Goal: Task Accomplishment & Management: Complete application form

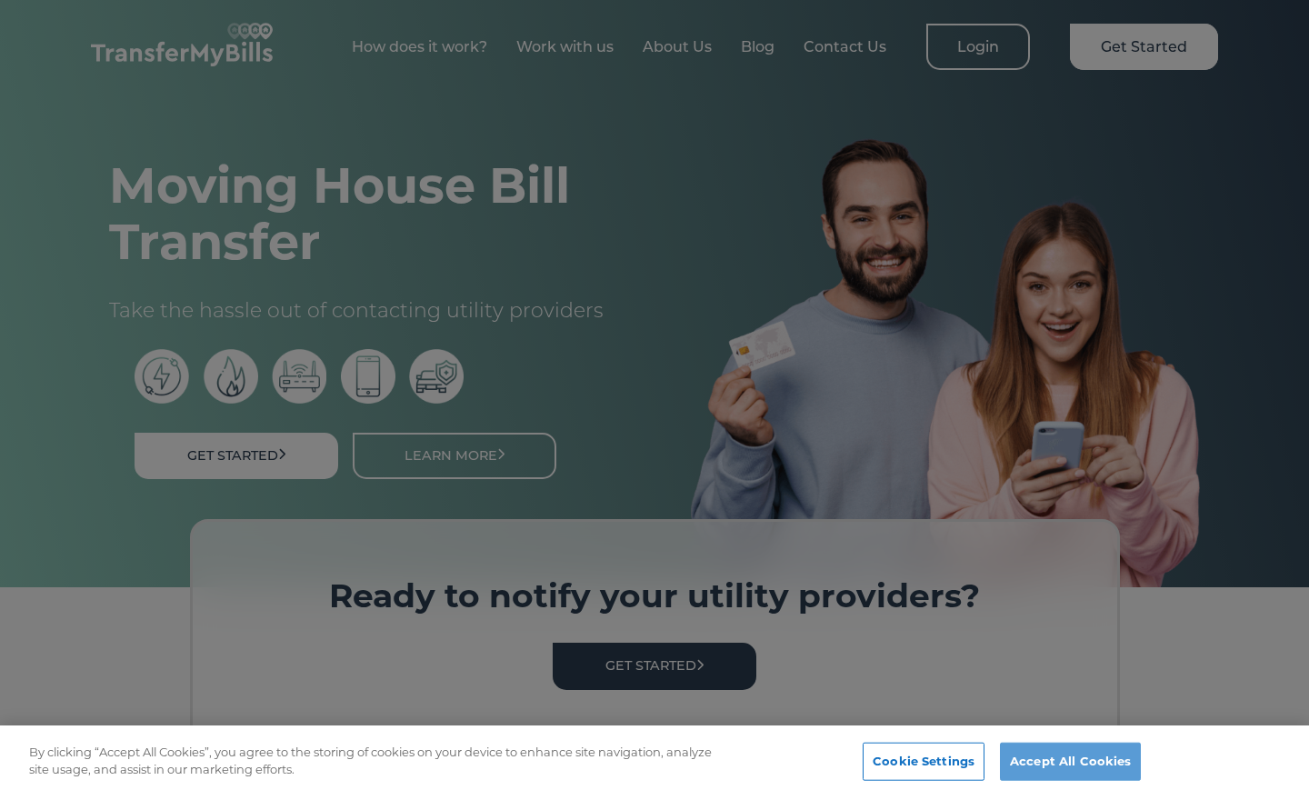
click at [1056, 761] on button "Accept All Cookies" at bounding box center [1070, 762] width 141 height 38
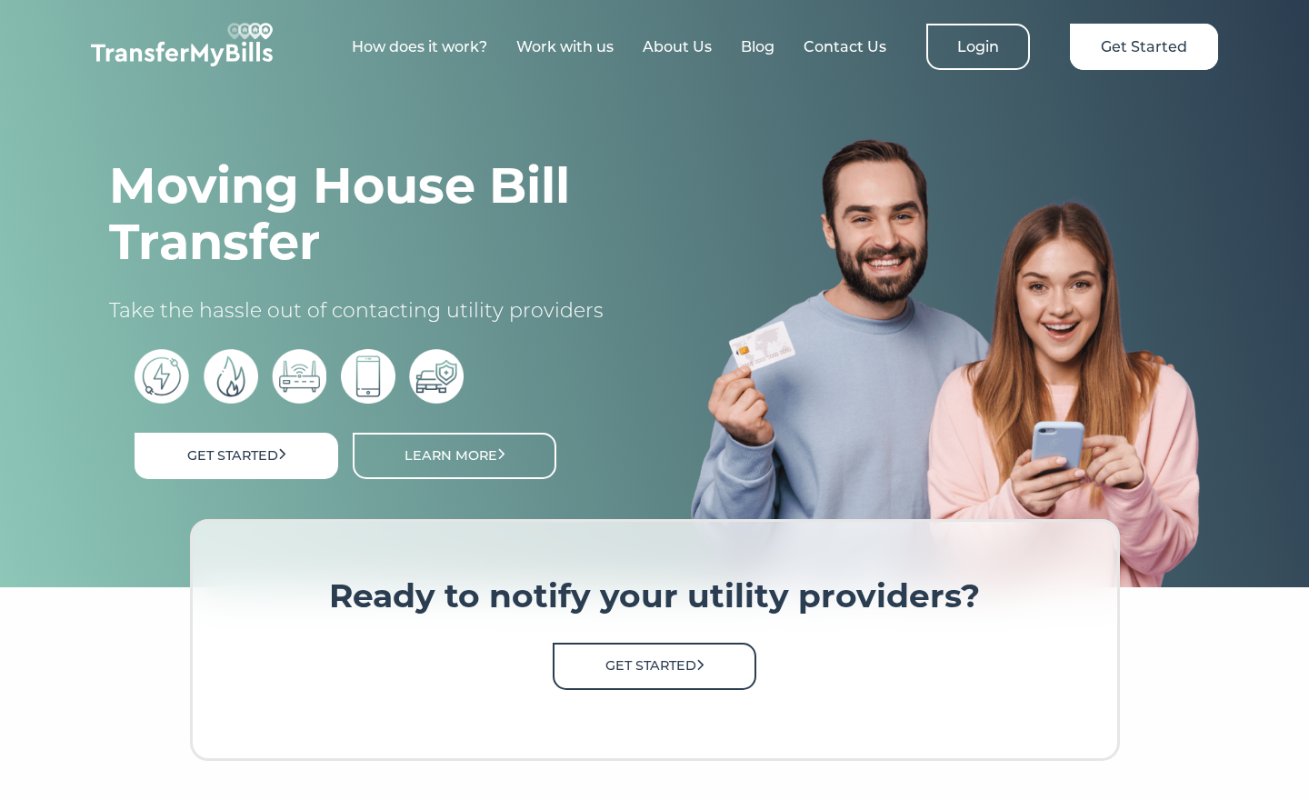
click at [679, 662] on link "Get Started" at bounding box center [655, 666] width 204 height 46
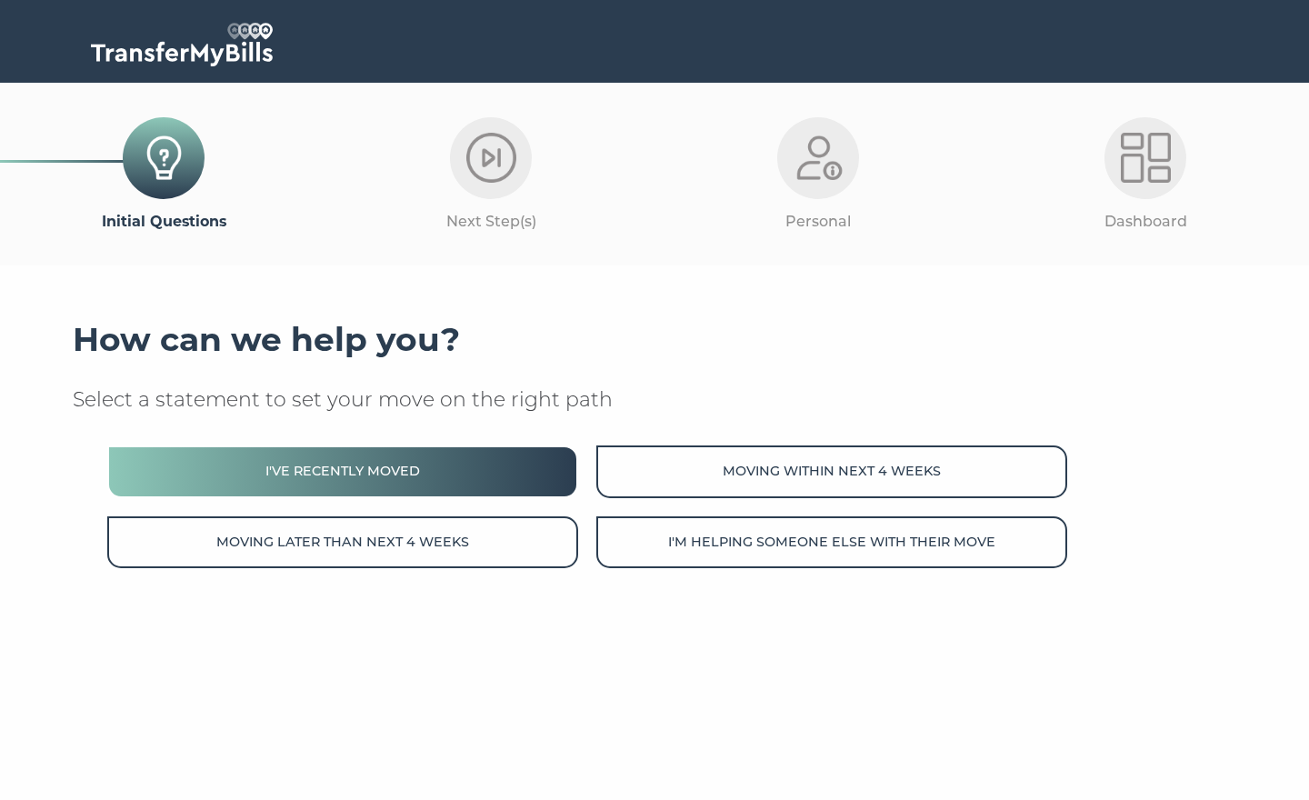
click at [425, 485] on button "I've recently moved" at bounding box center [342, 471] width 471 height 52
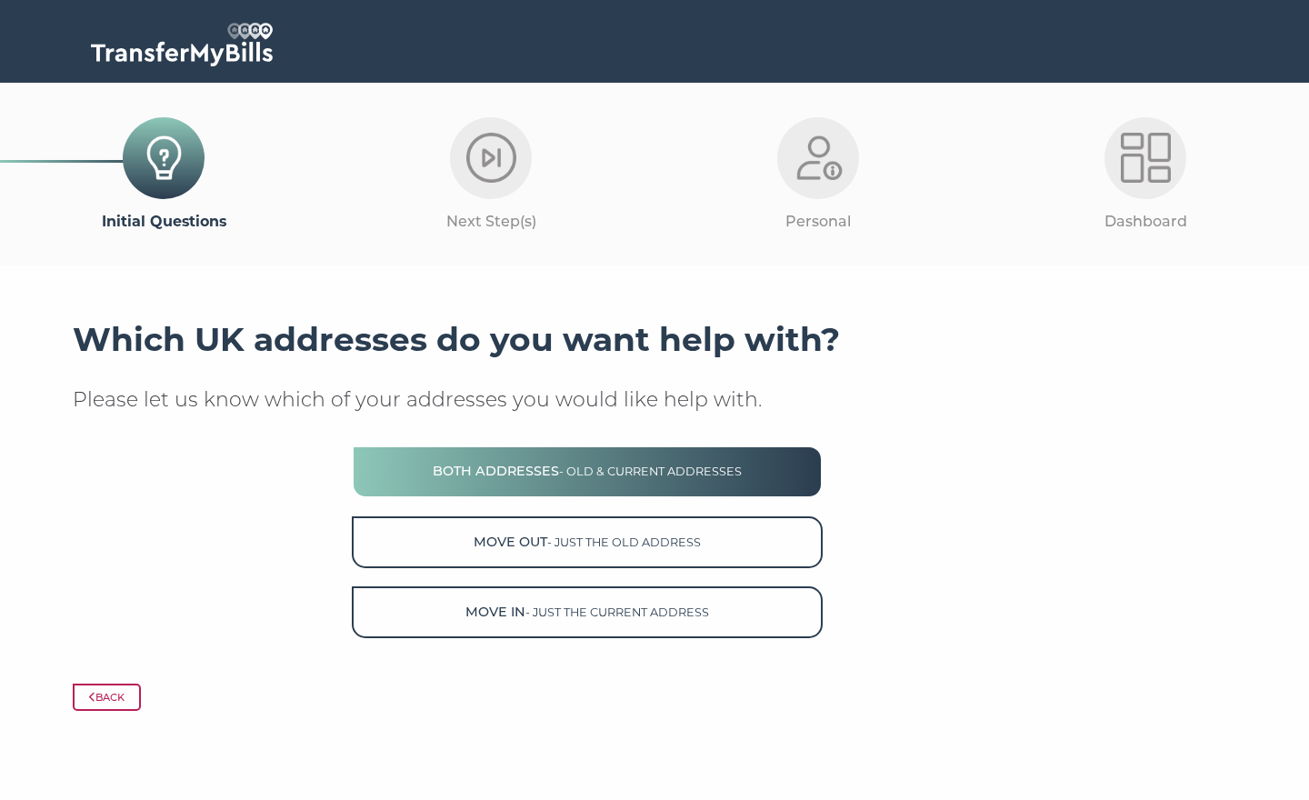
click at [460, 472] on button "Both Addresses - old & current addresses" at bounding box center [587, 471] width 471 height 52
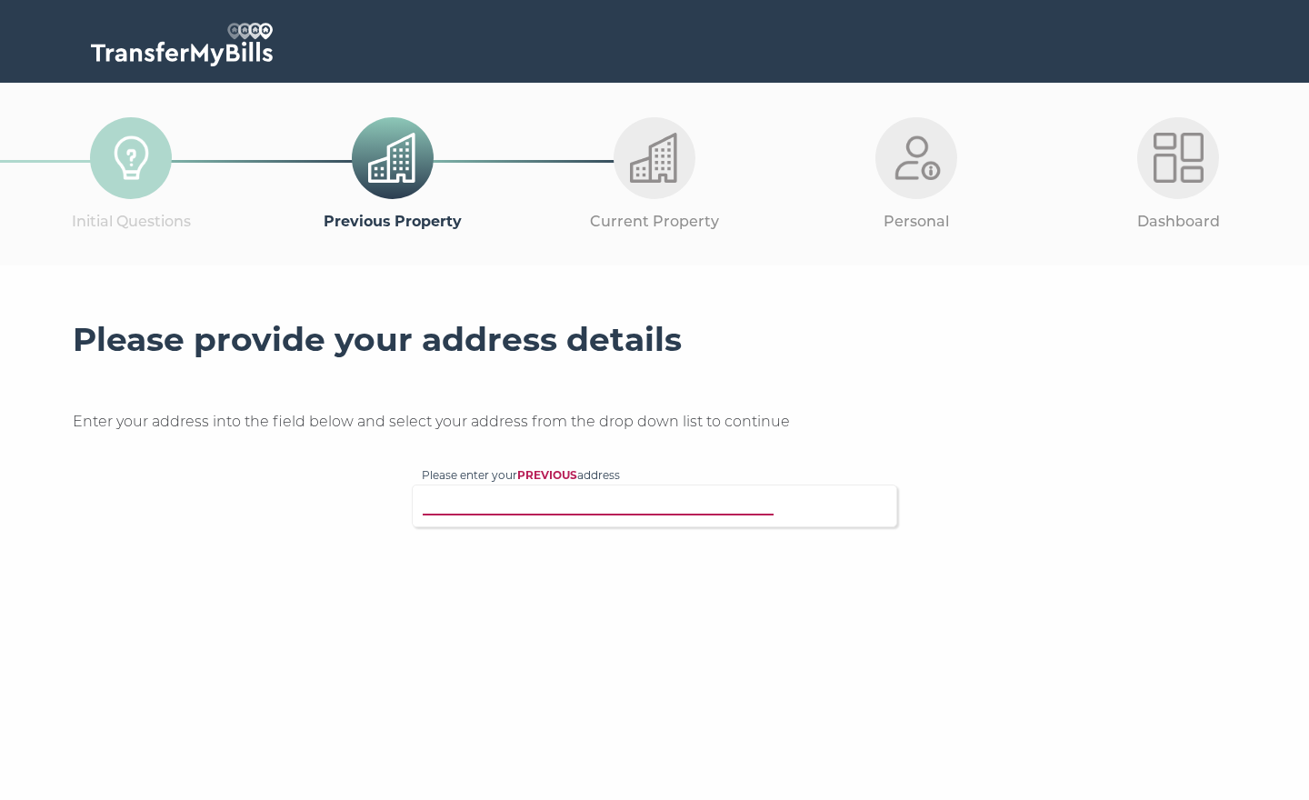
click at [601, 499] on input "Please enter your PREVIOUS address" at bounding box center [617, 504] width 391 height 18
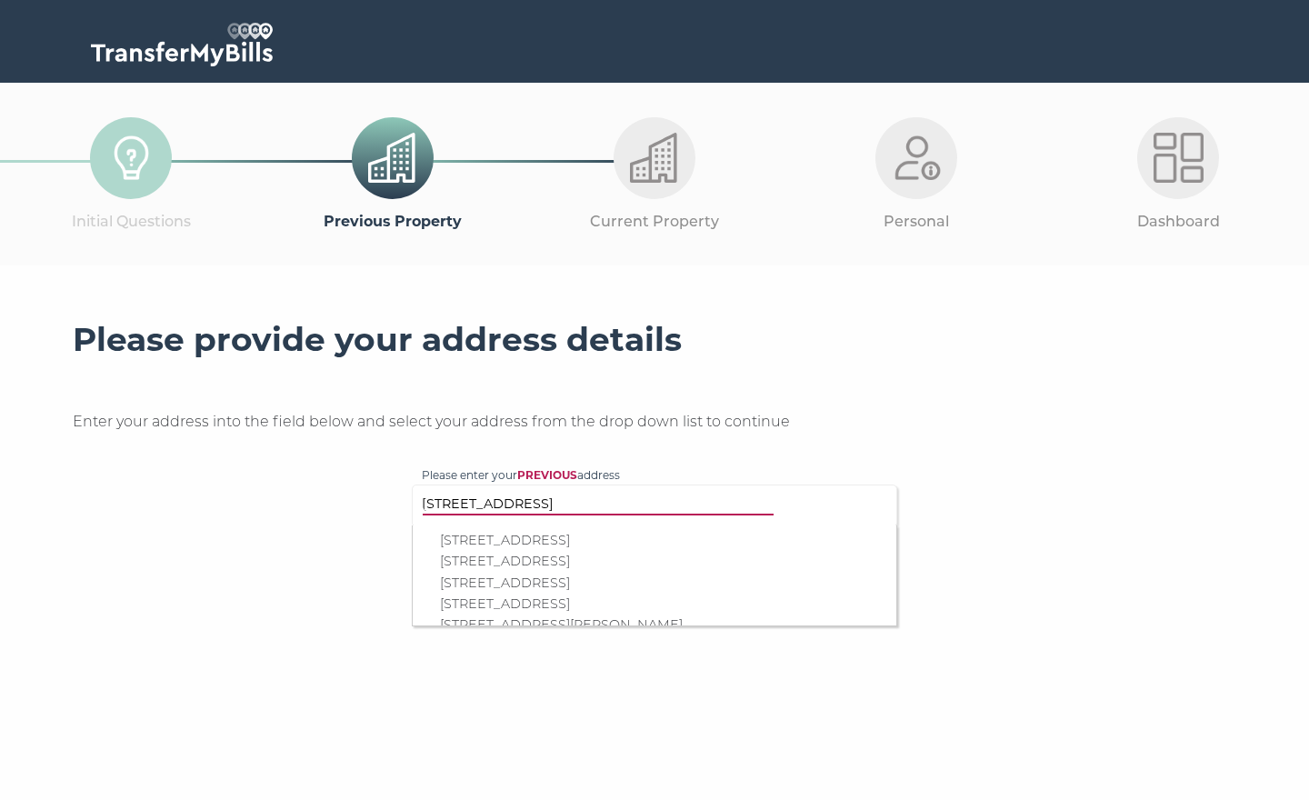
type input "14 Bodiam Close"
click at [638, 551] on p "14 Bodiam Close, Enfield, EN1 3HZ" at bounding box center [663, 561] width 447 height 21
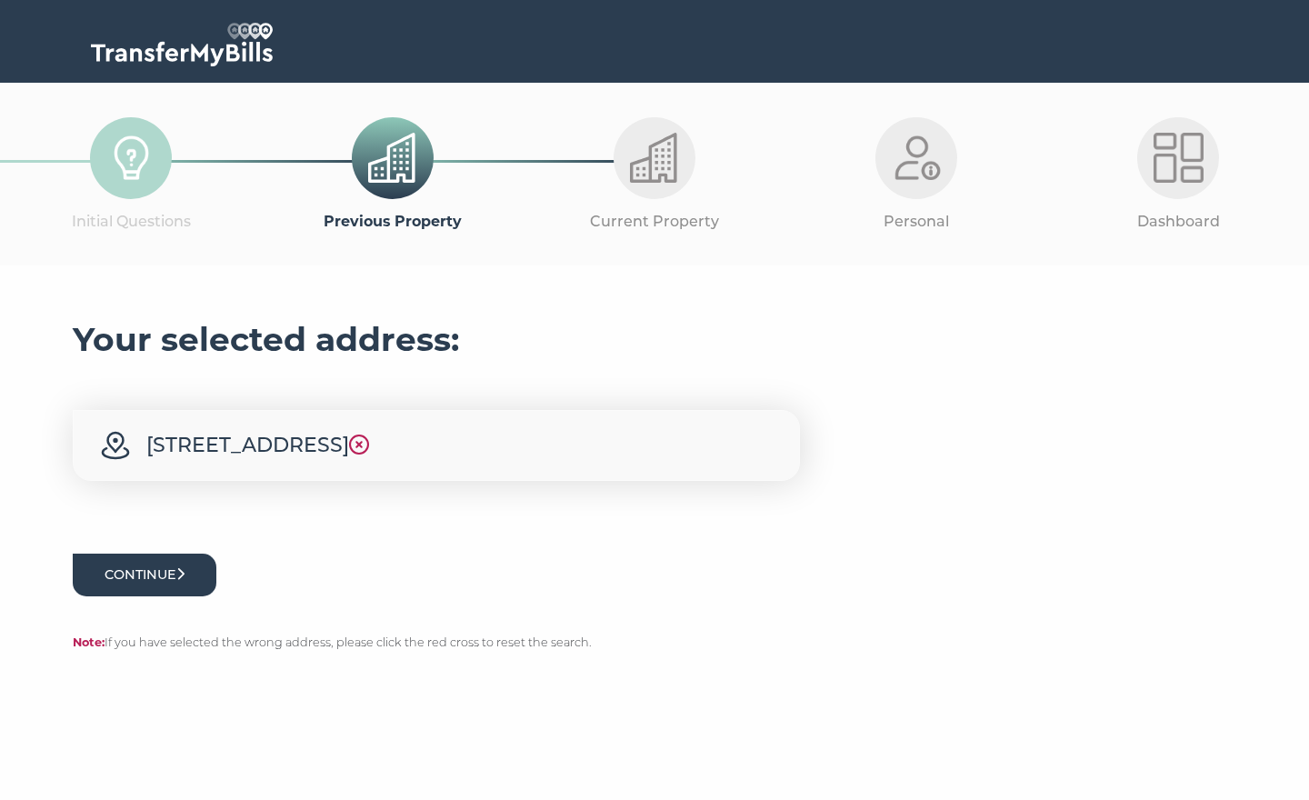
click at [172, 565] on button "Continue" at bounding box center [145, 575] width 144 height 43
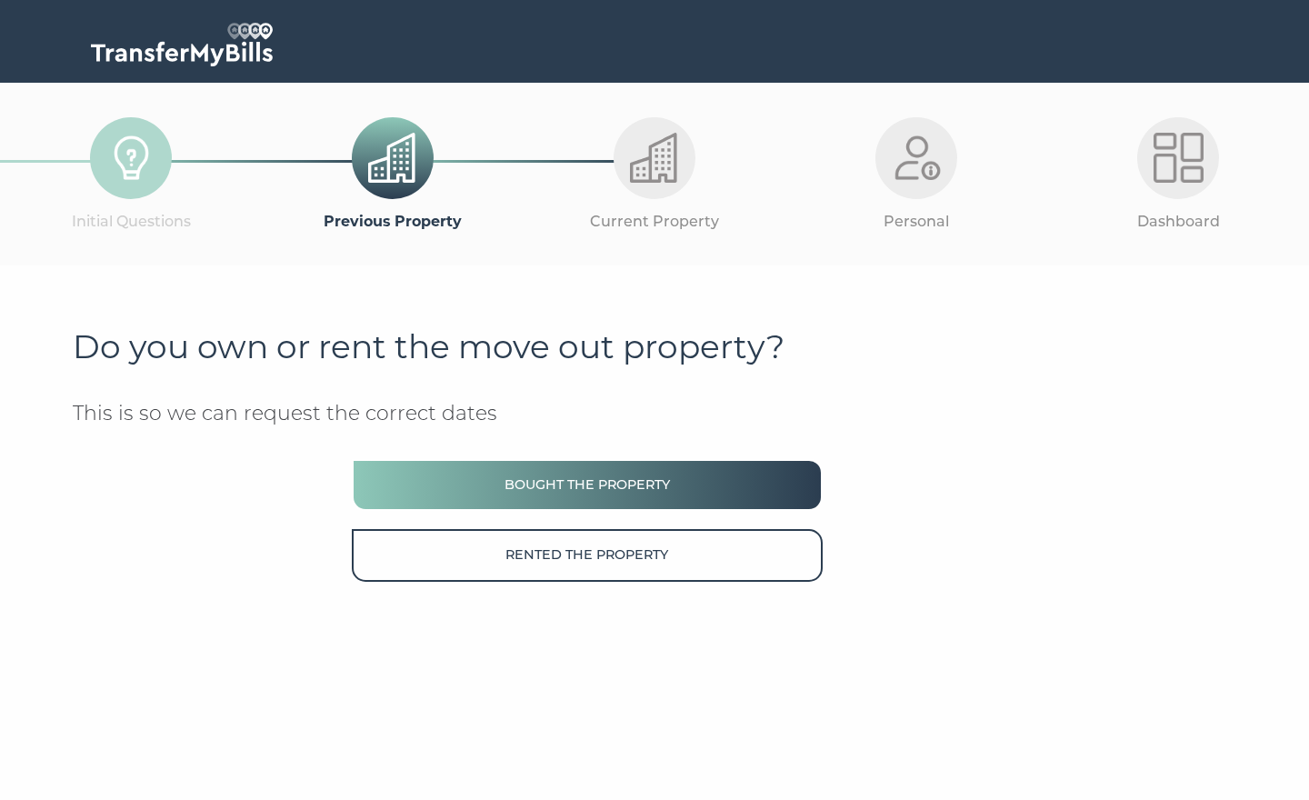
click at [409, 485] on button "Bought the property" at bounding box center [587, 485] width 471 height 52
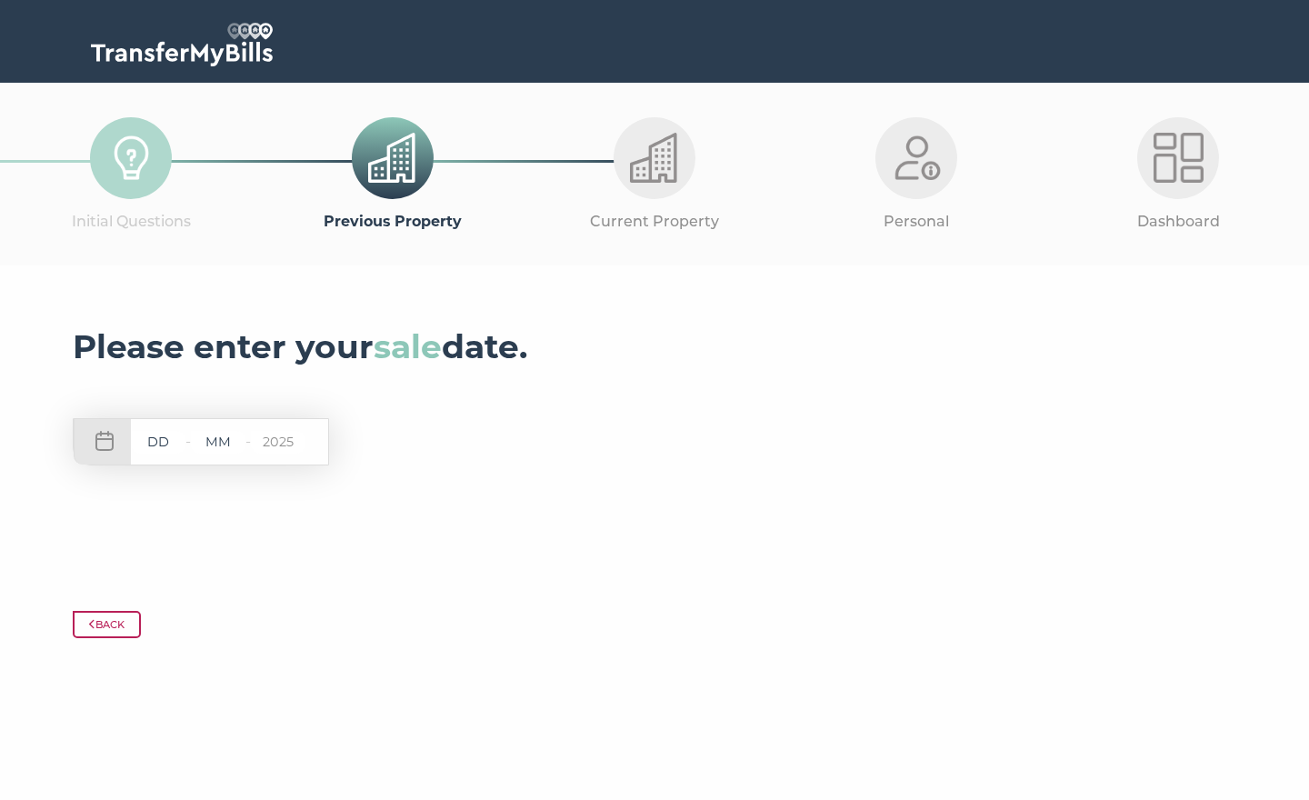
click at [161, 439] on input "text" at bounding box center [158, 442] width 55 height 23
click at [165, 448] on input "text" at bounding box center [158, 442] width 55 height 23
click at [101, 429] on div "- - 2025" at bounding box center [201, 441] width 256 height 47
click at [101, 440] on div "- - 2025" at bounding box center [201, 441] width 256 height 47
click at [158, 440] on input "text" at bounding box center [158, 442] width 55 height 23
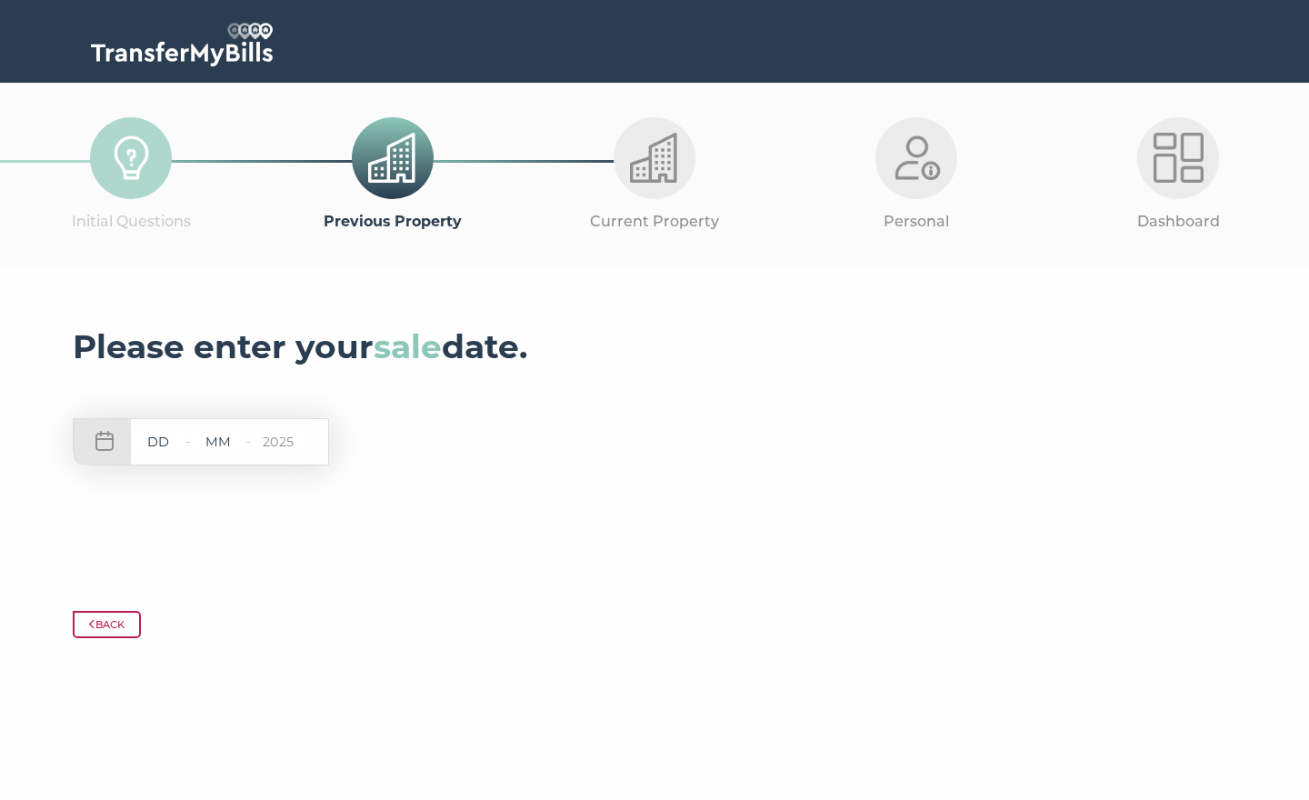
click at [158, 440] on input "text" at bounding box center [158, 442] width 55 height 23
click at [170, 437] on input "text" at bounding box center [158, 442] width 55 height 23
type input "8"
click at [225, 435] on input "text" at bounding box center [218, 442] width 55 height 23
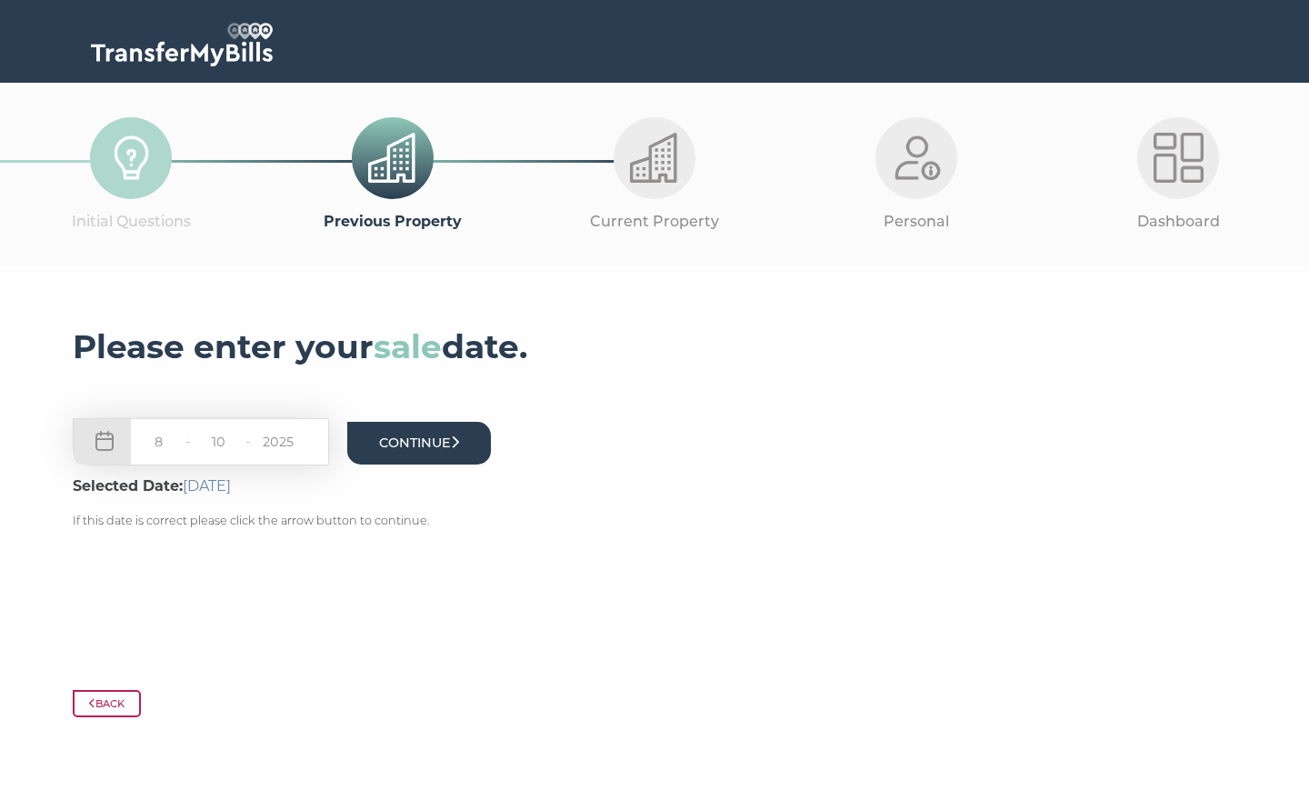
type input "10"
click at [405, 438] on button "Continue" at bounding box center [419, 443] width 144 height 43
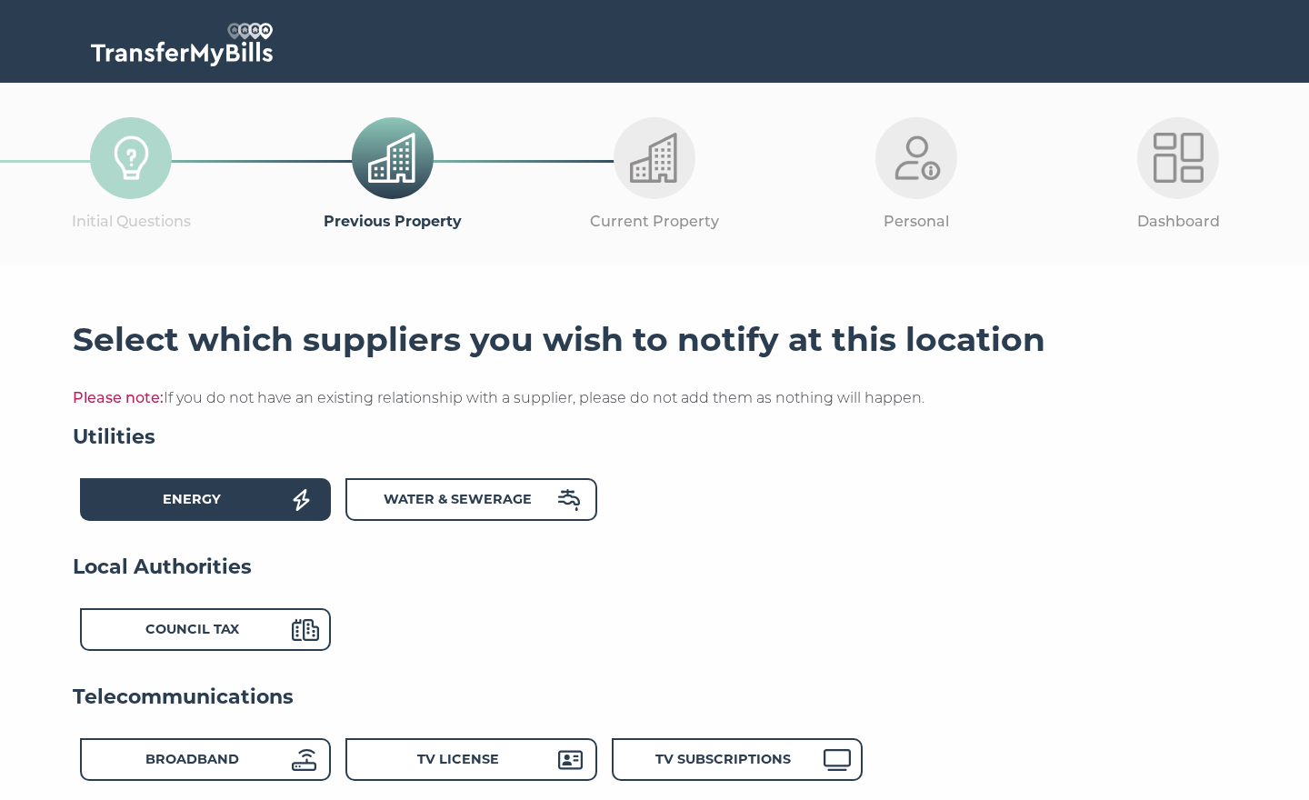
click at [250, 497] on div "Energy" at bounding box center [192, 502] width 200 height 26
click at [442, 494] on strong "Water & Sewerage" at bounding box center [458, 499] width 148 height 16
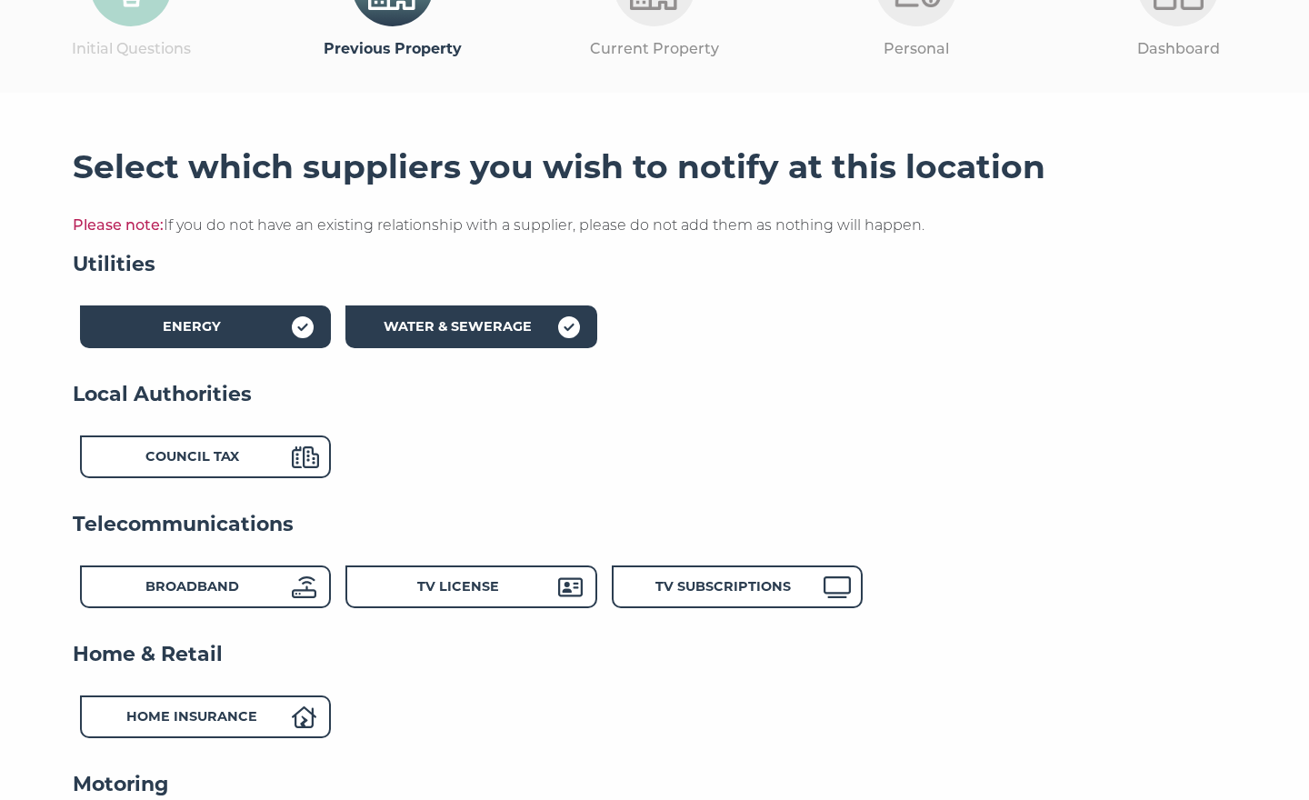
scroll to position [178, 0]
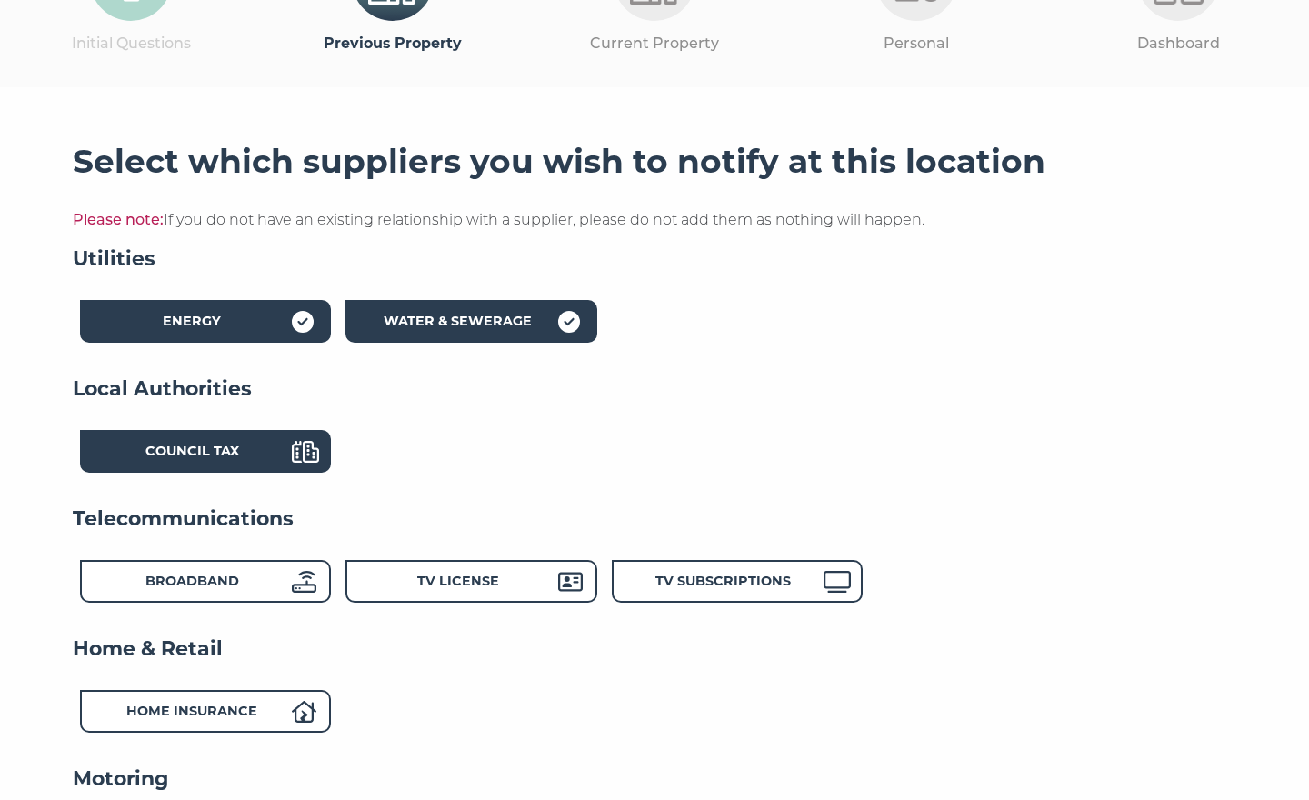
click at [242, 448] on div "Council Tax" at bounding box center [192, 454] width 200 height 26
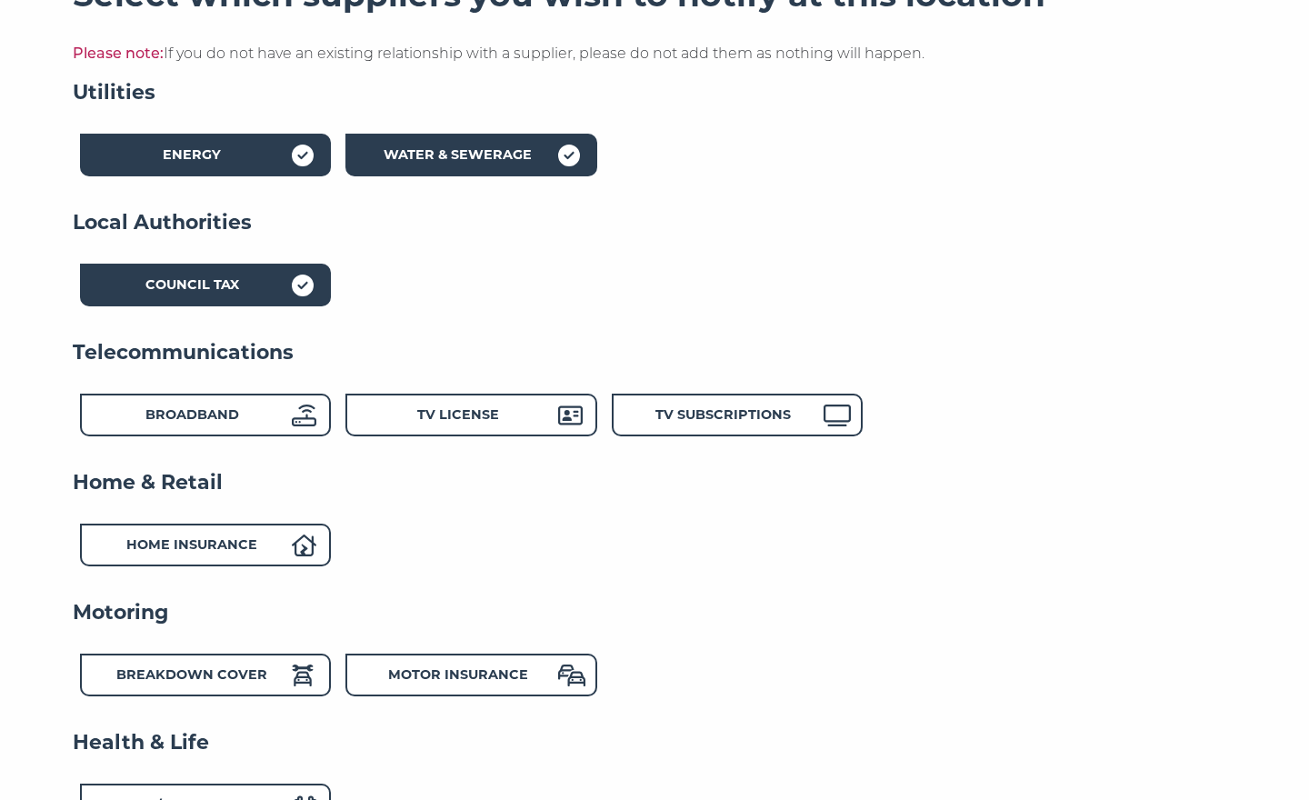
scroll to position [419, 0]
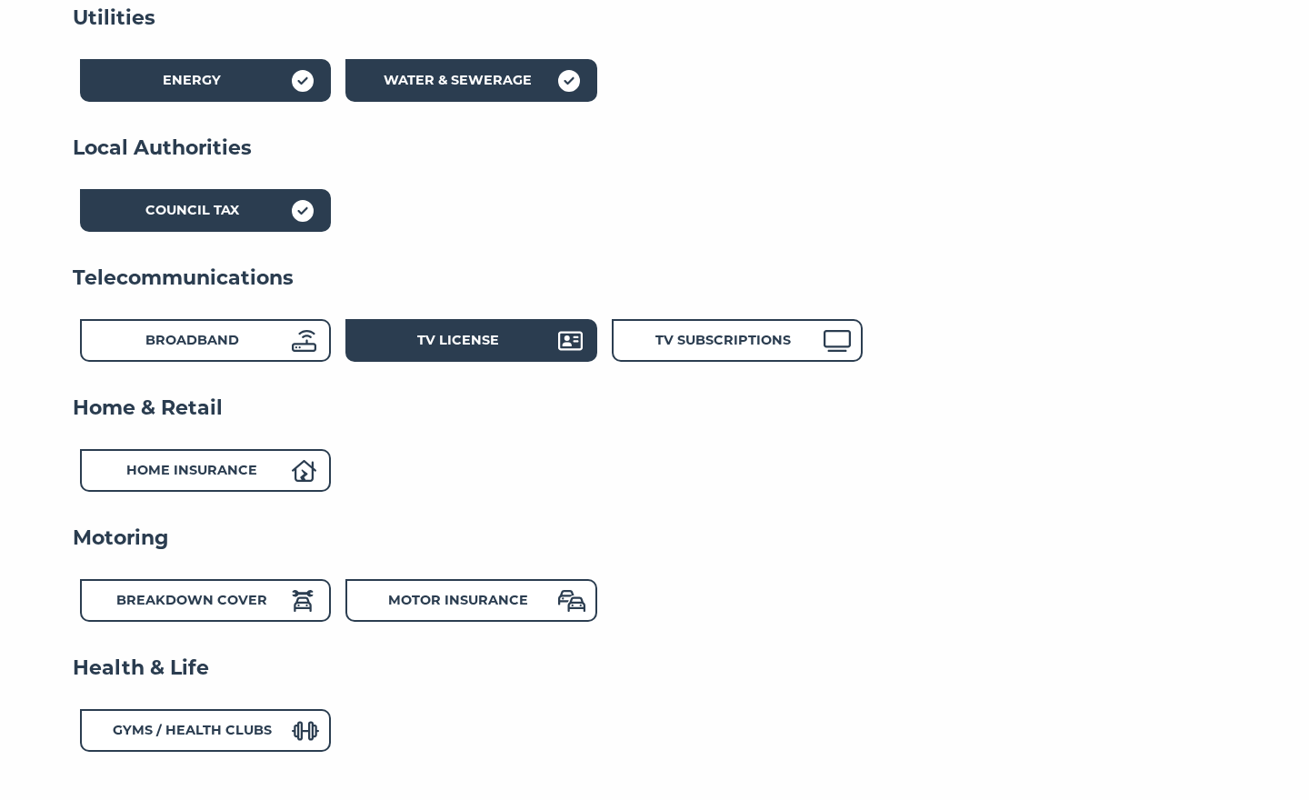
click at [463, 342] on strong "TV License" at bounding box center [458, 340] width 82 height 16
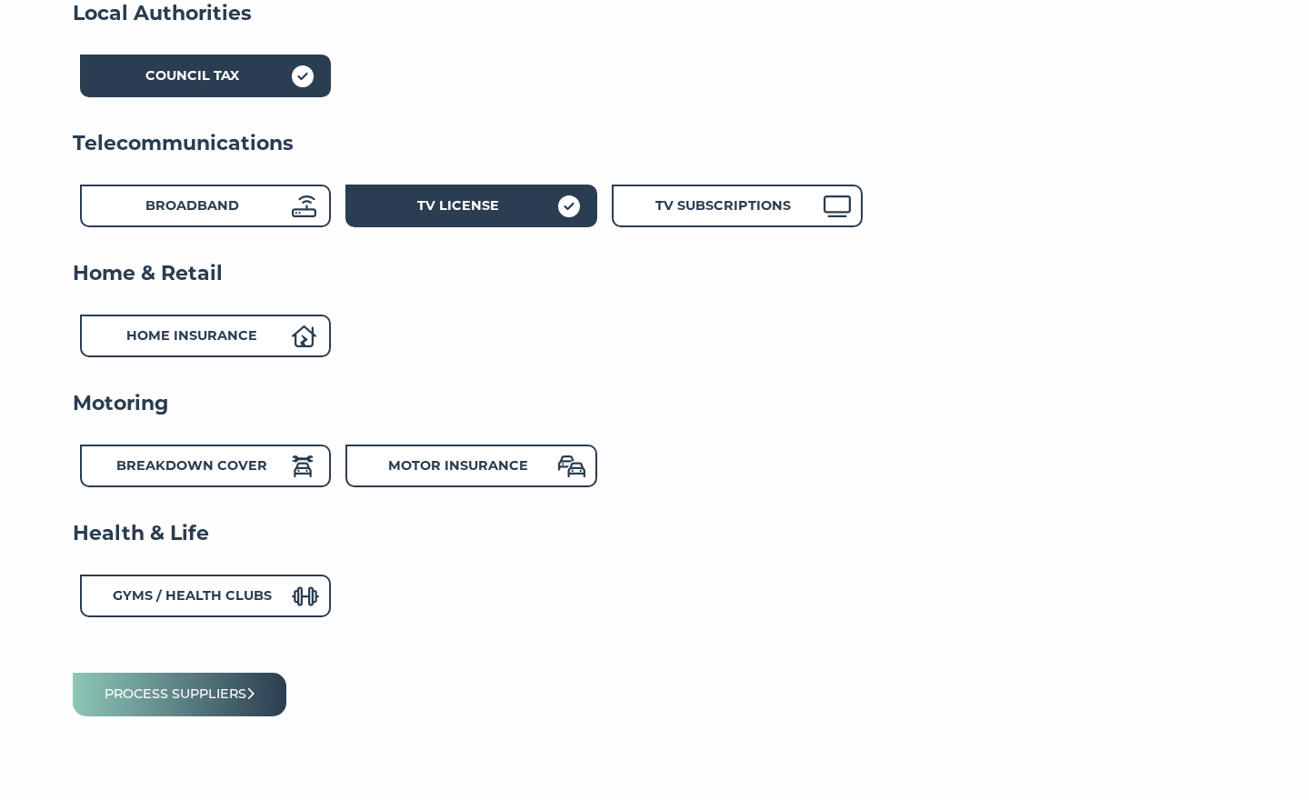
scroll to position [583, 0]
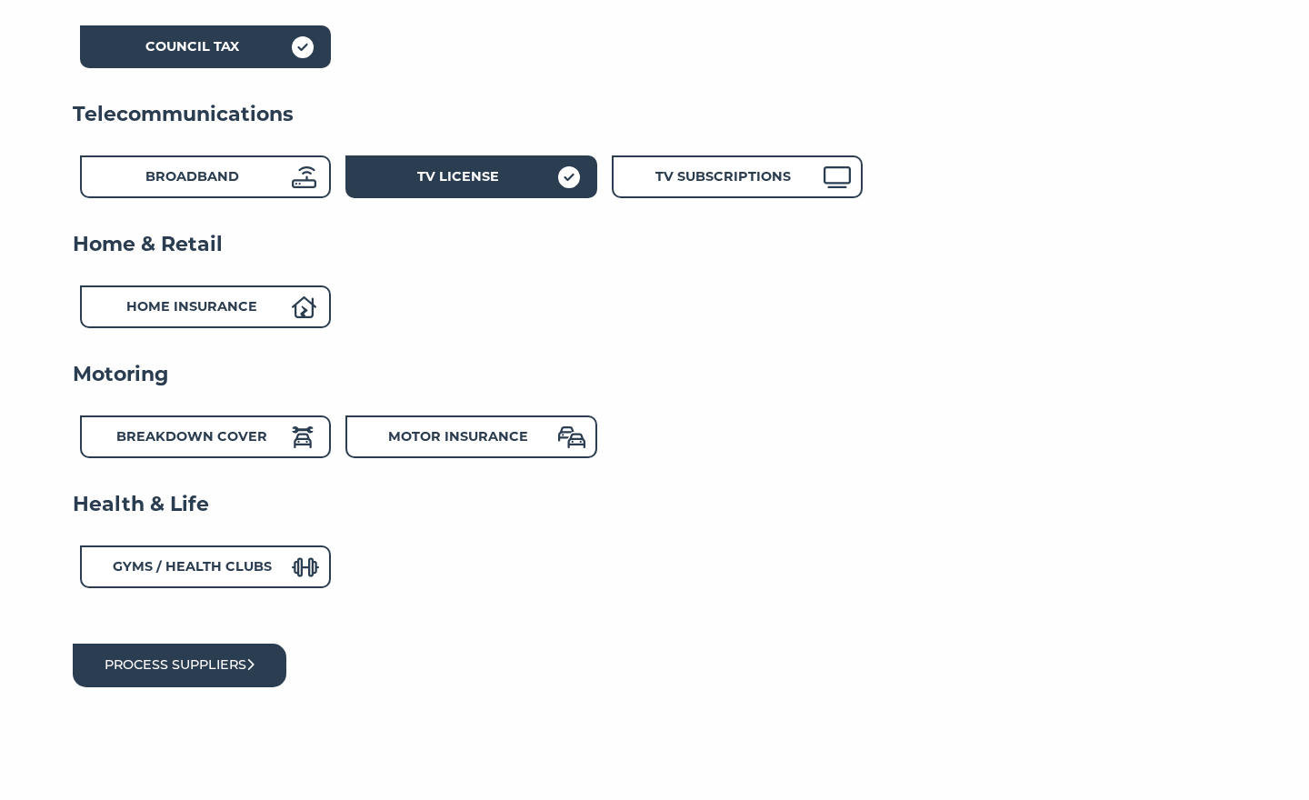
click at [211, 653] on button "Process suppliers" at bounding box center [180, 665] width 214 height 43
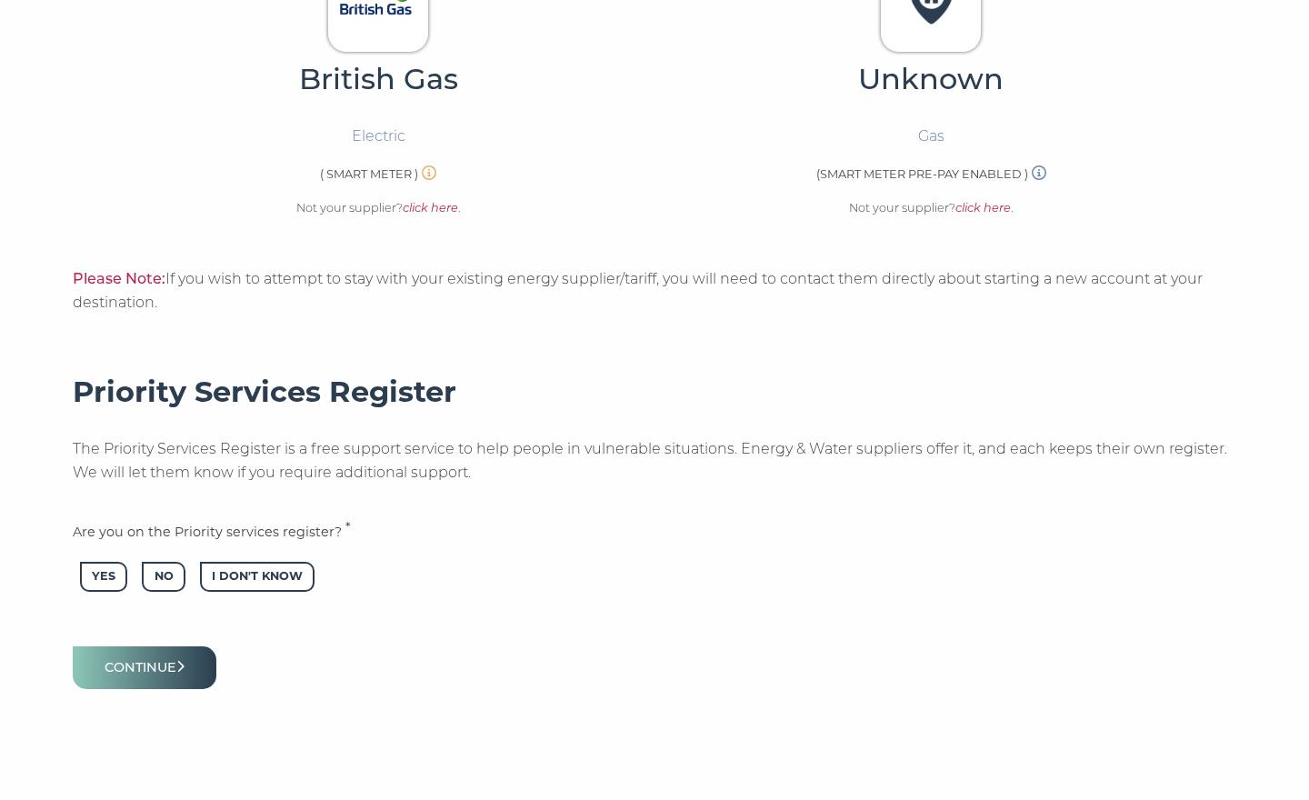
scroll to position [666, 0]
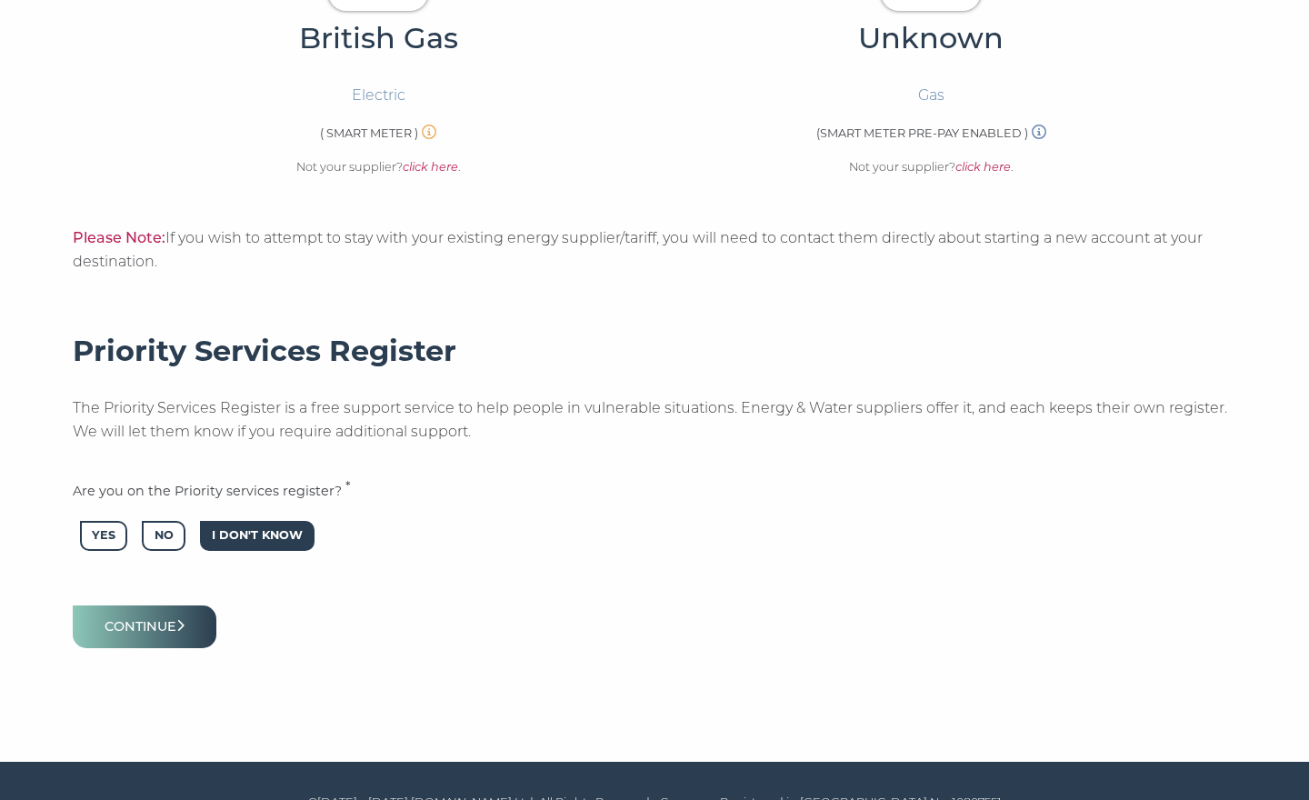
click at [255, 521] on span "I Don't Know" at bounding box center [257, 536] width 115 height 30
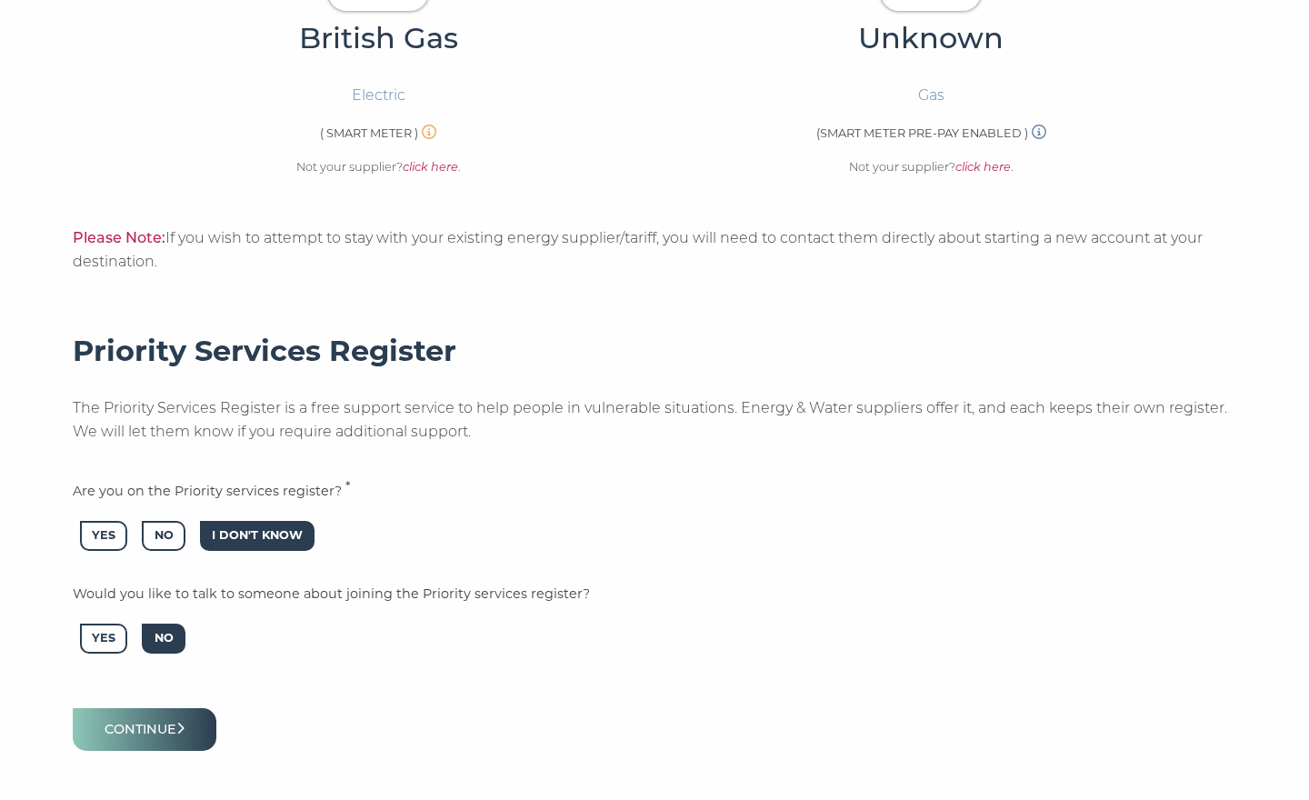
click at [165, 624] on span "No" at bounding box center [163, 639] width 43 height 30
click at [192, 720] on button "Continue" at bounding box center [145, 729] width 144 height 43
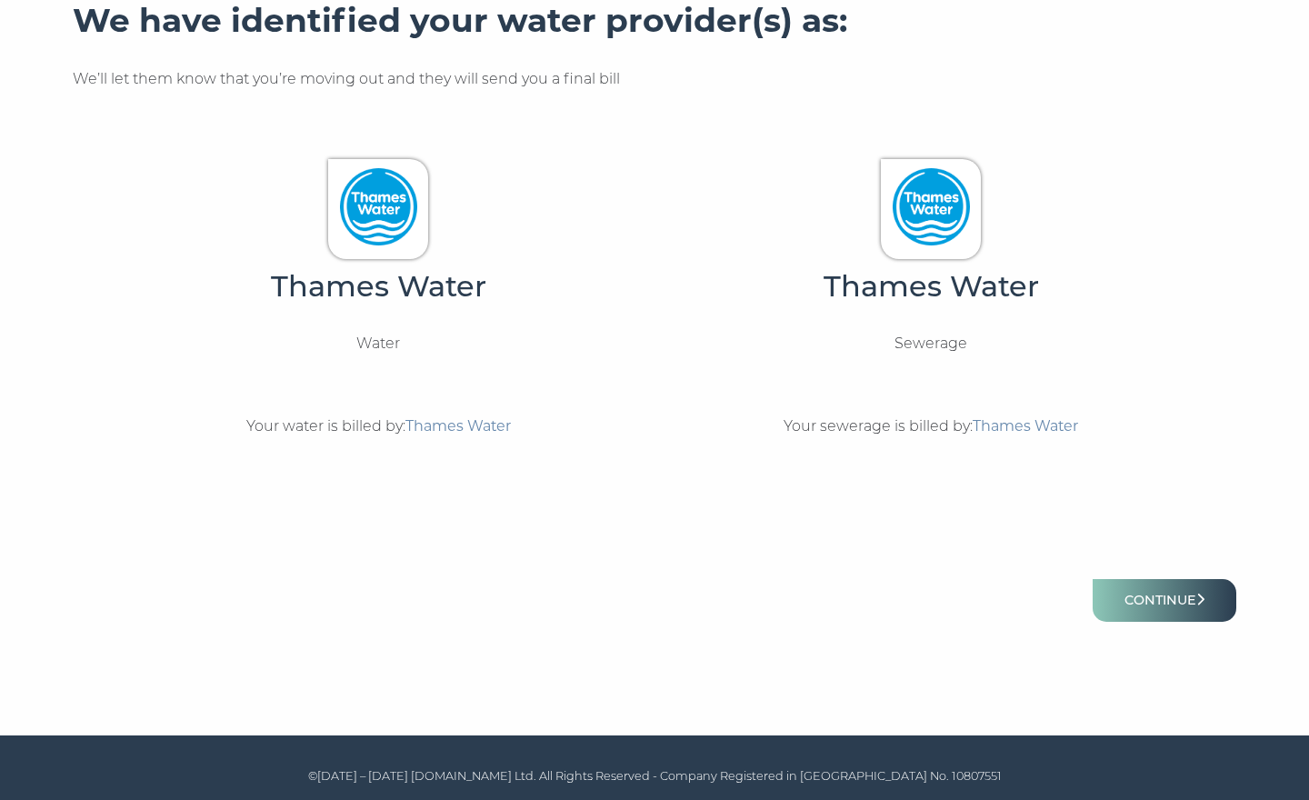
scroll to position [439, 0]
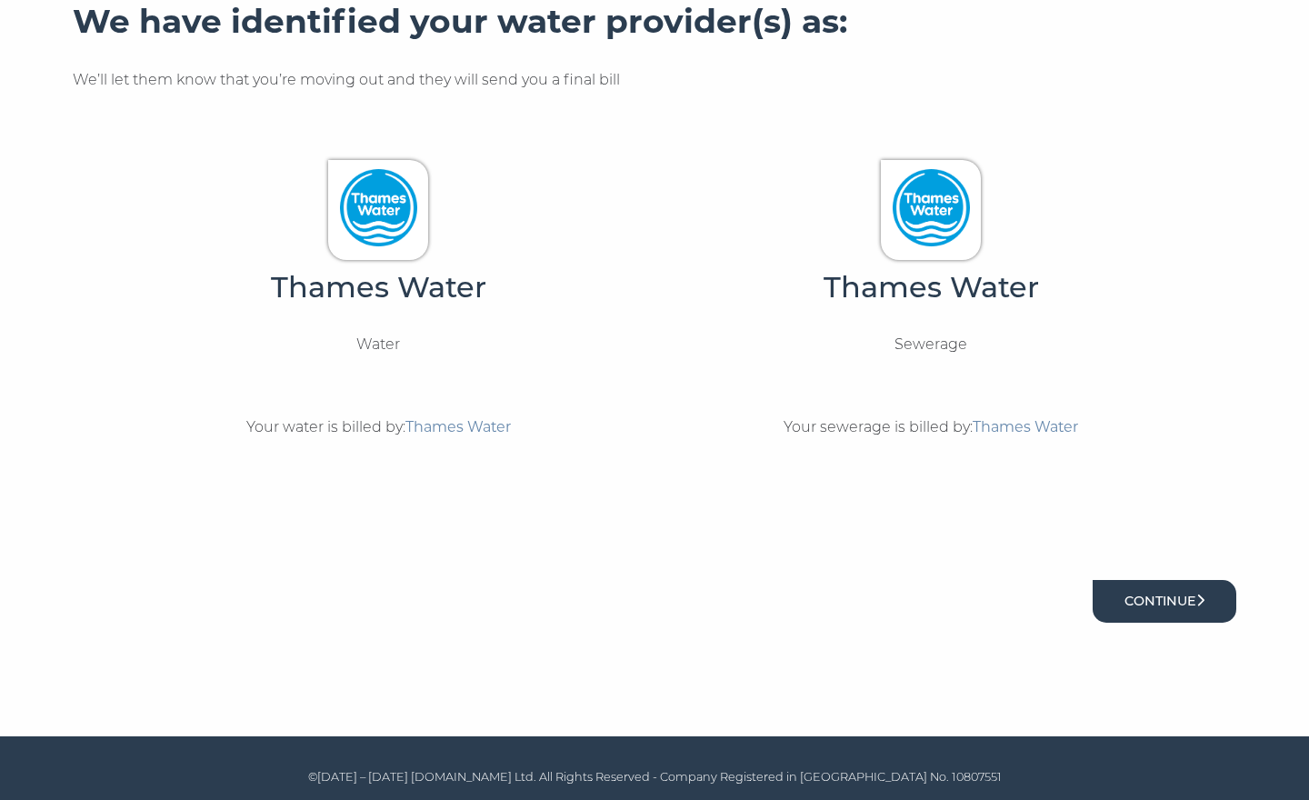
click at [1158, 595] on button "Continue" at bounding box center [1165, 601] width 144 height 43
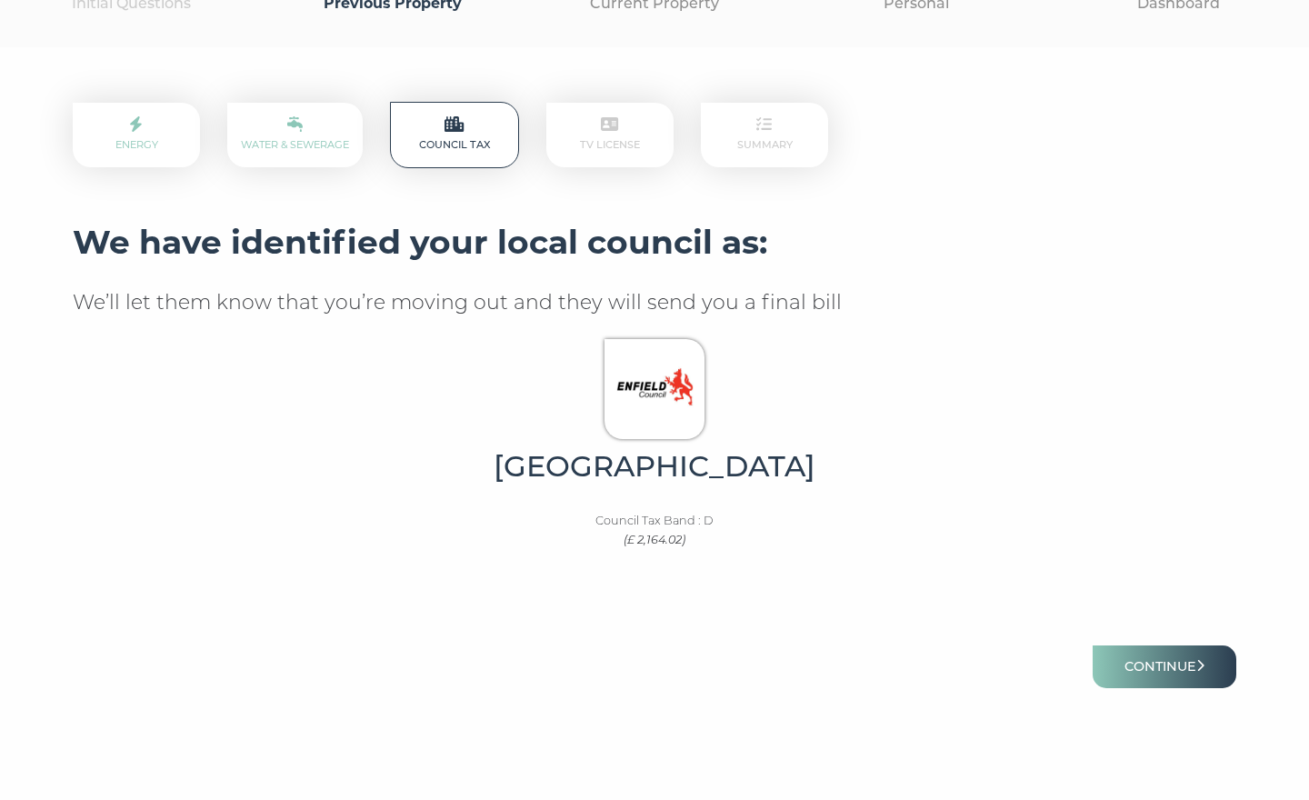
scroll to position [247, 0]
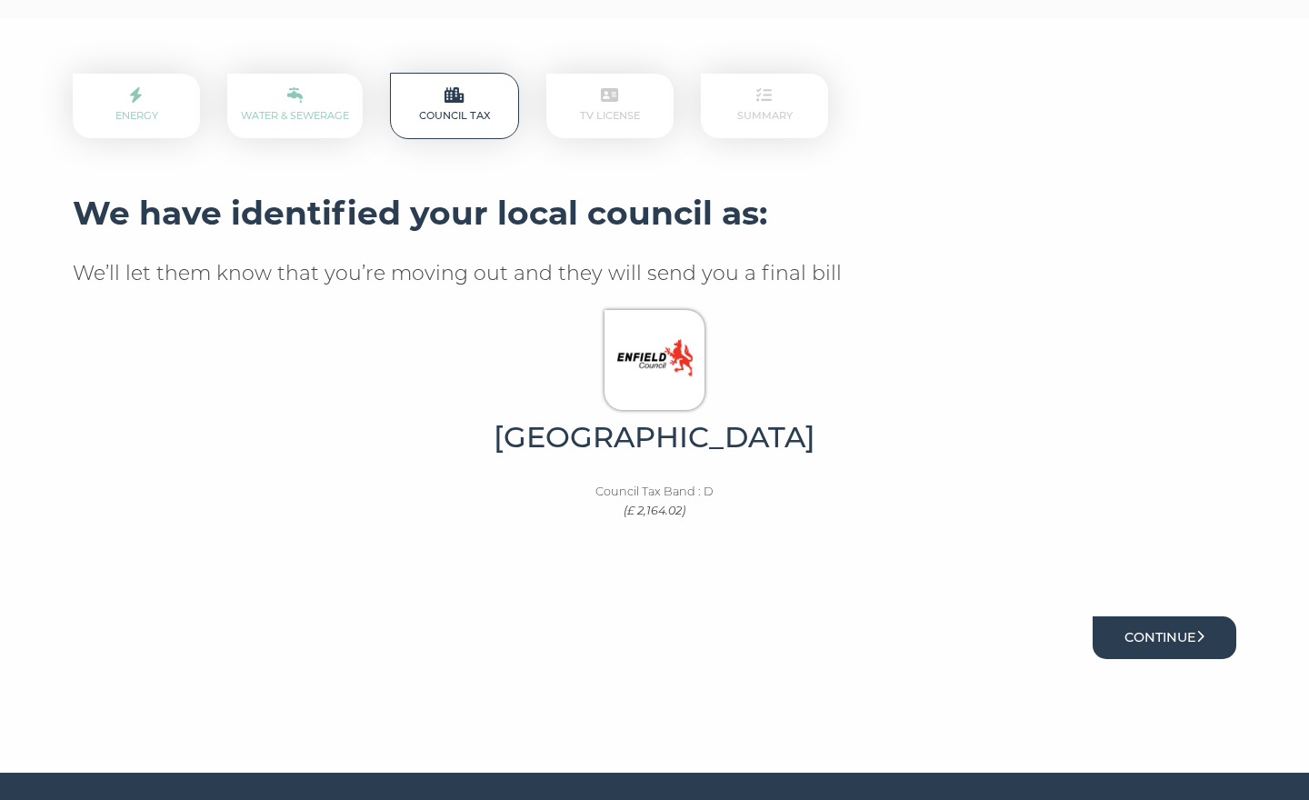
click at [1135, 629] on button "Continue" at bounding box center [1165, 637] width 144 height 43
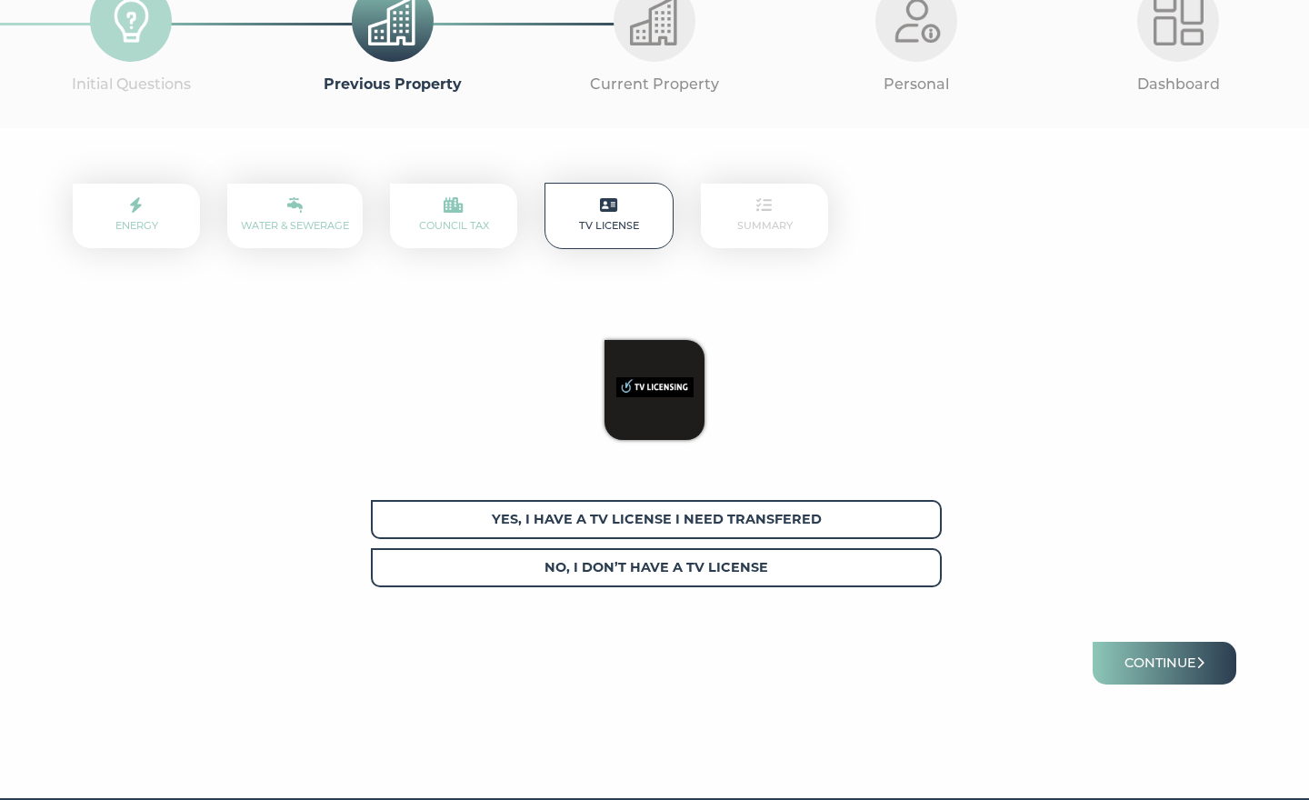
scroll to position [167, 0]
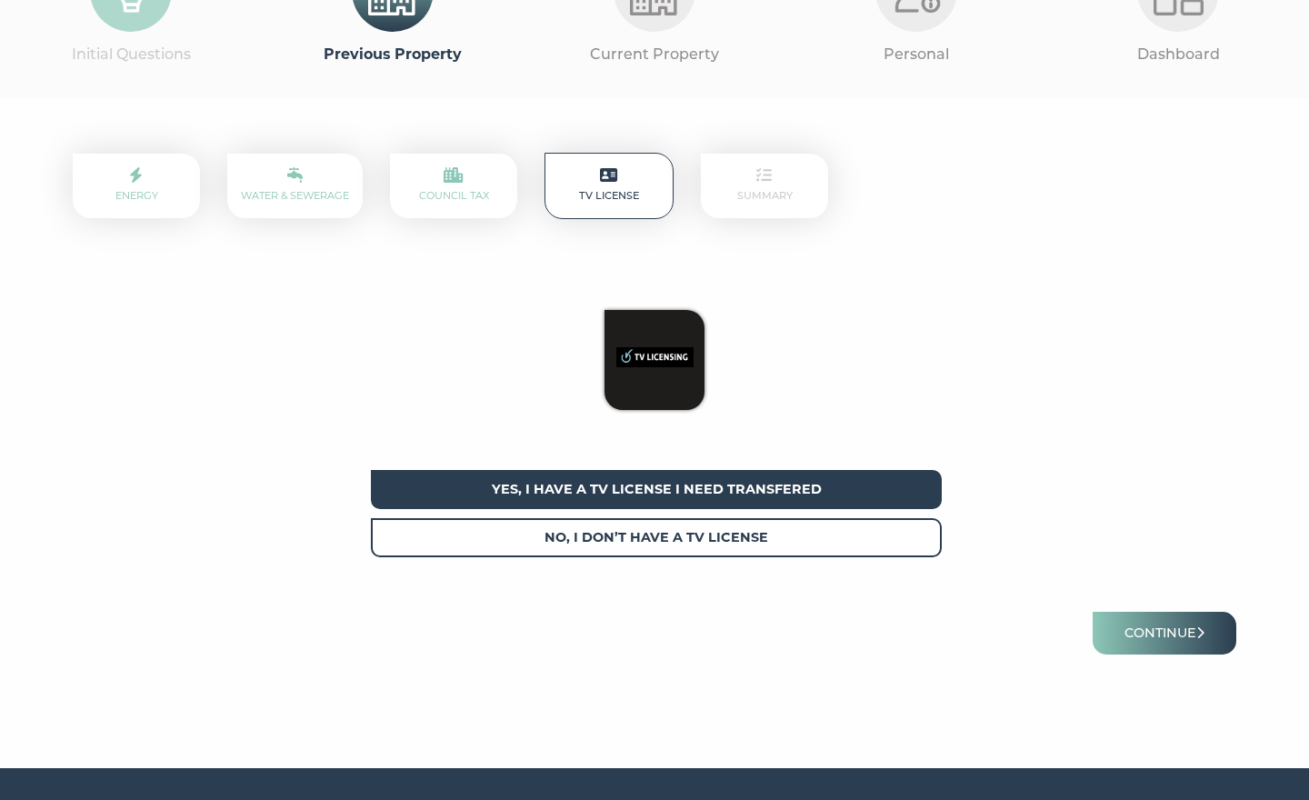
click at [810, 484] on span "Yes, I have a tv license I need transfered" at bounding box center [656, 489] width 571 height 39
click at [1155, 628] on button "Continue" at bounding box center [1165, 633] width 144 height 43
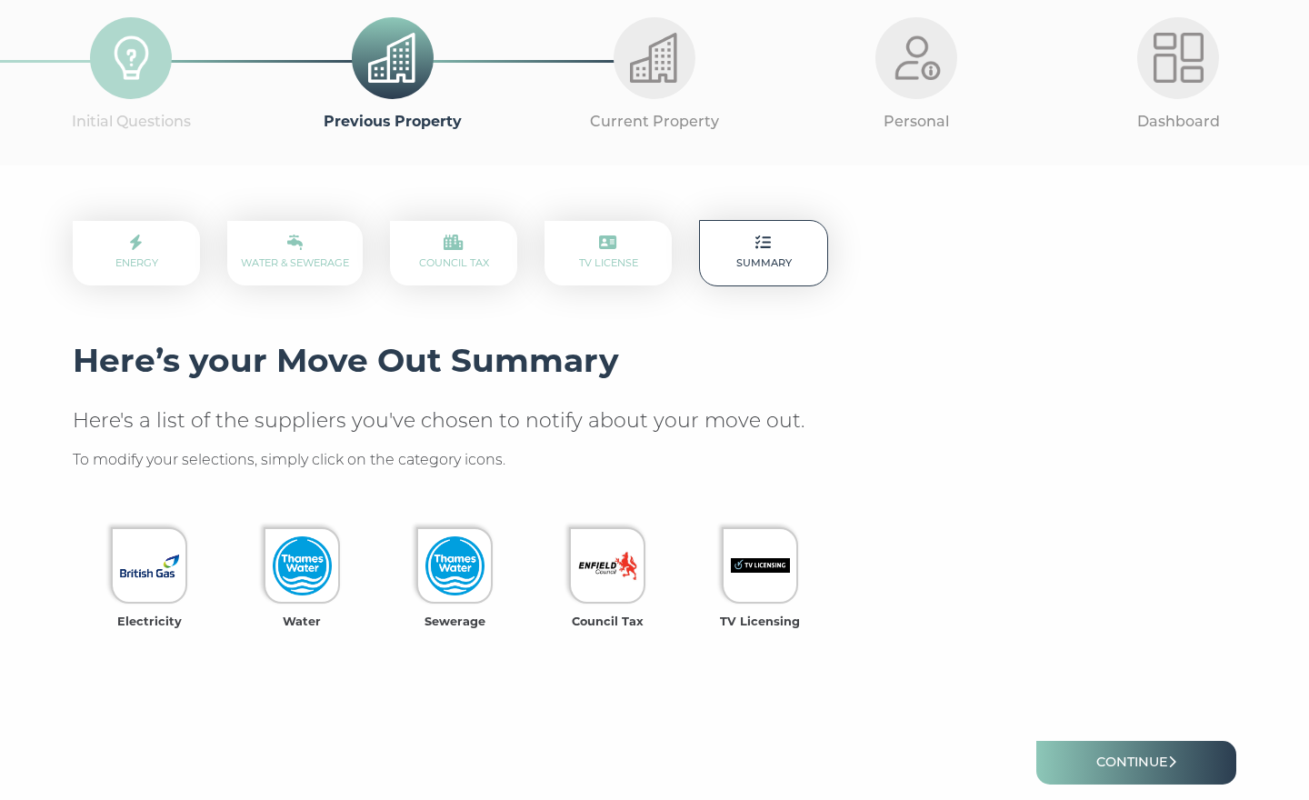
scroll to position [185, 0]
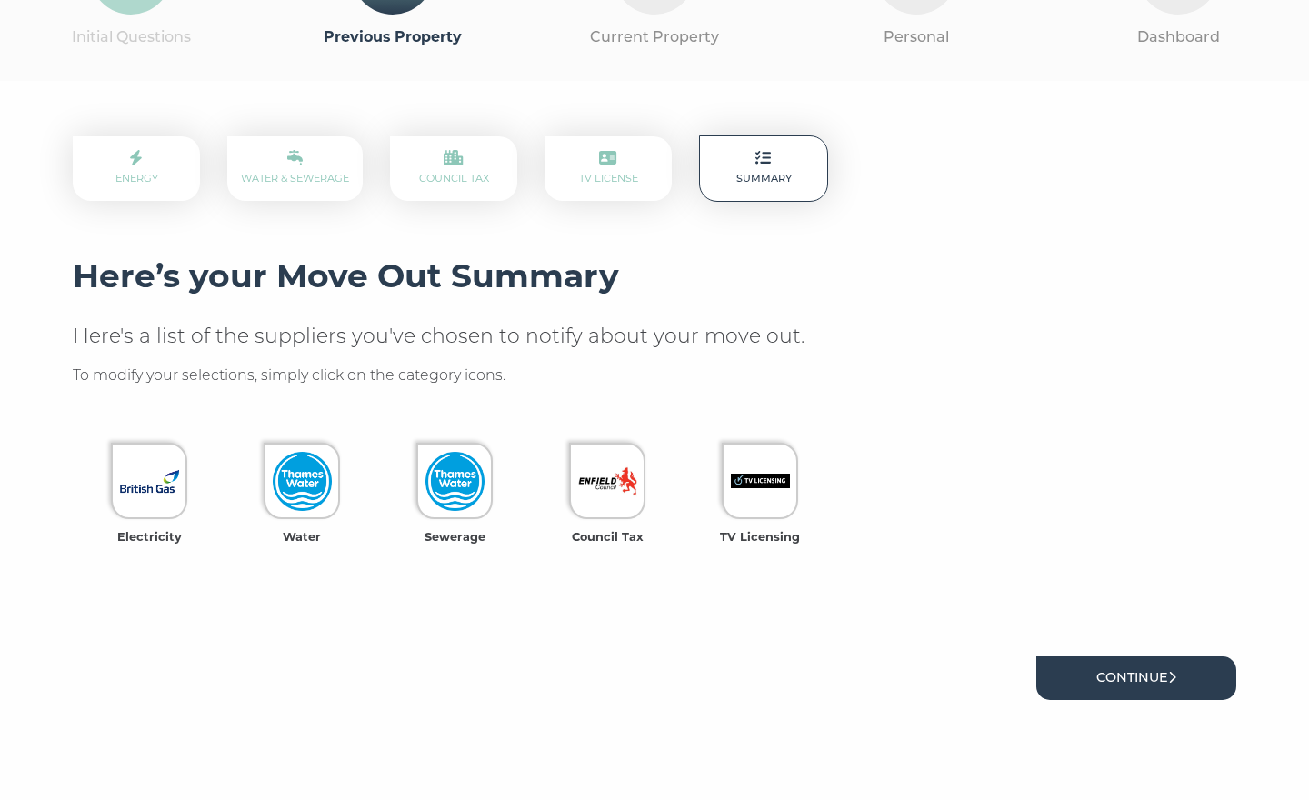
click at [1143, 665] on link "Continue" at bounding box center [1136, 677] width 200 height 43
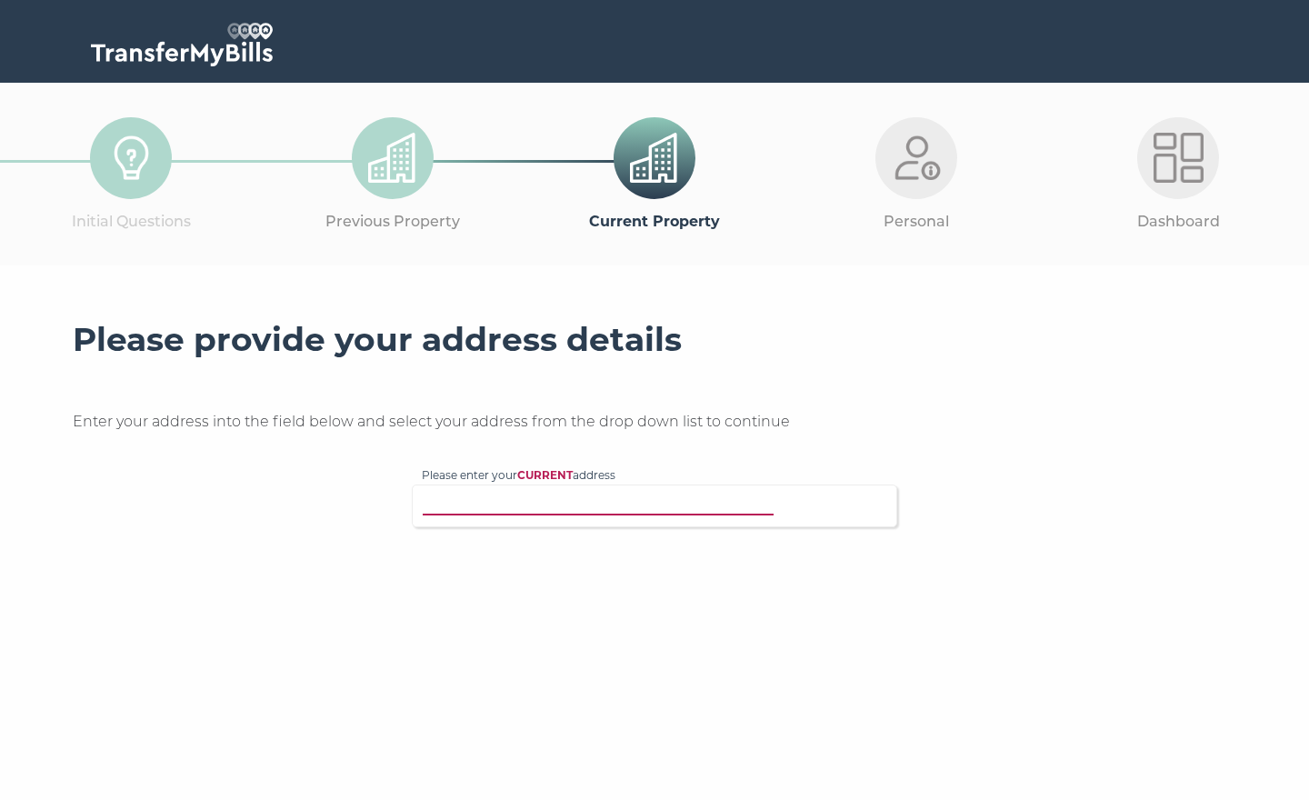
click at [713, 502] on input "Please enter your CURRENT address" at bounding box center [617, 504] width 391 height 18
type input "27 Lower Kenwood"
click at [720, 538] on p "27 Lower Kenwood Avenue, Enfield, EN2 7LT" at bounding box center [663, 540] width 447 height 21
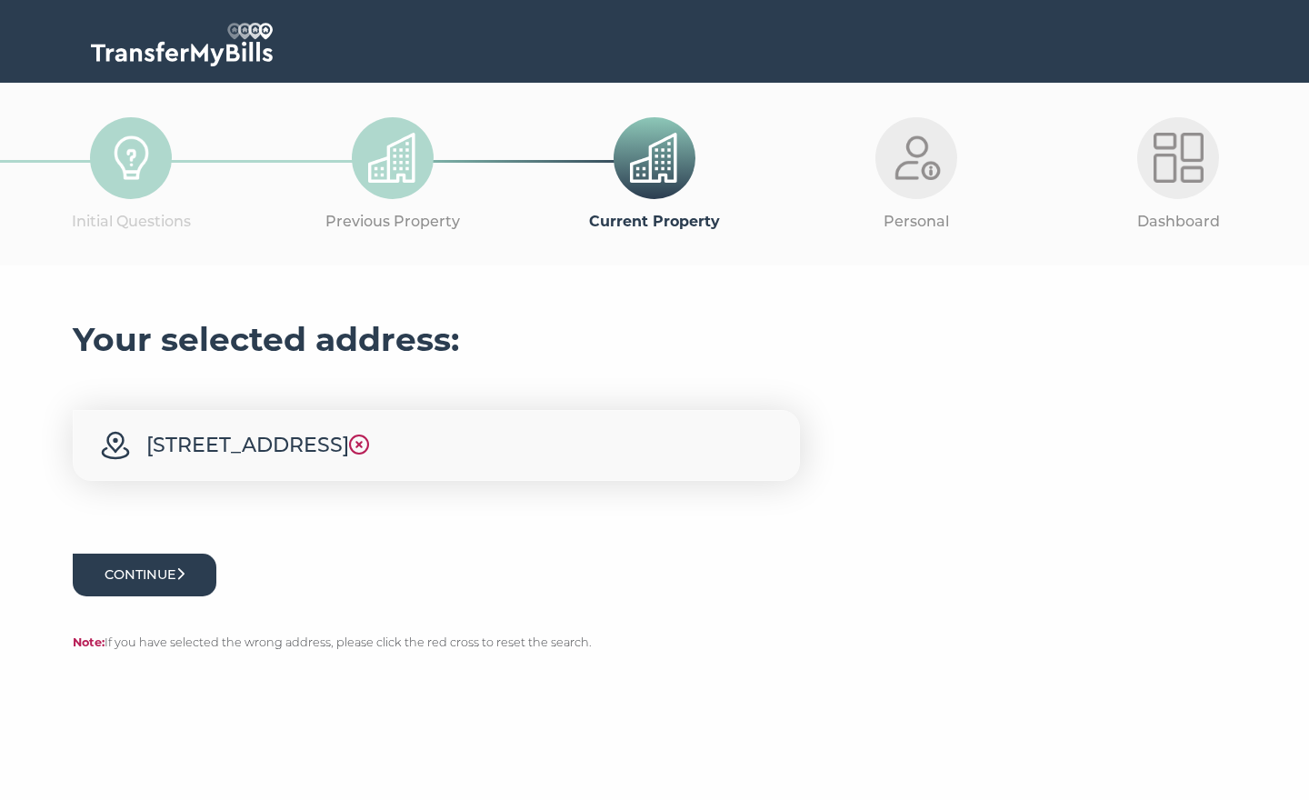
click at [189, 565] on button "Continue" at bounding box center [145, 575] width 144 height 43
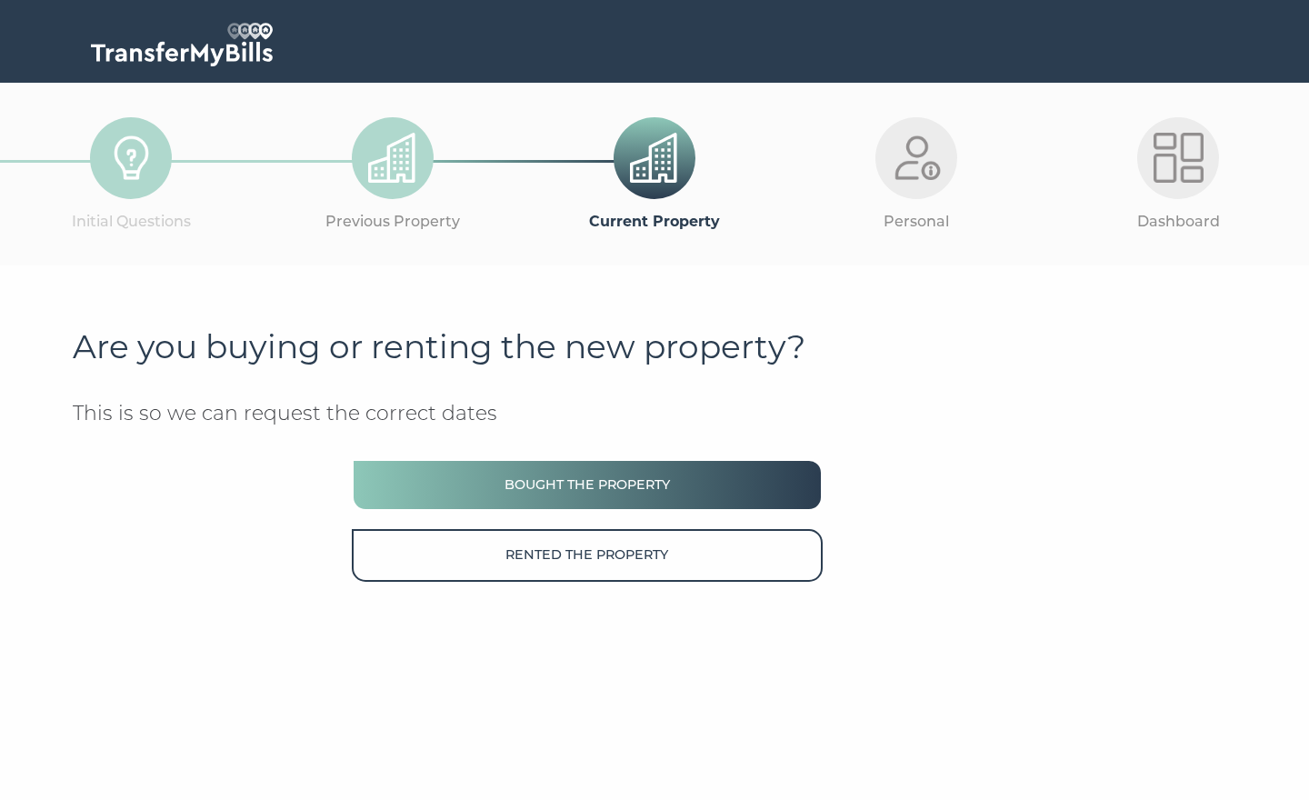
click at [456, 479] on button "Bought the property" at bounding box center [587, 485] width 471 height 52
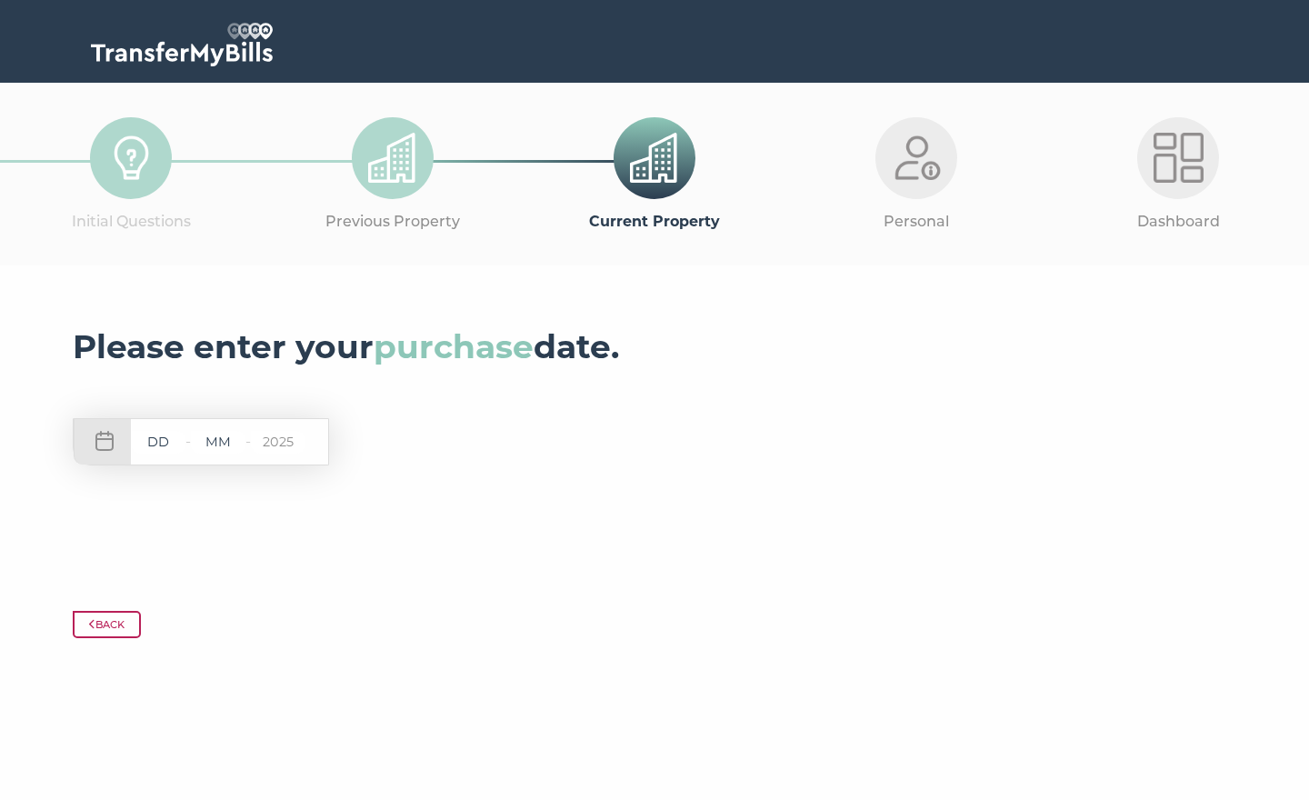
click at [104, 442] on div "- - 2025" at bounding box center [201, 441] width 256 height 47
click at [162, 440] on input "text" at bounding box center [158, 442] width 55 height 23
type input "8"
click at [222, 442] on input "text" at bounding box center [218, 442] width 55 height 23
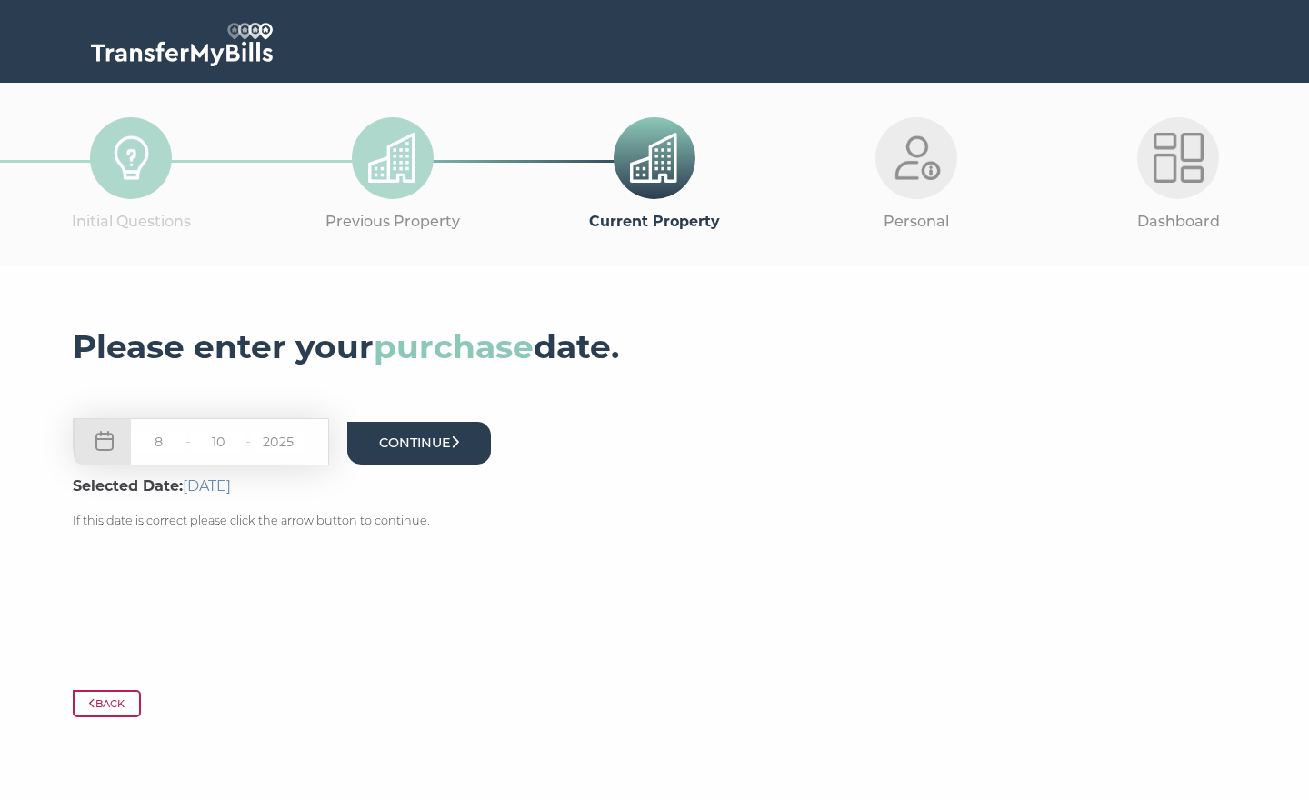
type input "10"
click at [434, 443] on button "Continue" at bounding box center [419, 443] width 144 height 43
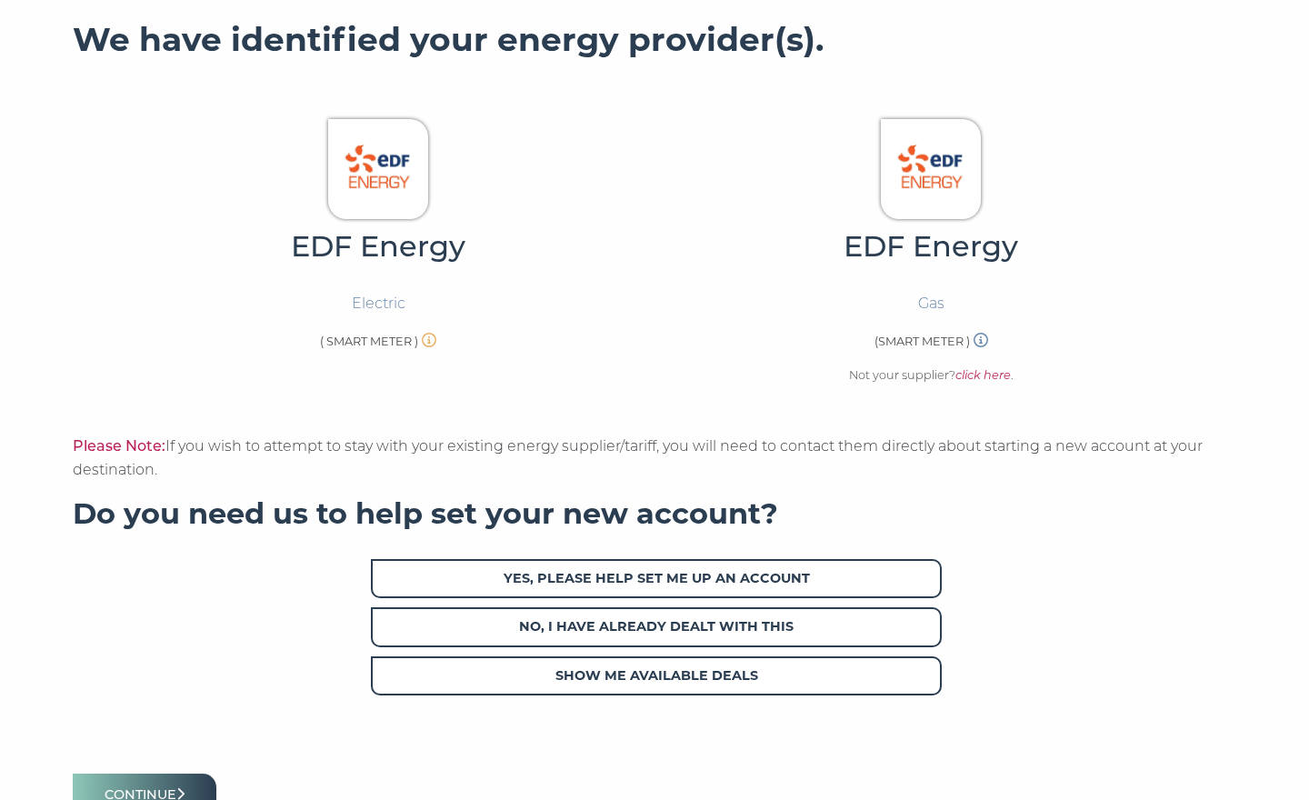
scroll to position [450, 0]
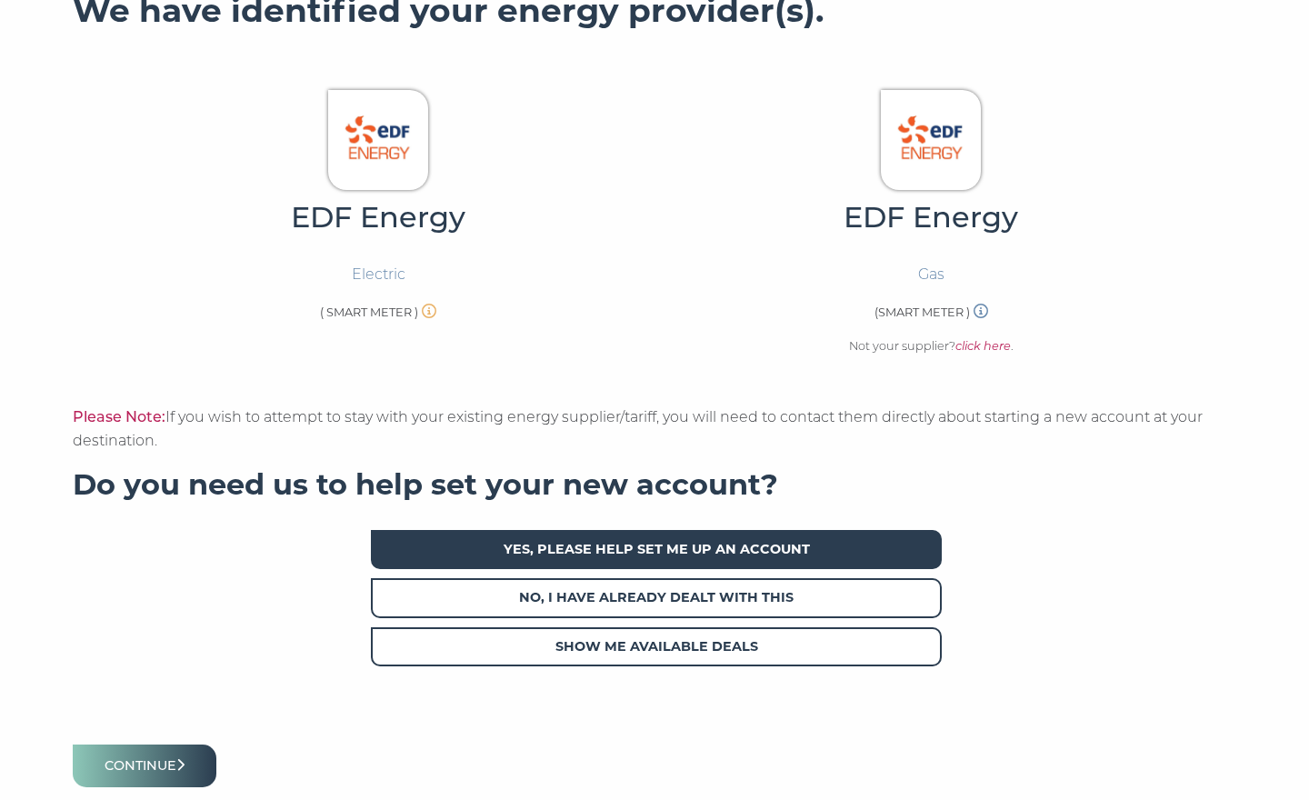
click at [600, 540] on span "Yes, please help set me up an account" at bounding box center [656, 549] width 571 height 39
click at [181, 758] on icon "submit" at bounding box center [180, 764] width 8 height 13
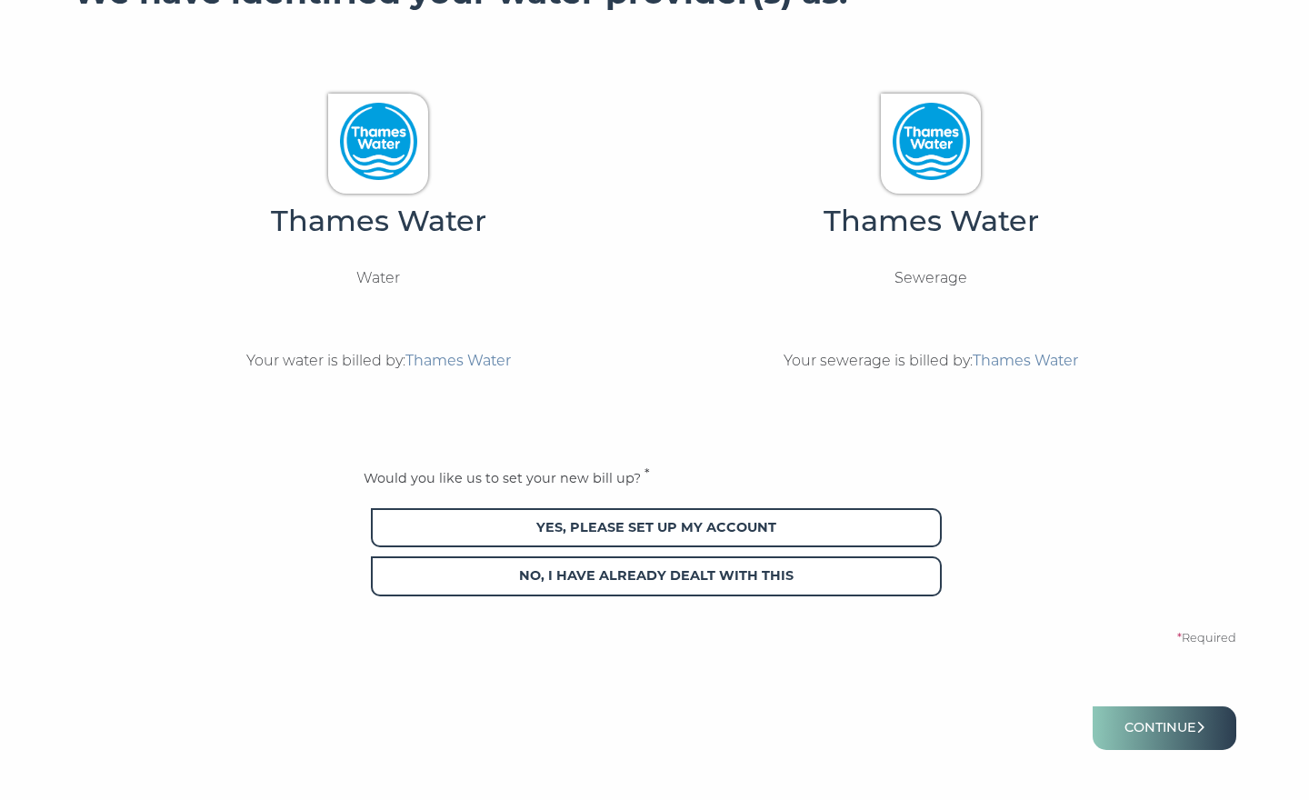
scroll to position [512, 0]
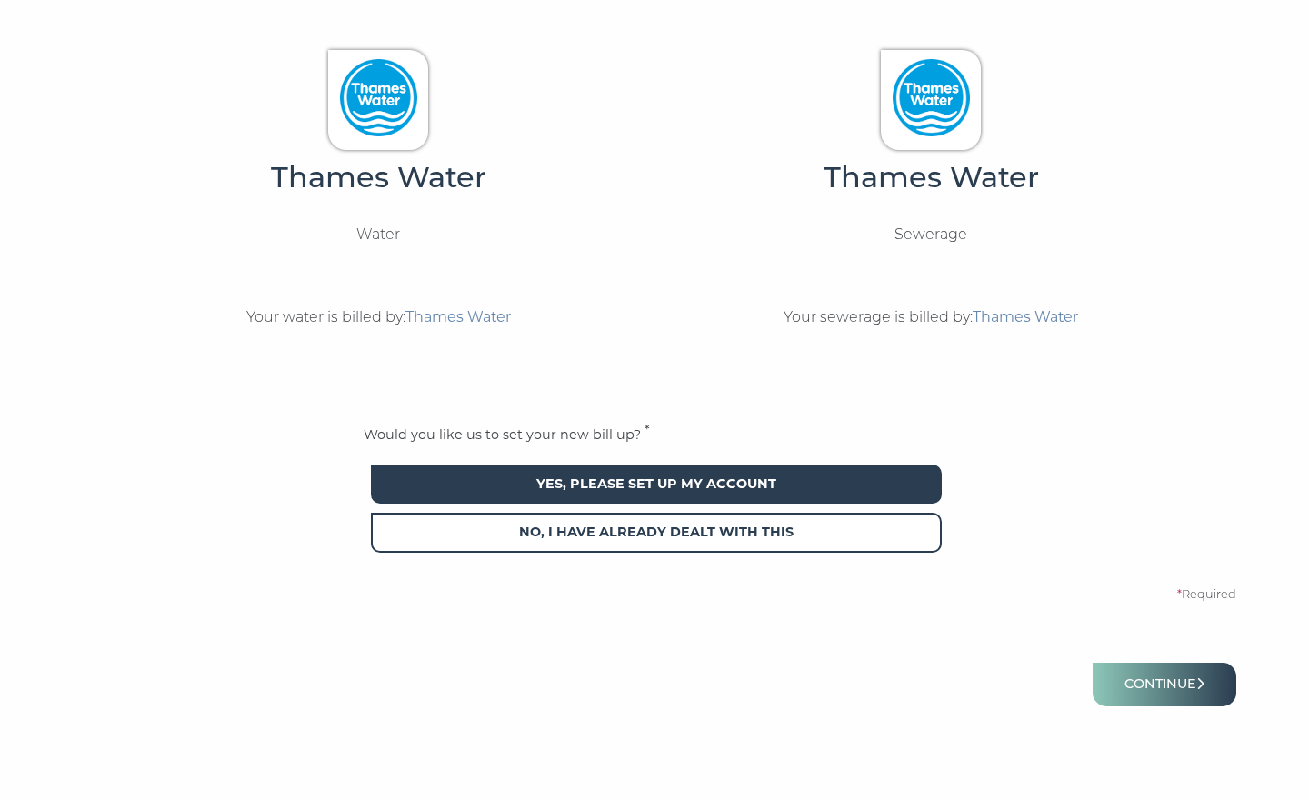
click at [689, 466] on span "Yes, please set up my account" at bounding box center [656, 484] width 571 height 39
click at [1131, 674] on button "Continue" at bounding box center [1165, 684] width 144 height 43
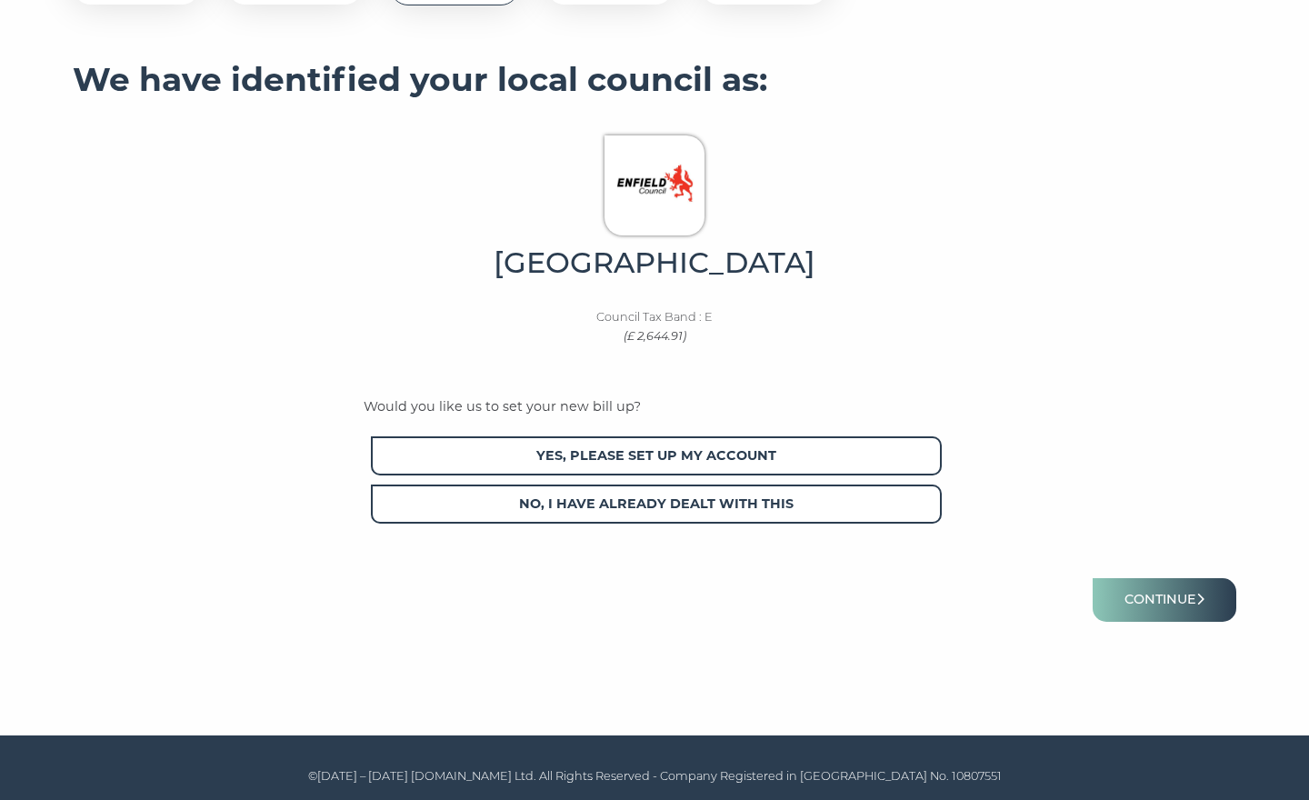
scroll to position [380, 0]
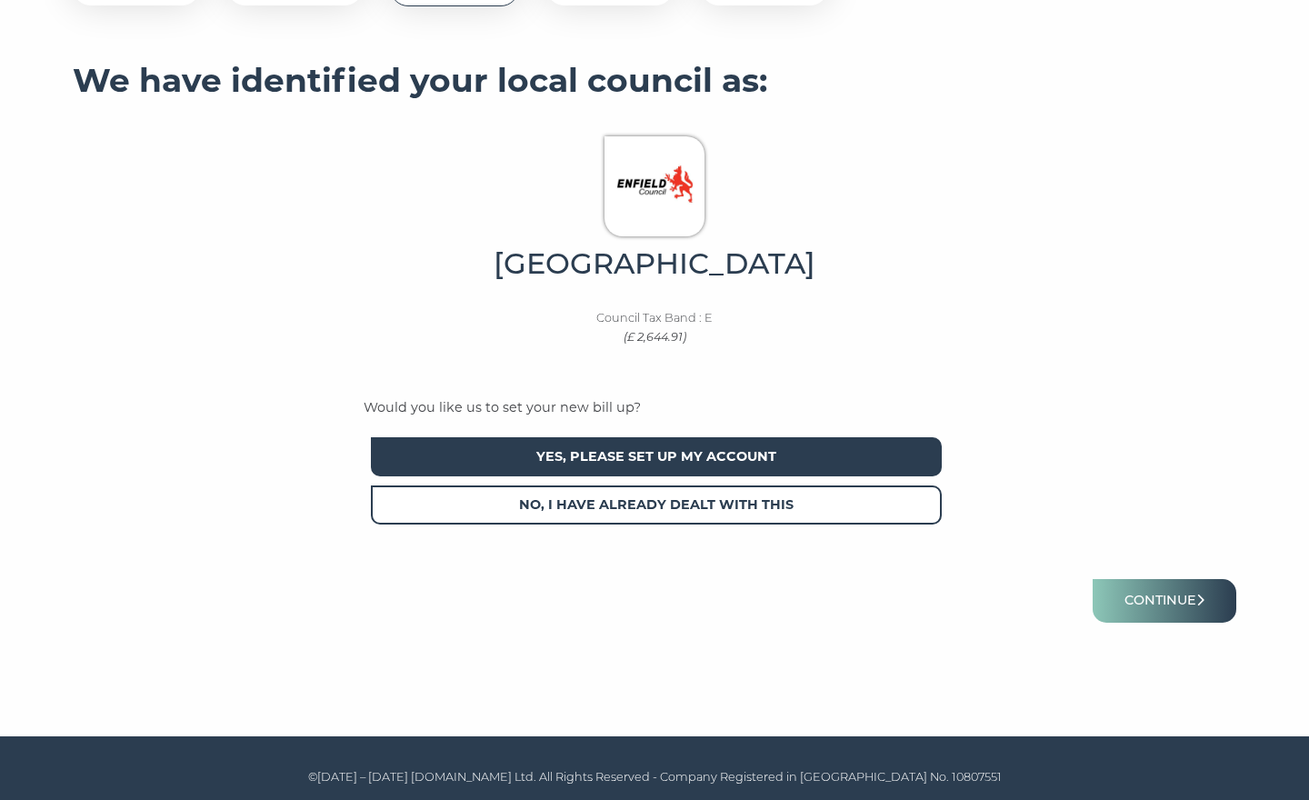
click at [784, 450] on span "Yes, please set up my account" at bounding box center [656, 456] width 571 height 39
click at [1170, 596] on button "Continue" at bounding box center [1165, 600] width 144 height 43
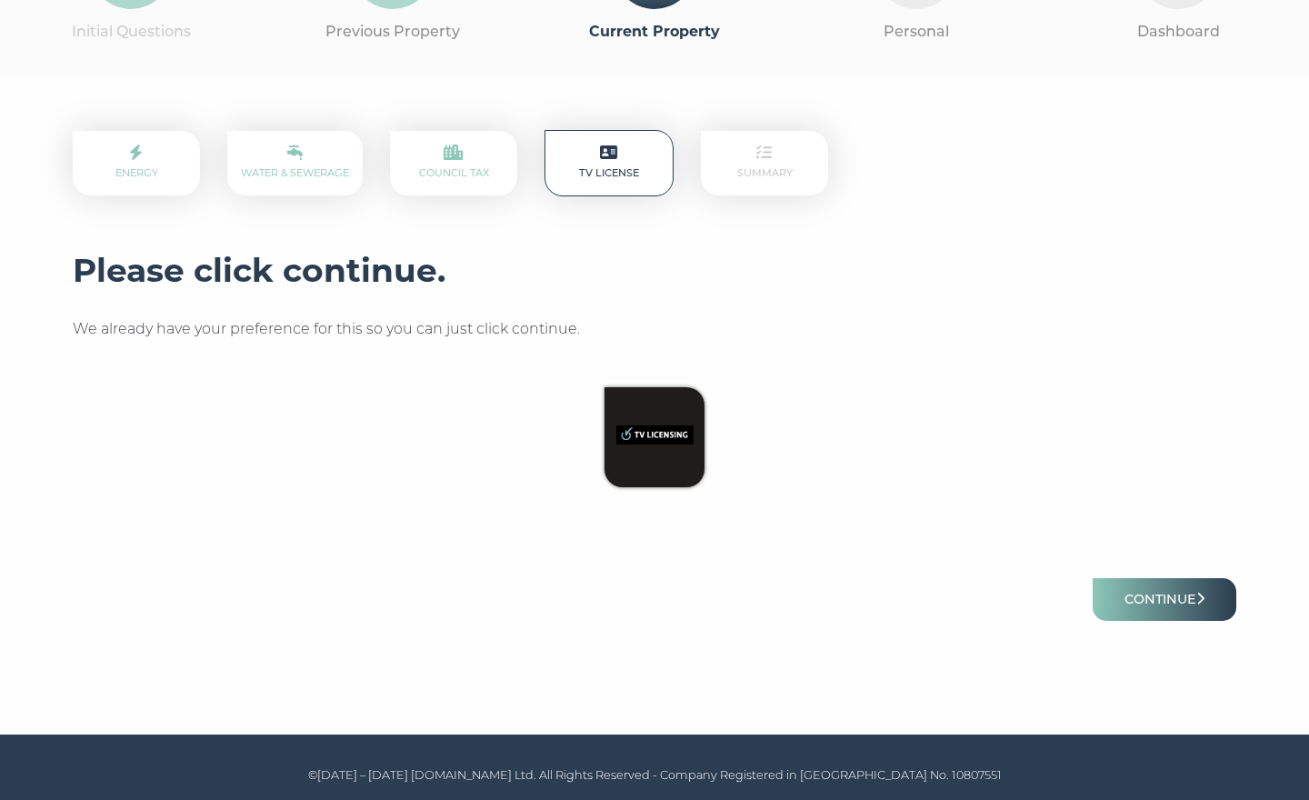
scroll to position [189, 0]
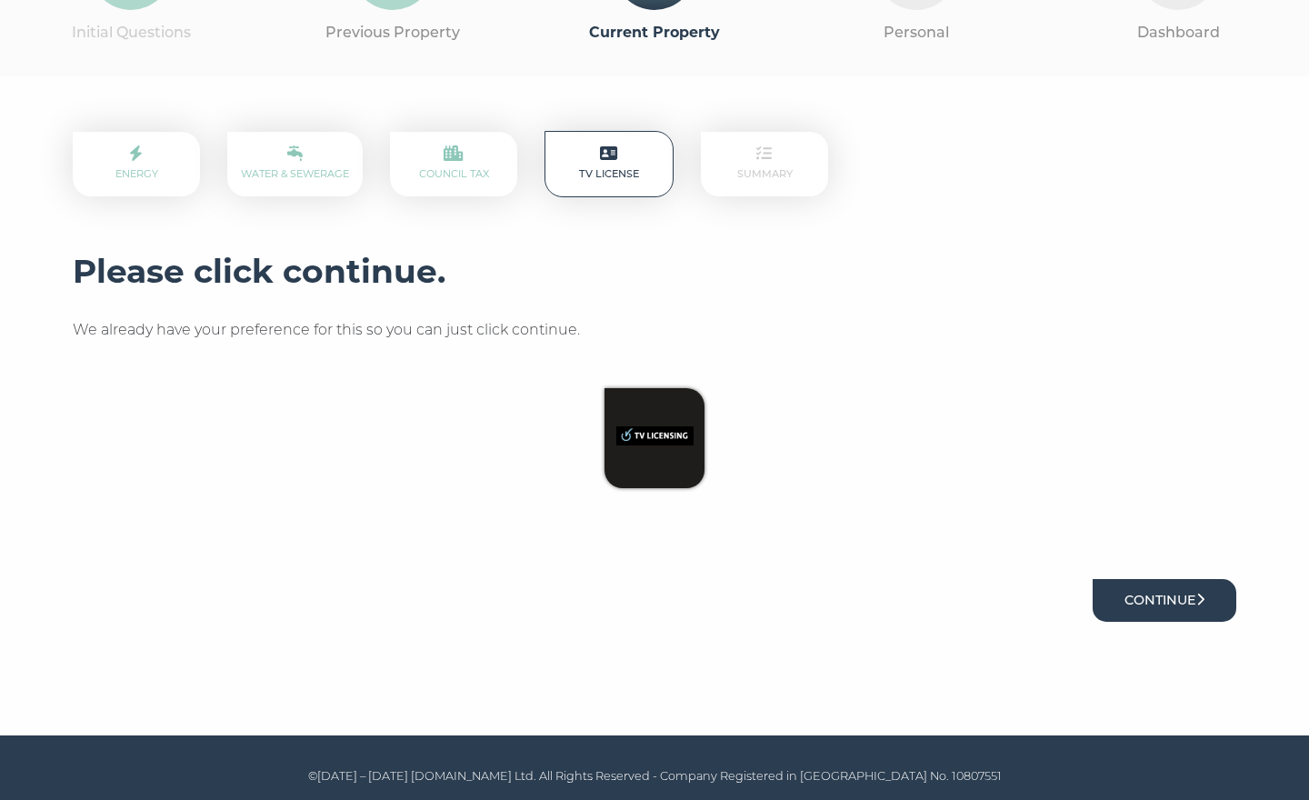
click at [1133, 598] on button "Continue" at bounding box center [1165, 600] width 144 height 43
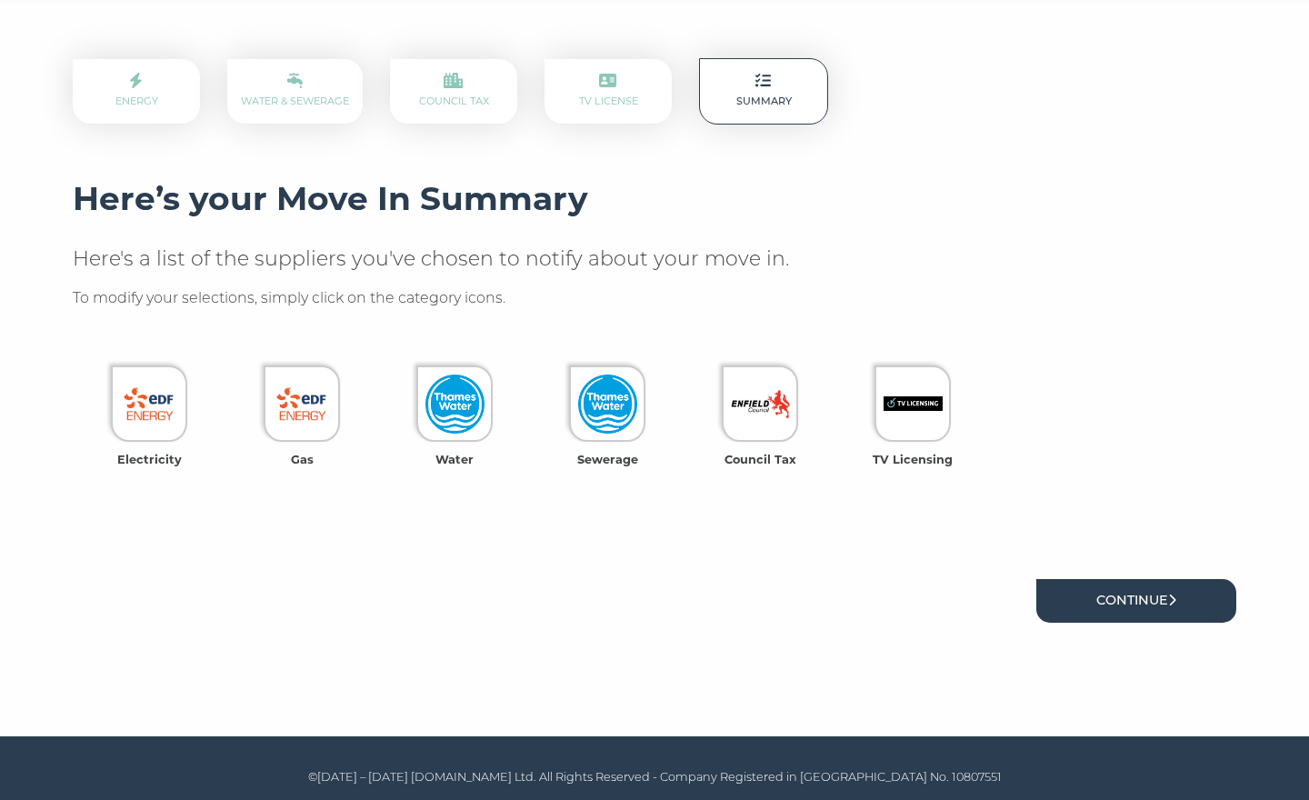
scroll to position [261, 0]
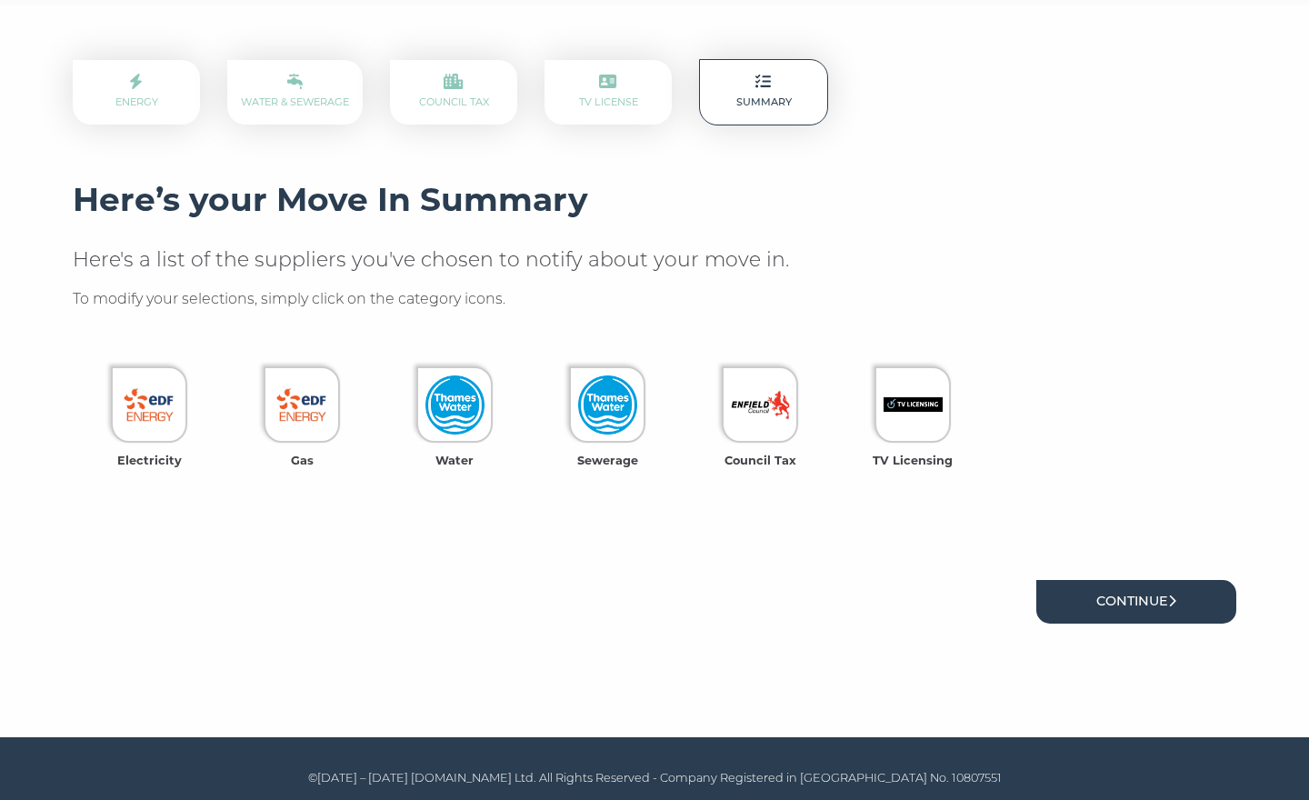
click at [1123, 595] on link "Continue" at bounding box center [1136, 601] width 200 height 43
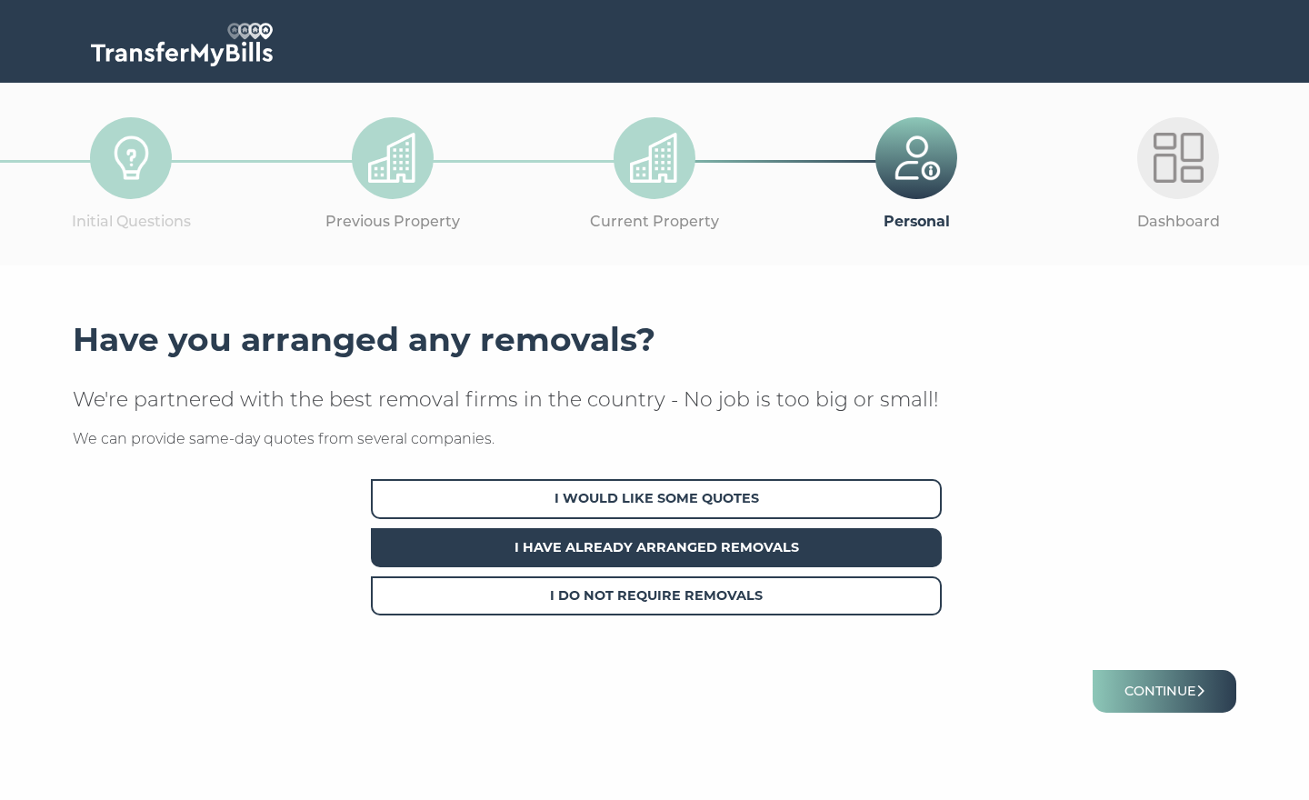
click at [847, 537] on span "I Have Already Arranged Removals" at bounding box center [656, 547] width 571 height 39
click at [1161, 684] on button "Continue" at bounding box center [1165, 691] width 144 height 43
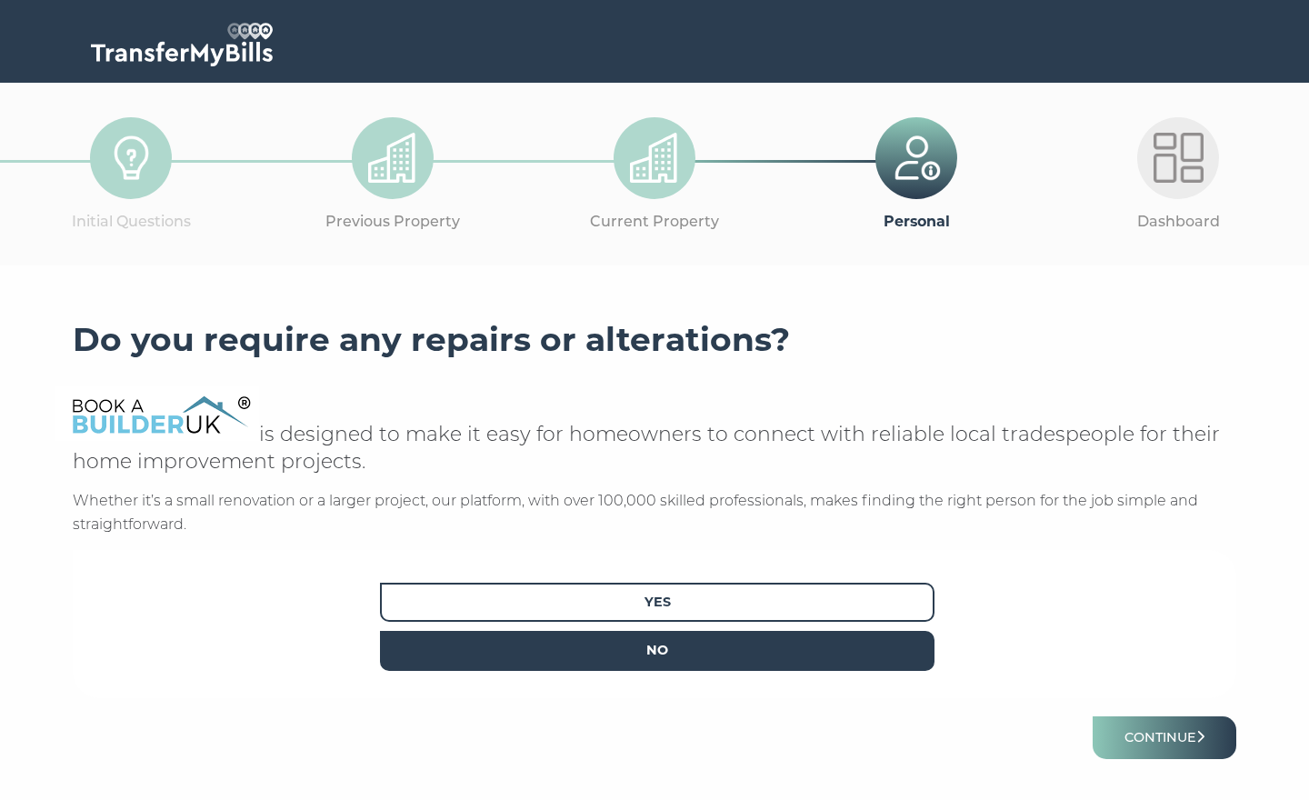
click at [906, 640] on span "No" at bounding box center [657, 650] width 555 height 39
click at [1132, 718] on button "Continue" at bounding box center [1165, 737] width 144 height 43
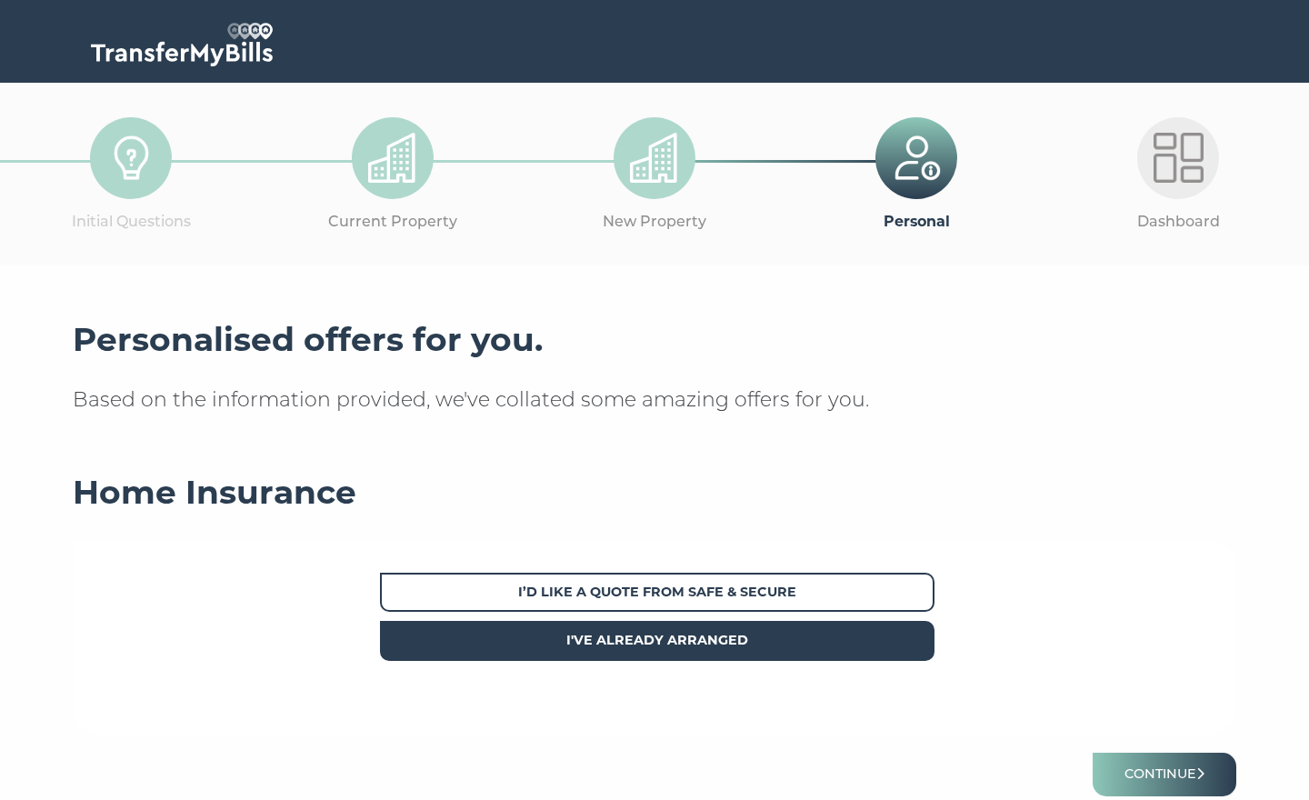
click at [903, 637] on span "I've already arranged" at bounding box center [657, 640] width 555 height 39
click at [1149, 770] on button "Continue" at bounding box center [1165, 774] width 144 height 43
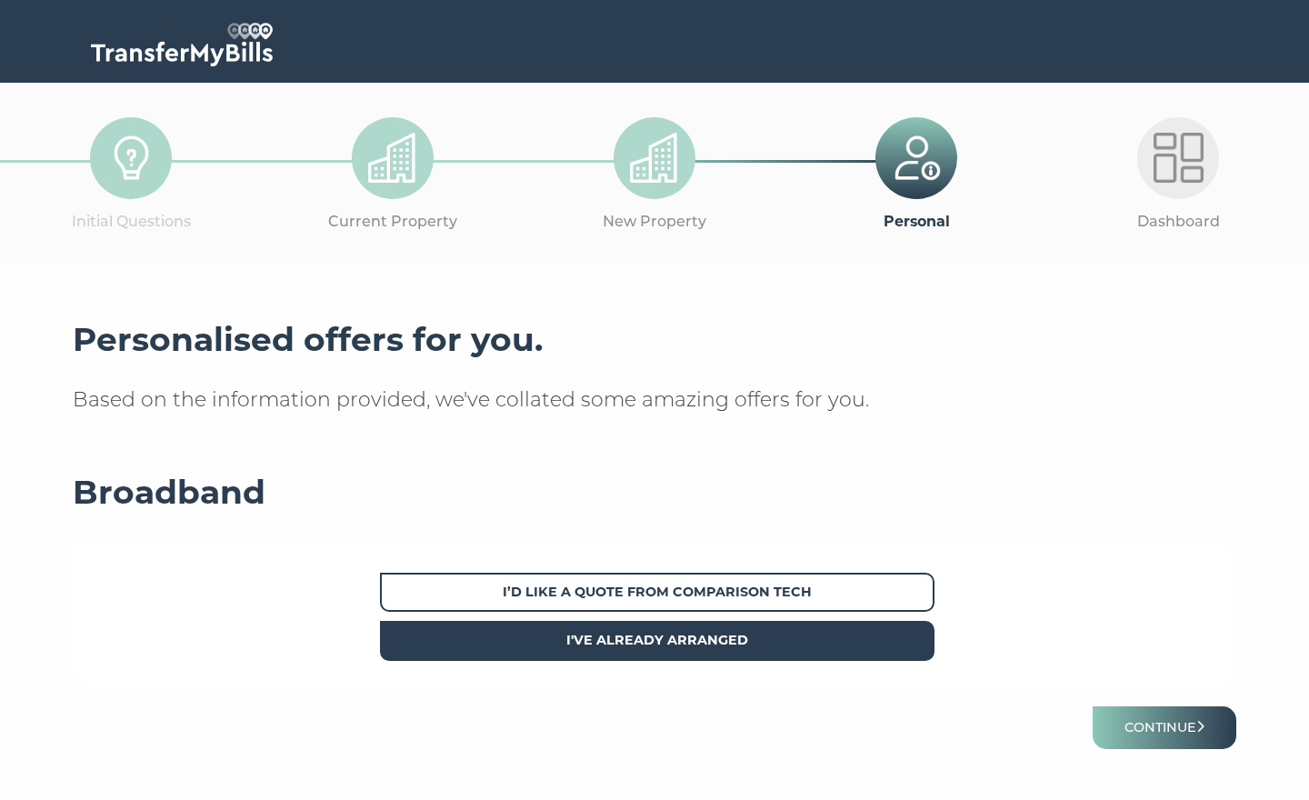
click at [921, 642] on span "I've already arranged" at bounding box center [657, 640] width 555 height 39
click at [1155, 725] on button "Continue" at bounding box center [1165, 727] width 144 height 43
click at [900, 635] on span "I've already arranged" at bounding box center [657, 640] width 555 height 39
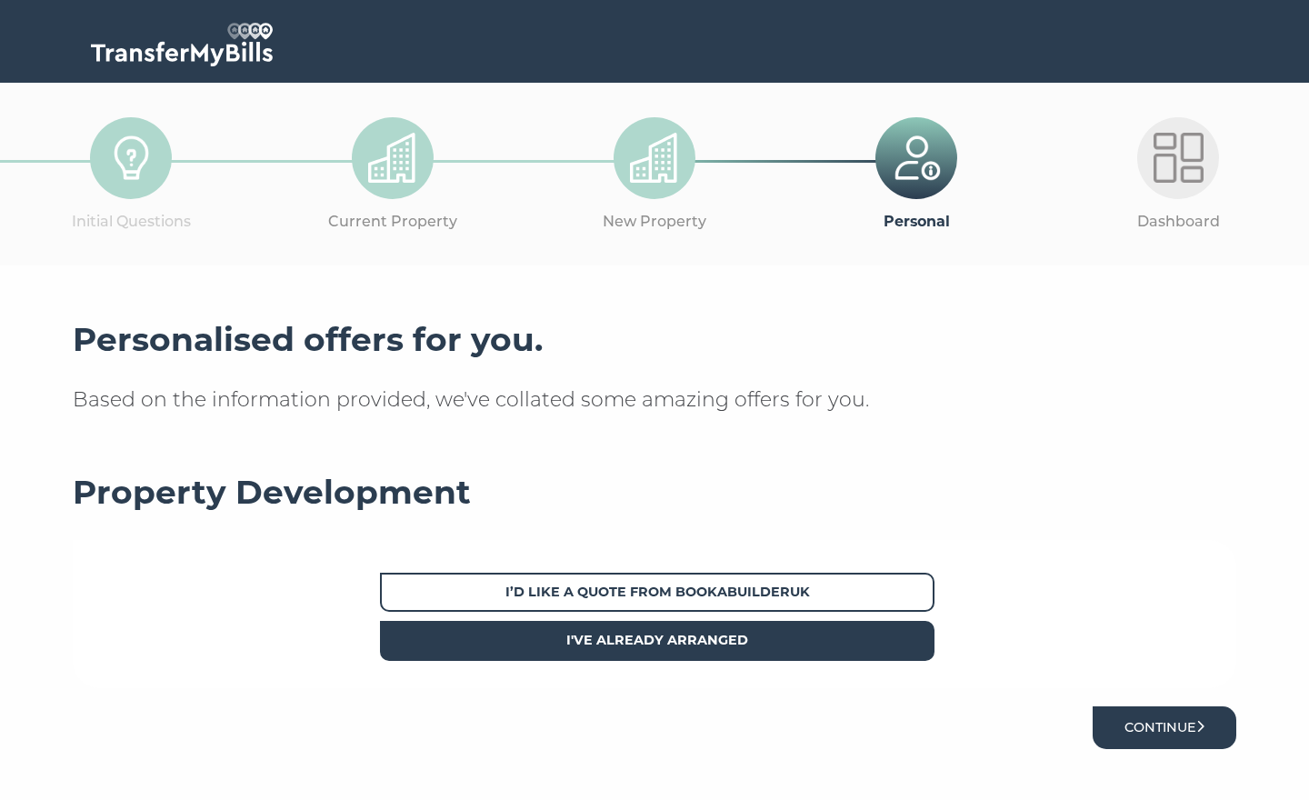
click at [1163, 725] on button "Continue" at bounding box center [1165, 727] width 144 height 43
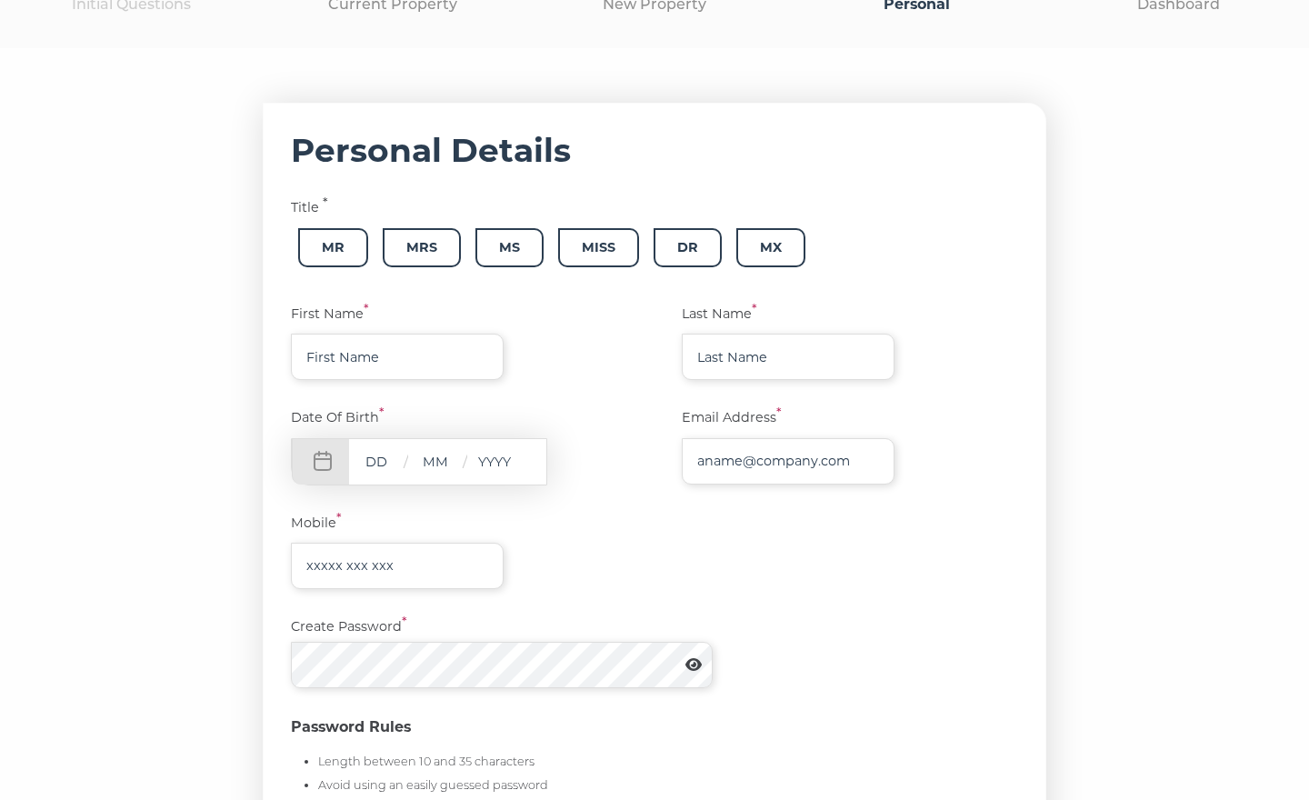
scroll to position [239, 0]
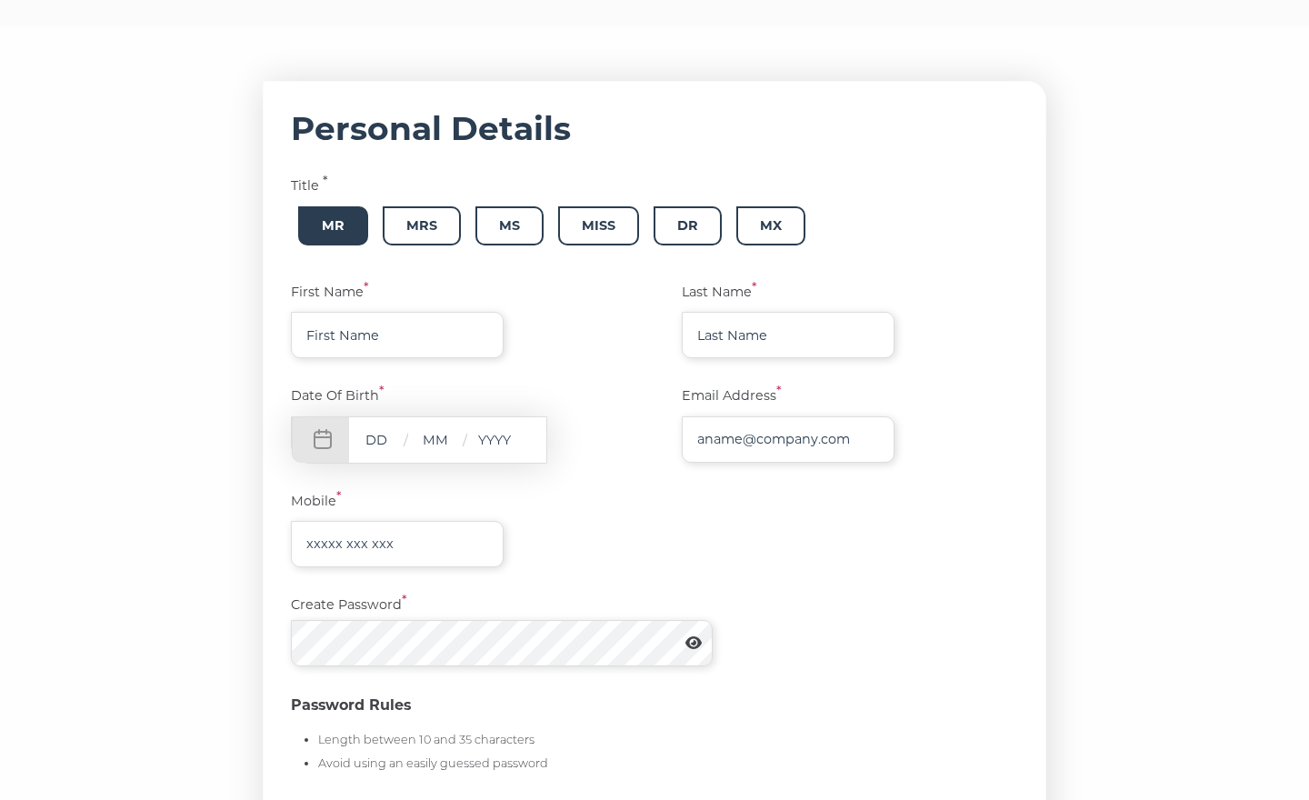
click at [334, 224] on span "Mr" at bounding box center [333, 225] width 70 height 39
type input "Keith"
click at [575, 371] on form "Personal Details Title * Mr Mrs Ms Miss Dr Mx First Name * Keith Last Name * Da…" at bounding box center [655, 541] width 784 height 921
click at [386, 439] on input "text" at bounding box center [376, 439] width 55 height 23
type input "6"
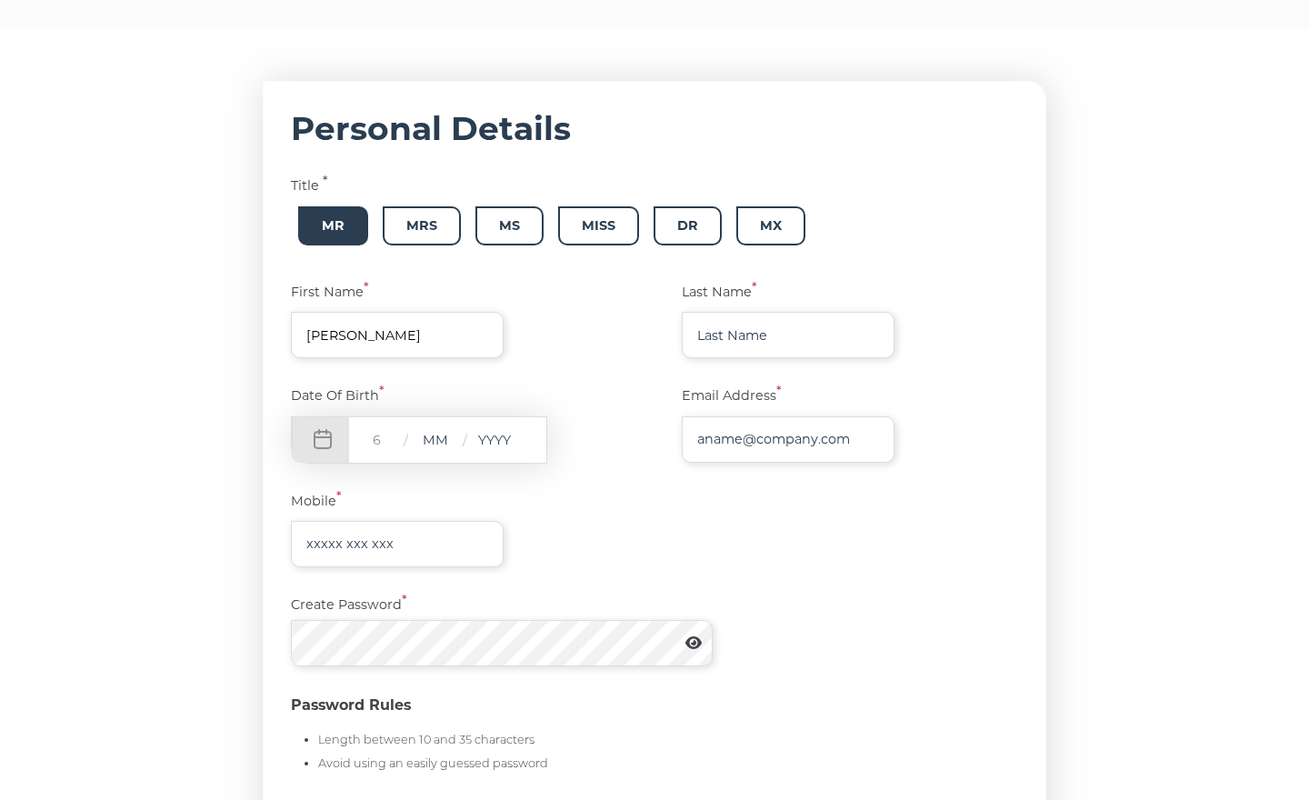
click at [448, 437] on input "text" at bounding box center [435, 439] width 55 height 23
type input "3"
click at [501, 441] on input "text" at bounding box center [494, 439] width 55 height 23
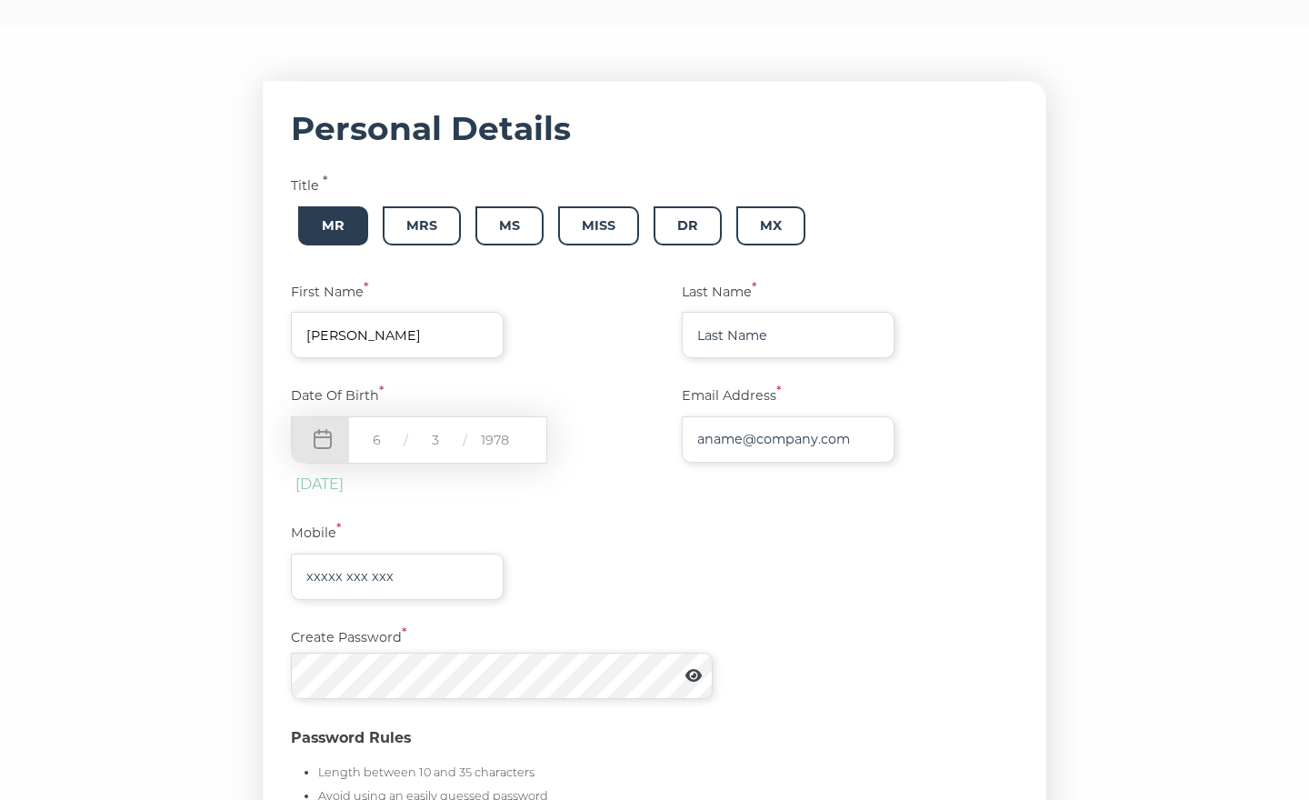
type input "1978"
type input "Hawkins"
type input "keith.hawkins.kh@googlemail.com"
type input "07980110302"
click at [615, 611] on form "Personal Details Title * Mr Mrs Ms Miss Dr Mx First Name * Keith Last Name * Ha…" at bounding box center [655, 558] width 784 height 954
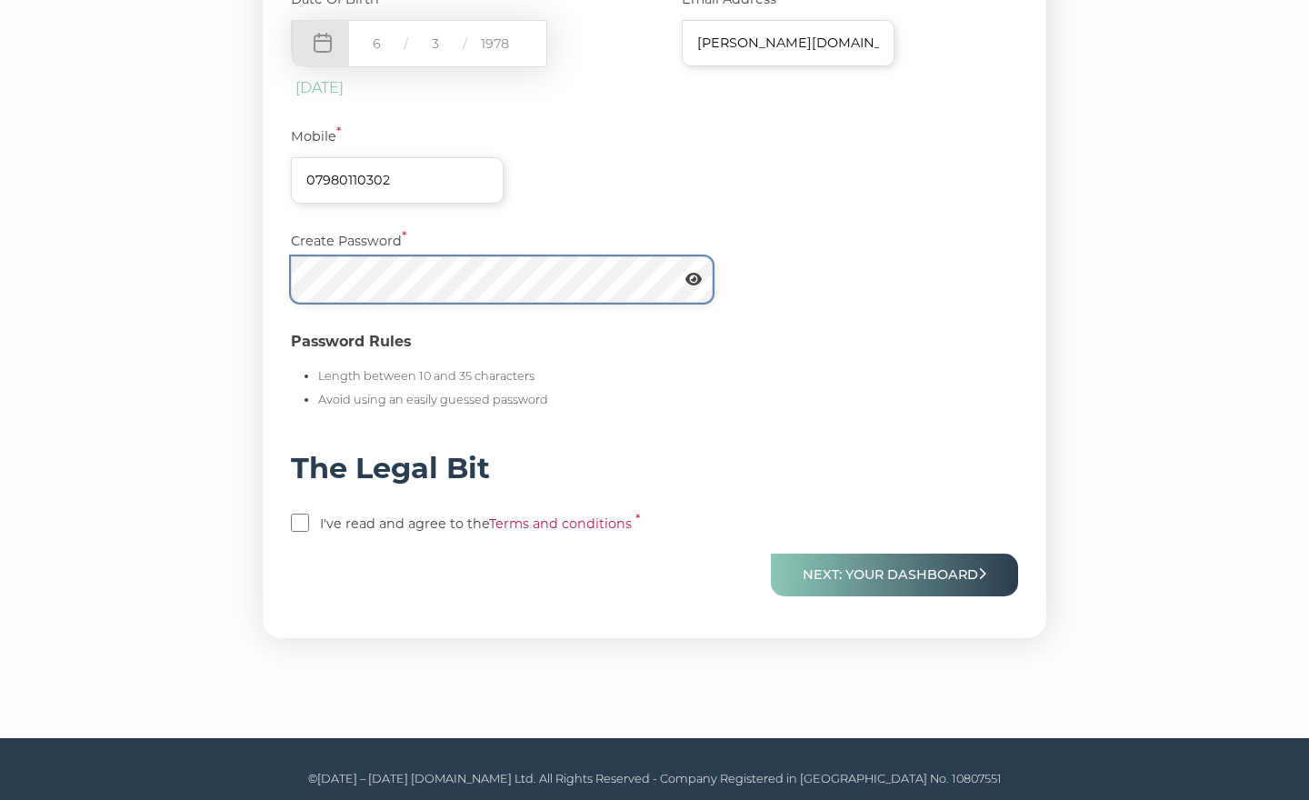
scroll to position [635, 0]
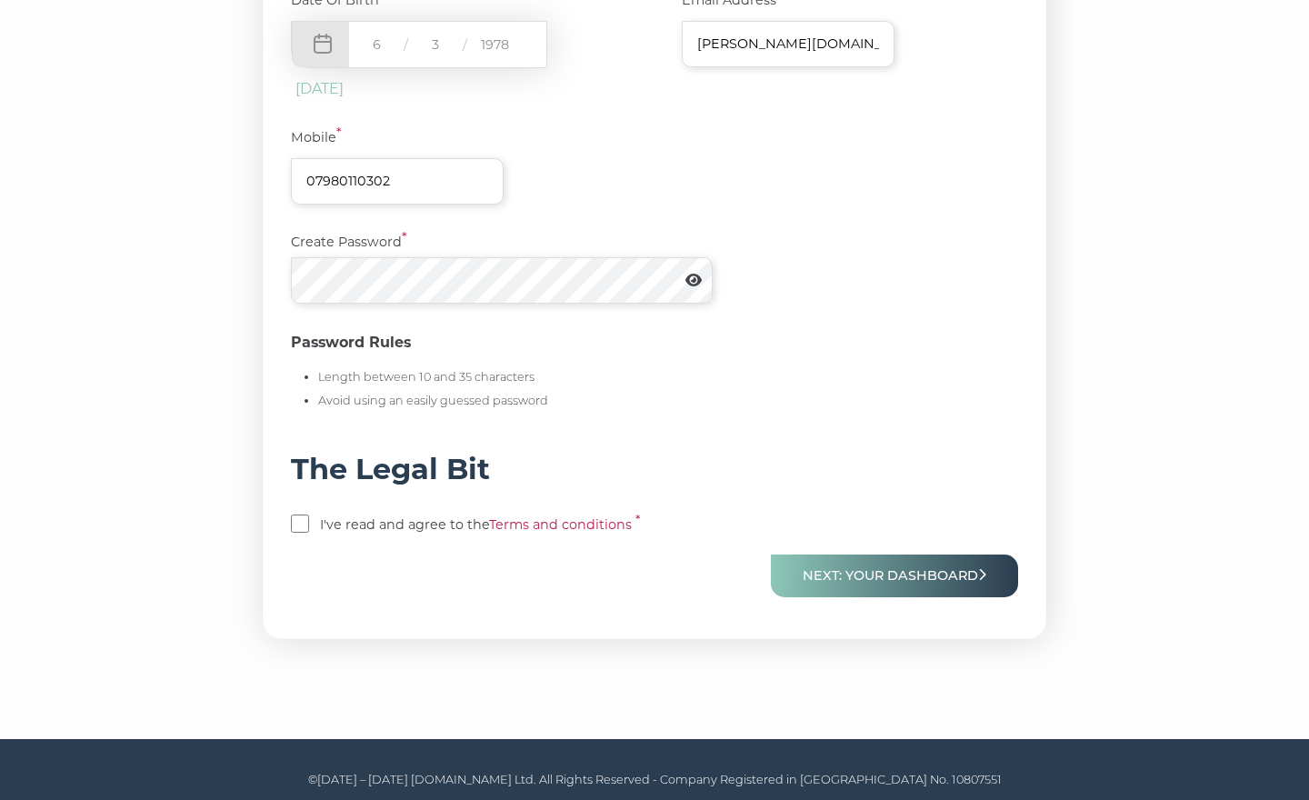
click at [386, 515] on label "I've read and agree to the Terms and conditions *" at bounding box center [524, 525] width 409 height 21
click at [295, 515] on input "checkbox" at bounding box center [300, 524] width 18 height 18
checkbox input "true"
click at [858, 564] on button "Next: Your Dashboard" at bounding box center [894, 576] width 247 height 43
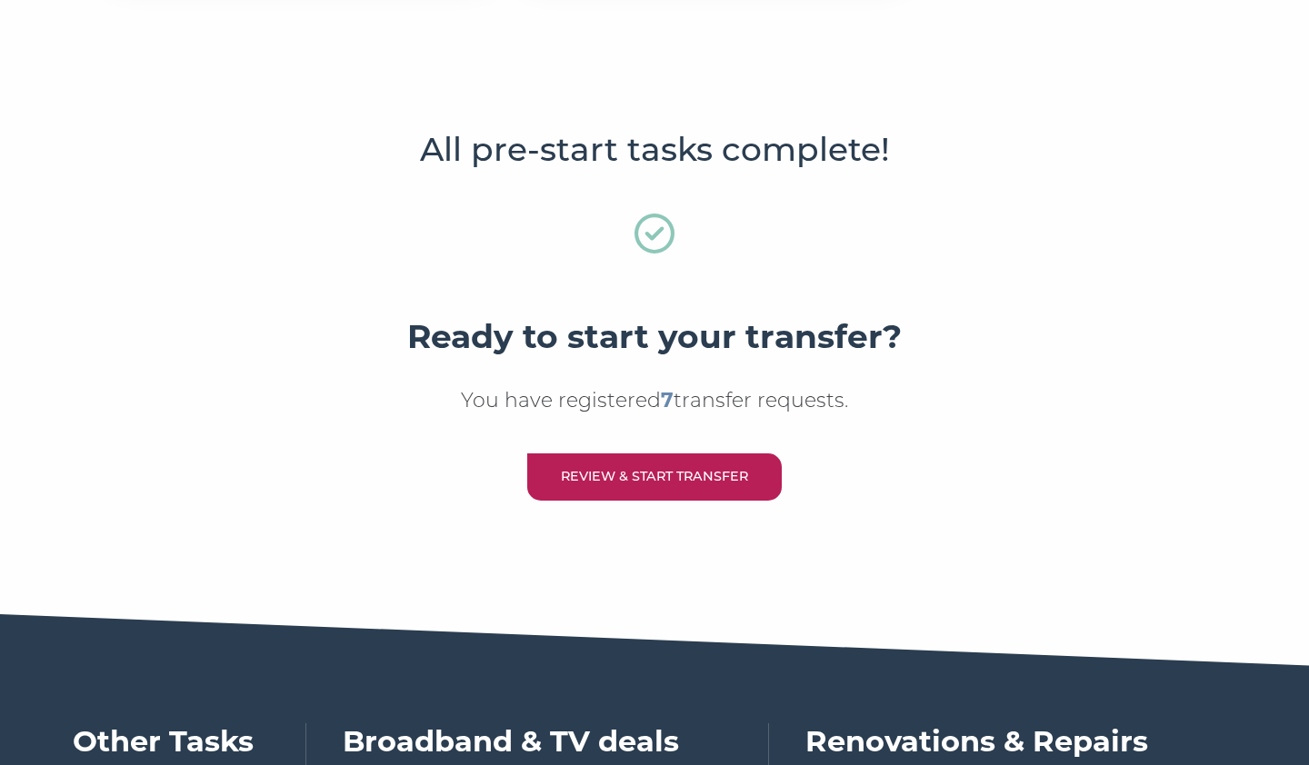
scroll to position [381, 0]
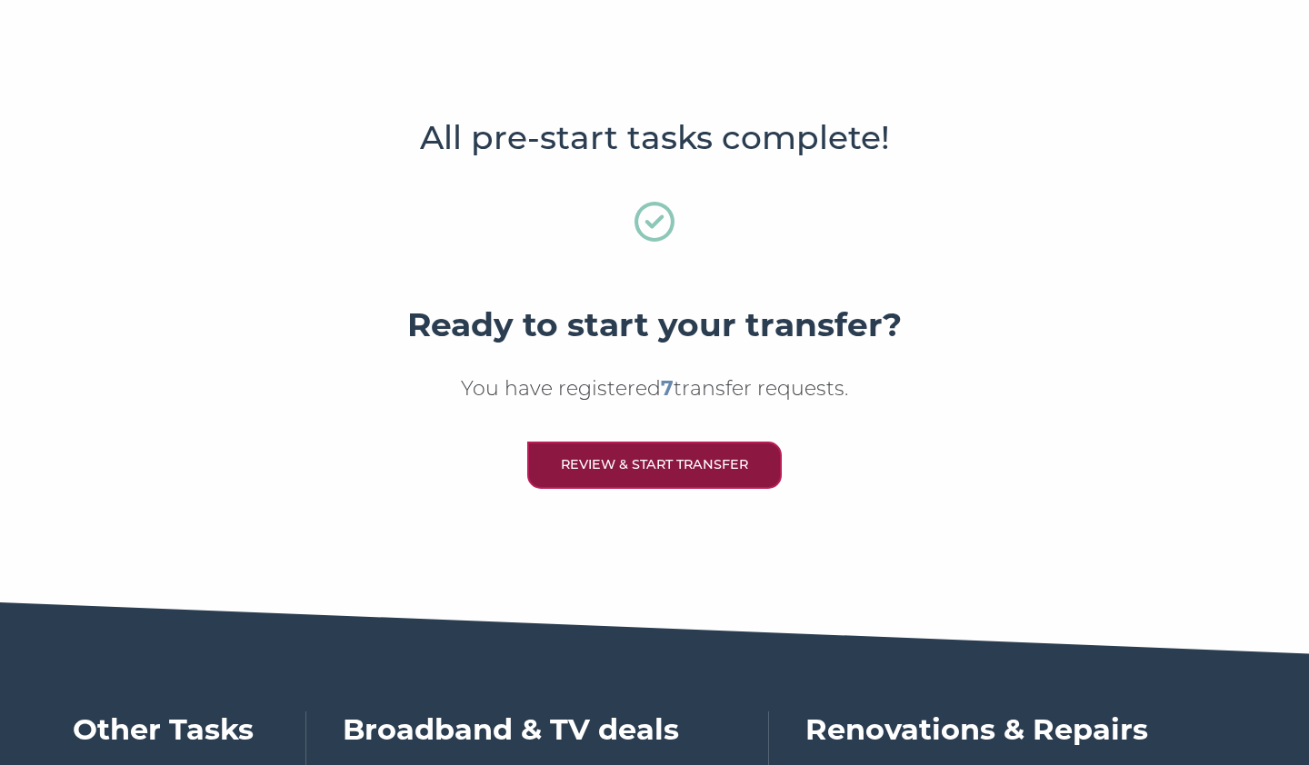
click at [674, 454] on link "Review & Start Transfer" at bounding box center [654, 465] width 255 height 46
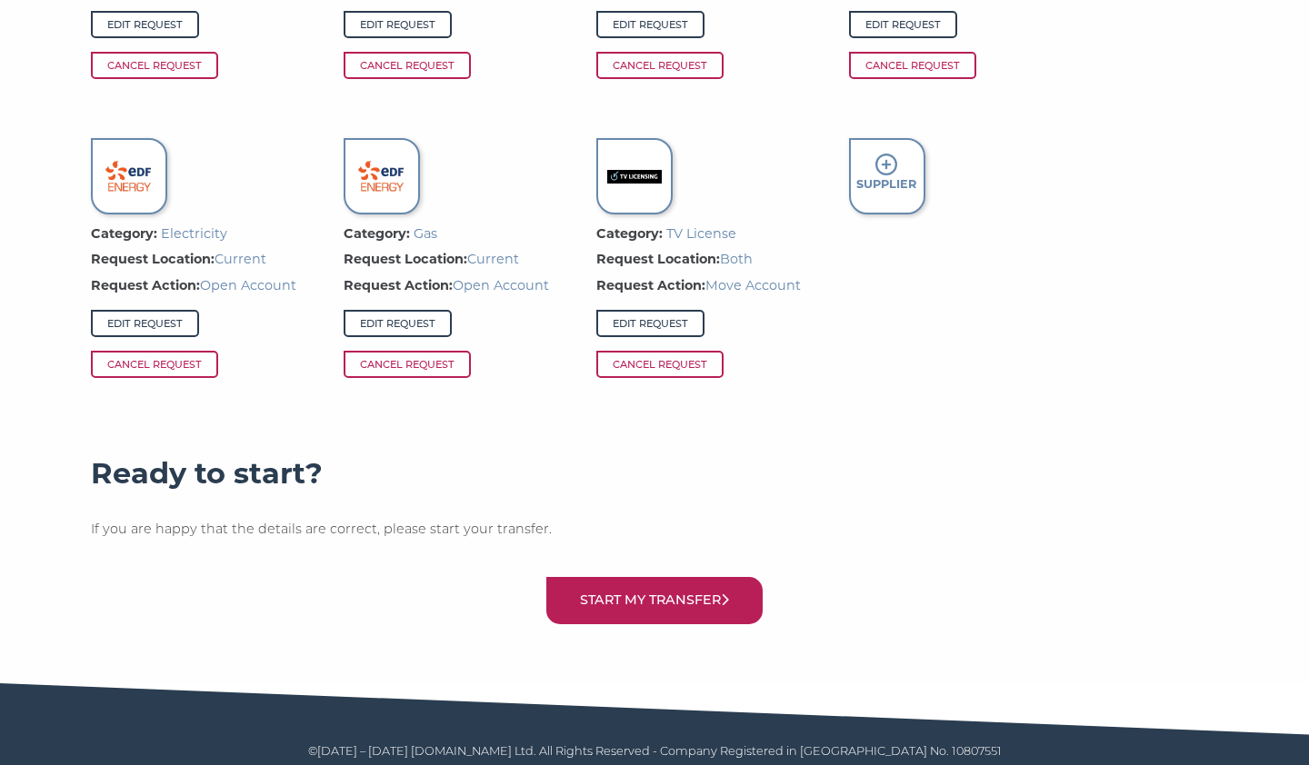
scroll to position [1523, 0]
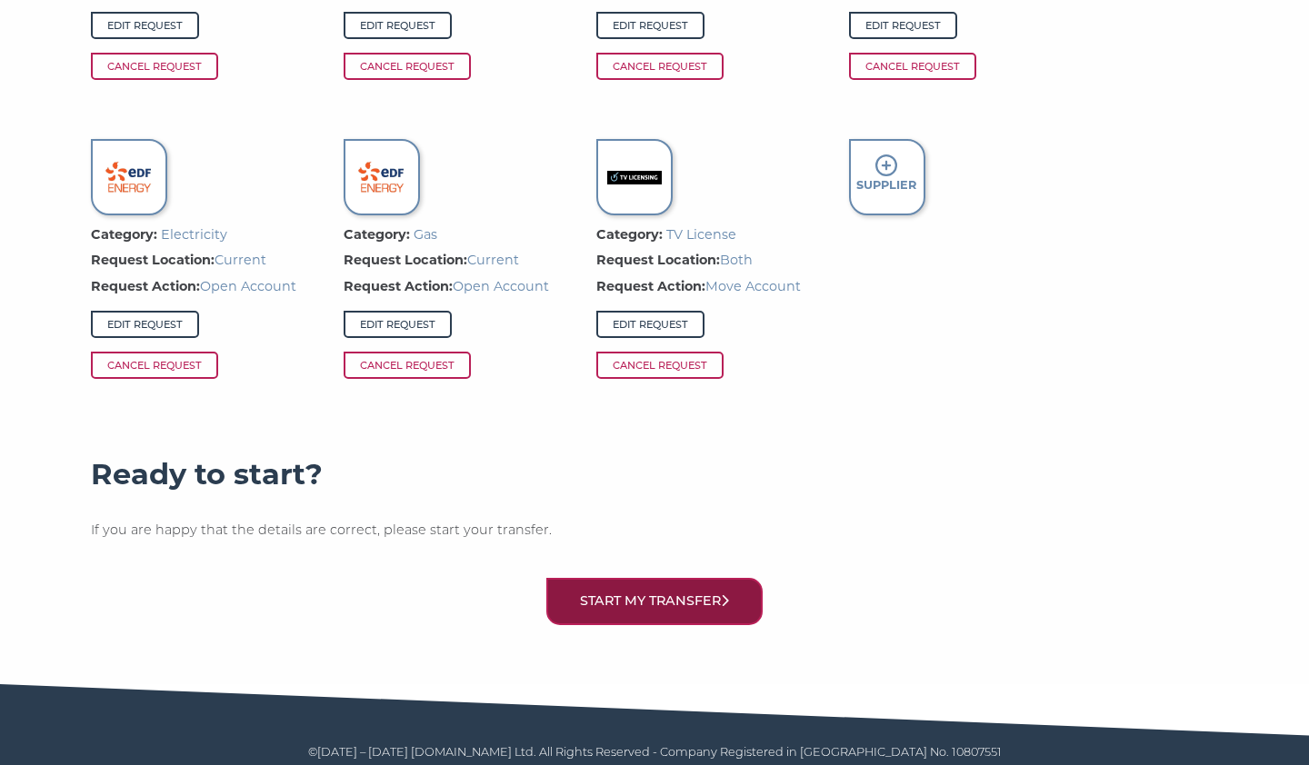
click at [669, 591] on button "Start my transfer" at bounding box center [654, 601] width 216 height 46
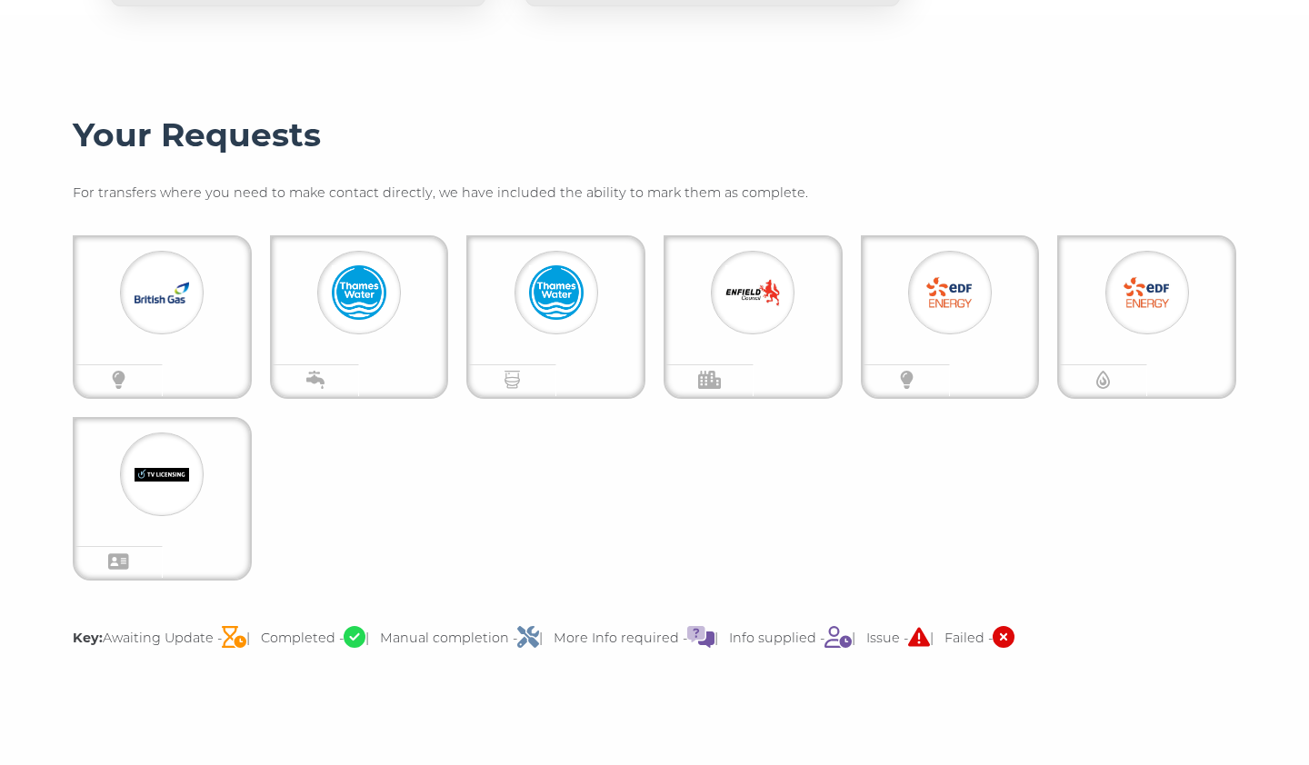
scroll to position [301, 0]
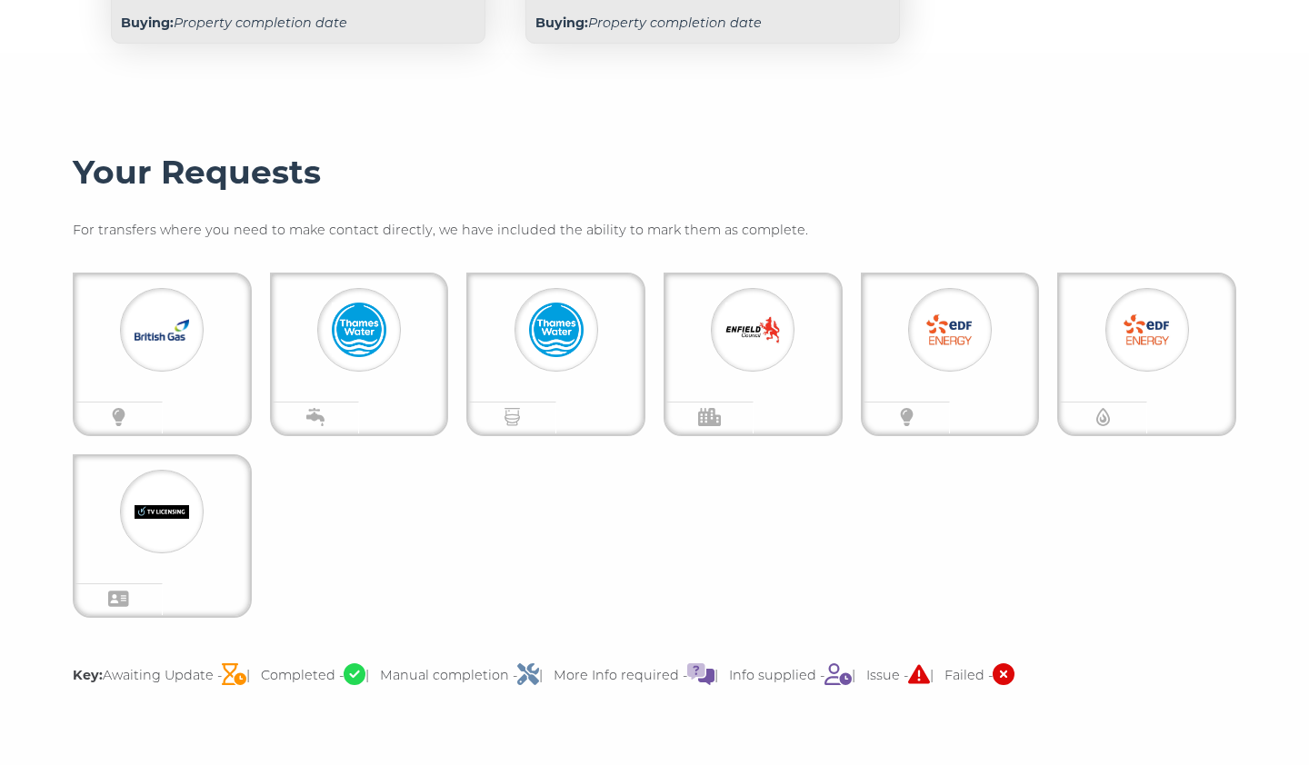
click at [168, 323] on img at bounding box center [162, 330] width 55 height 55
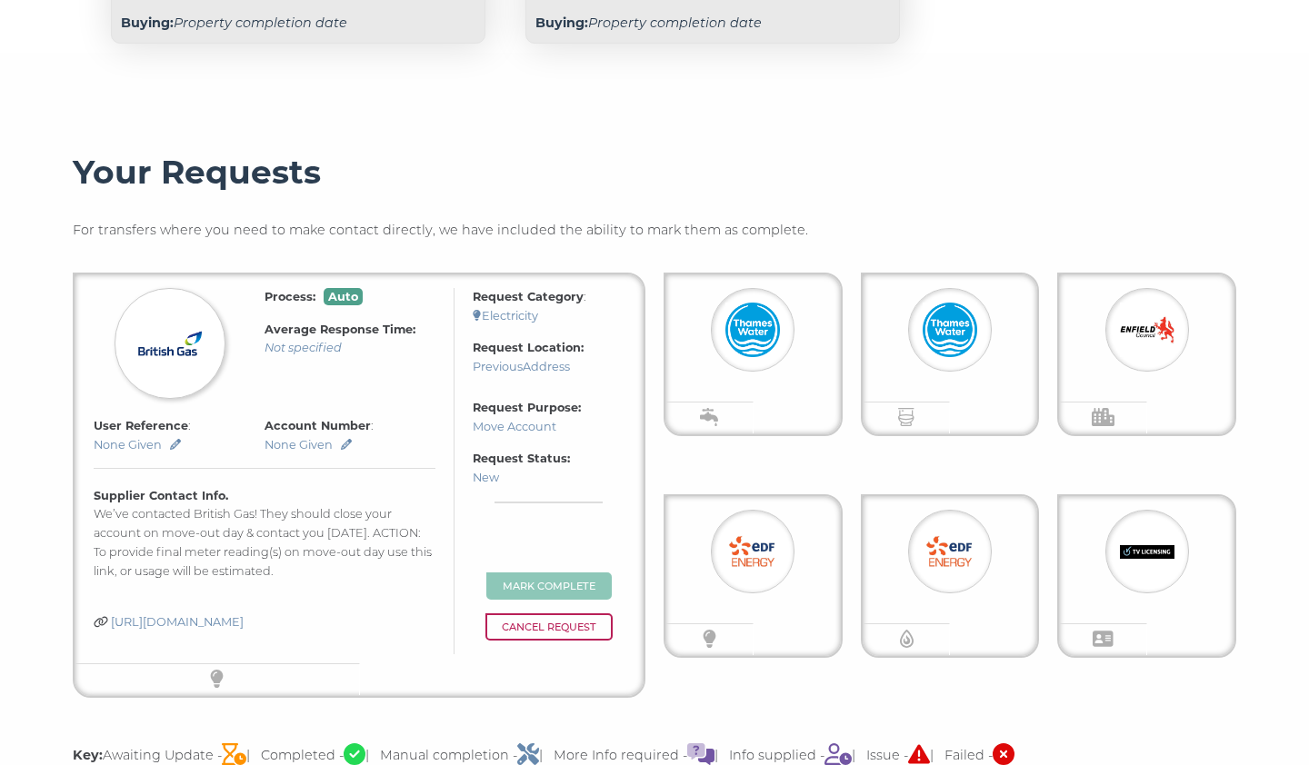
click at [766, 169] on h3 "Your Requests" at bounding box center [655, 173] width 1164 height 40
click at [721, 351] on div at bounding box center [753, 330] width 84 height 84
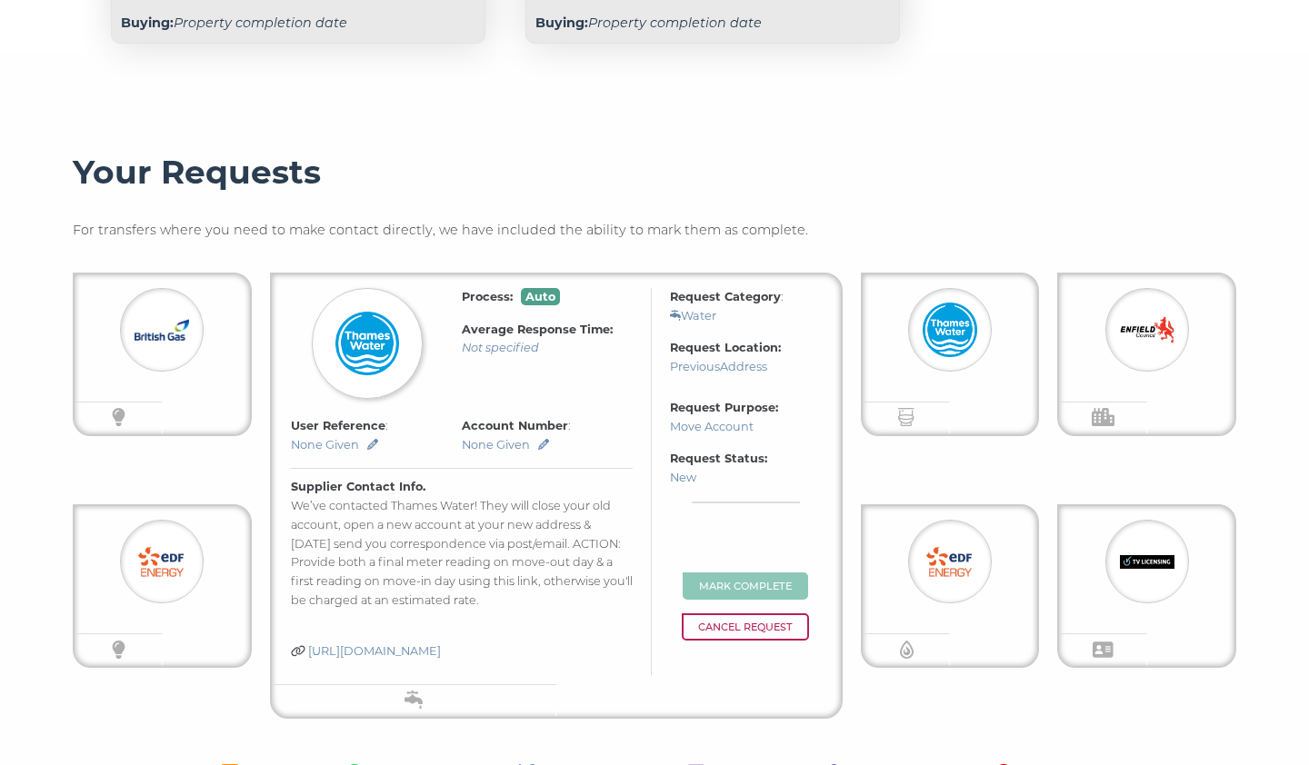
click at [923, 342] on img at bounding box center [950, 330] width 55 height 55
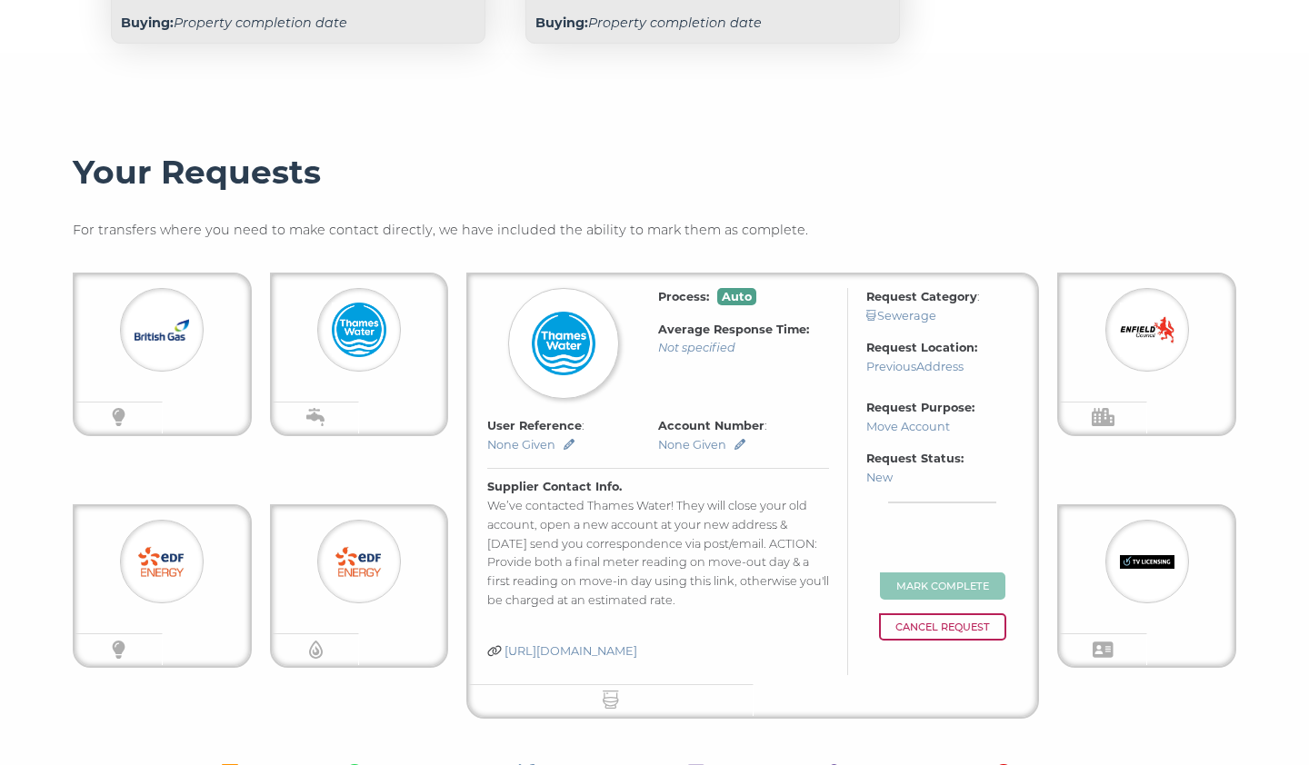
click at [1137, 348] on img at bounding box center [1147, 330] width 55 height 55
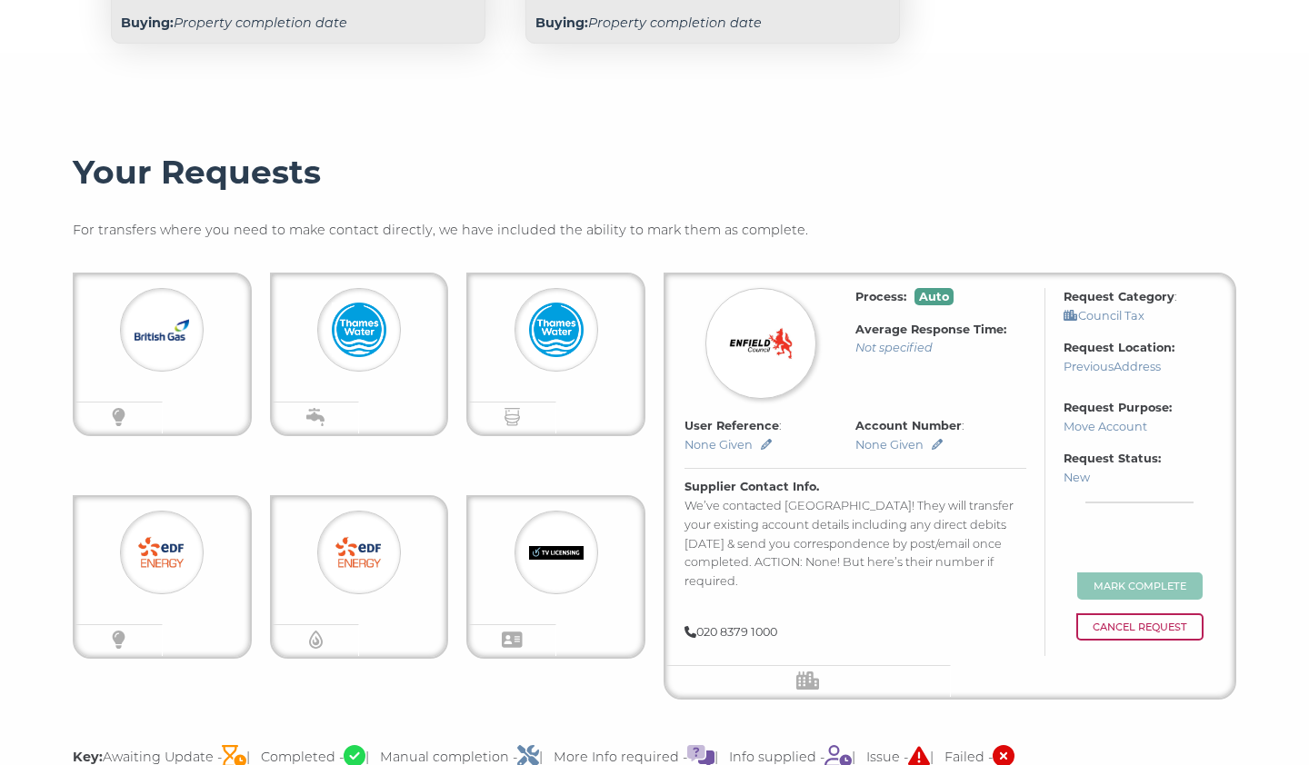
click at [180, 552] on img at bounding box center [162, 552] width 55 height 55
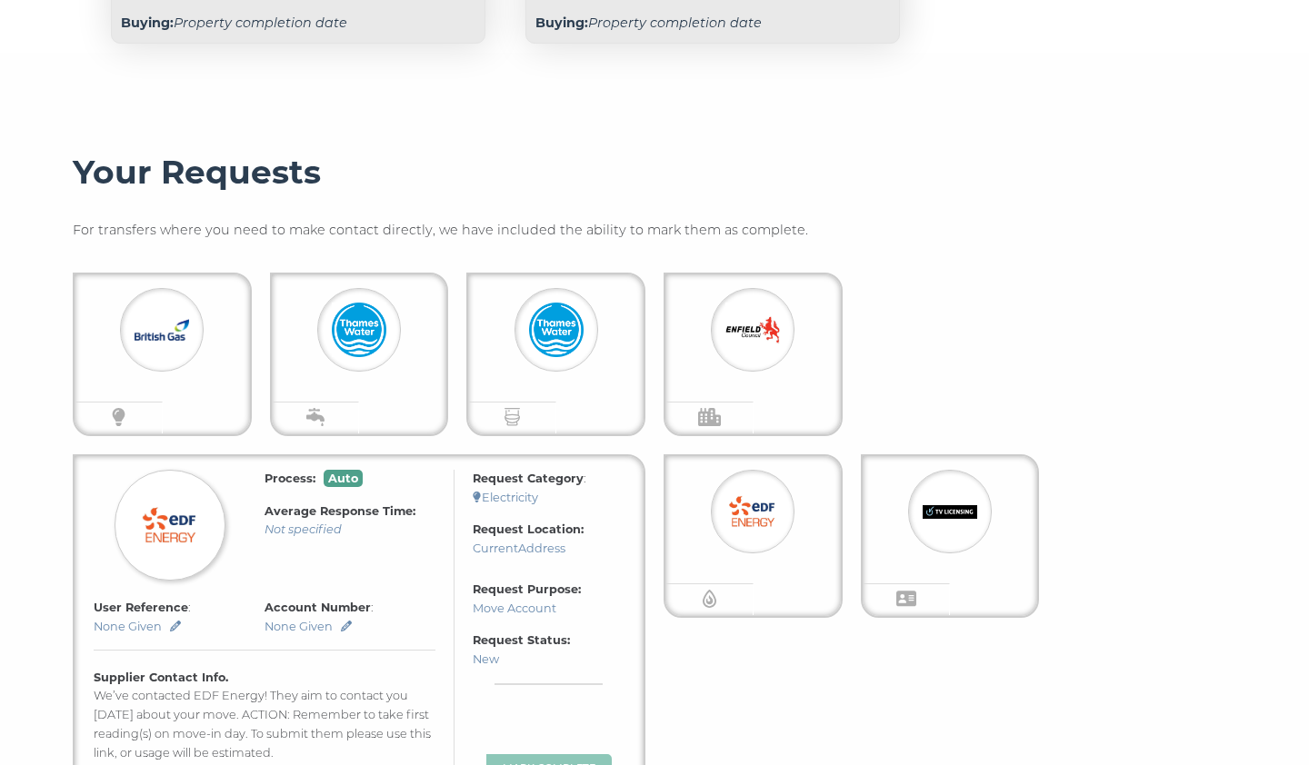
click at [859, 712] on div "Process: Auto Average Response Time: Not specified Request Category : Electrici…" at bounding box center [655, 576] width 1164 height 607
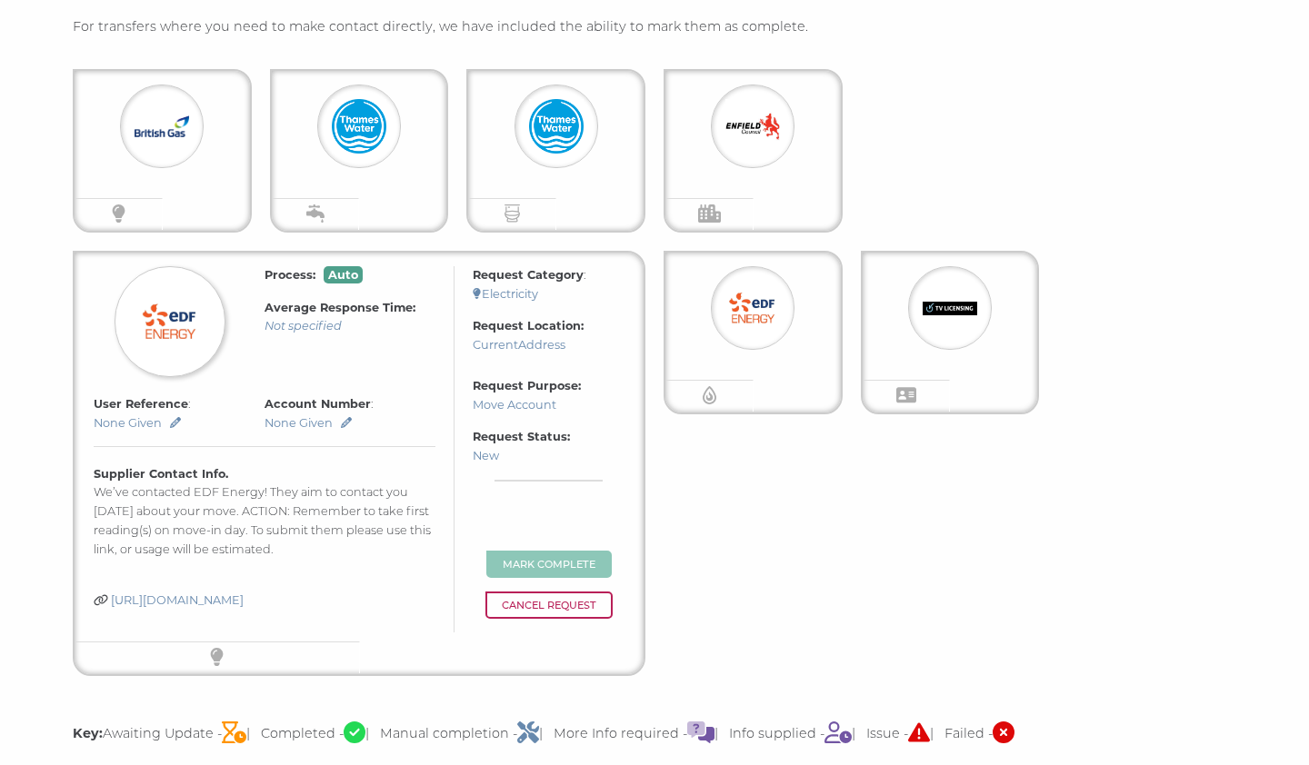
scroll to position [574, 0]
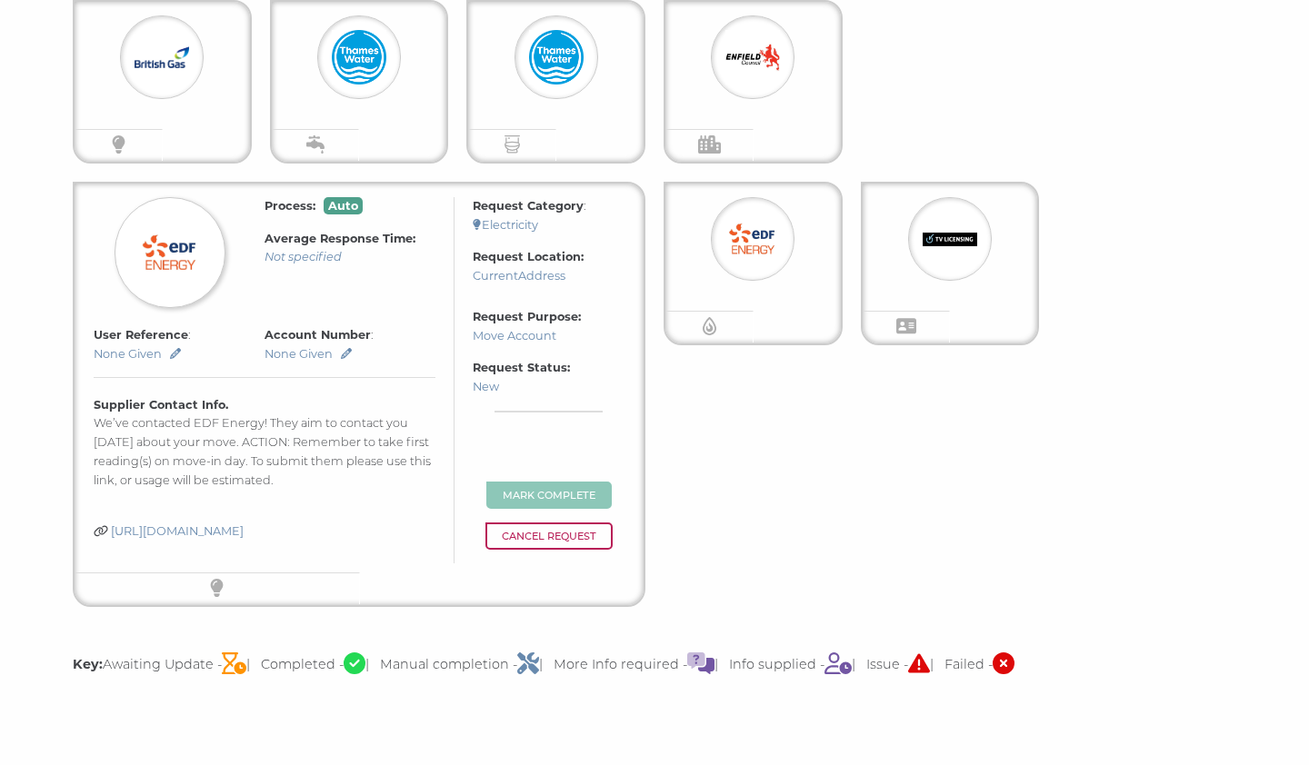
click at [856, 498] on div "Process: Auto Average Response Time: Not specified Request Category : Electrici…" at bounding box center [655, 303] width 1164 height 607
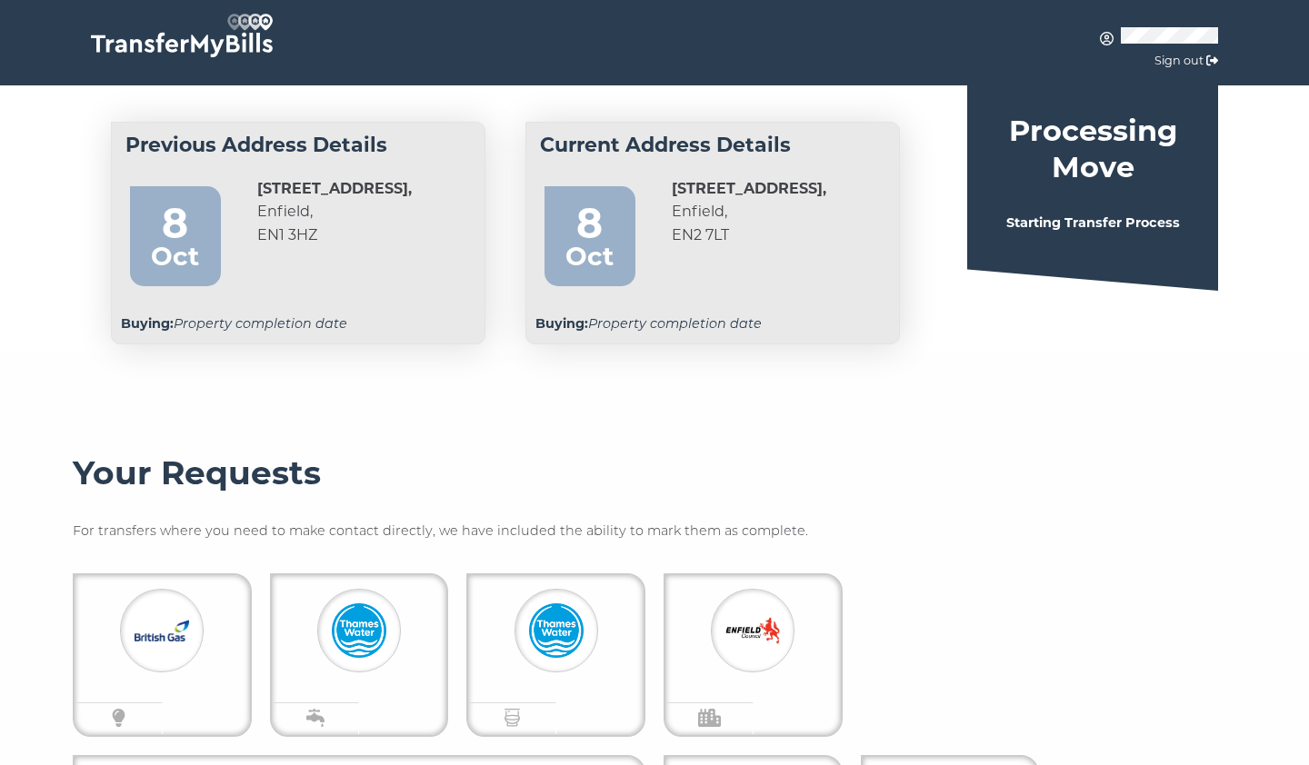
scroll to position [0, 0]
